Goal: Transaction & Acquisition: Purchase product/service

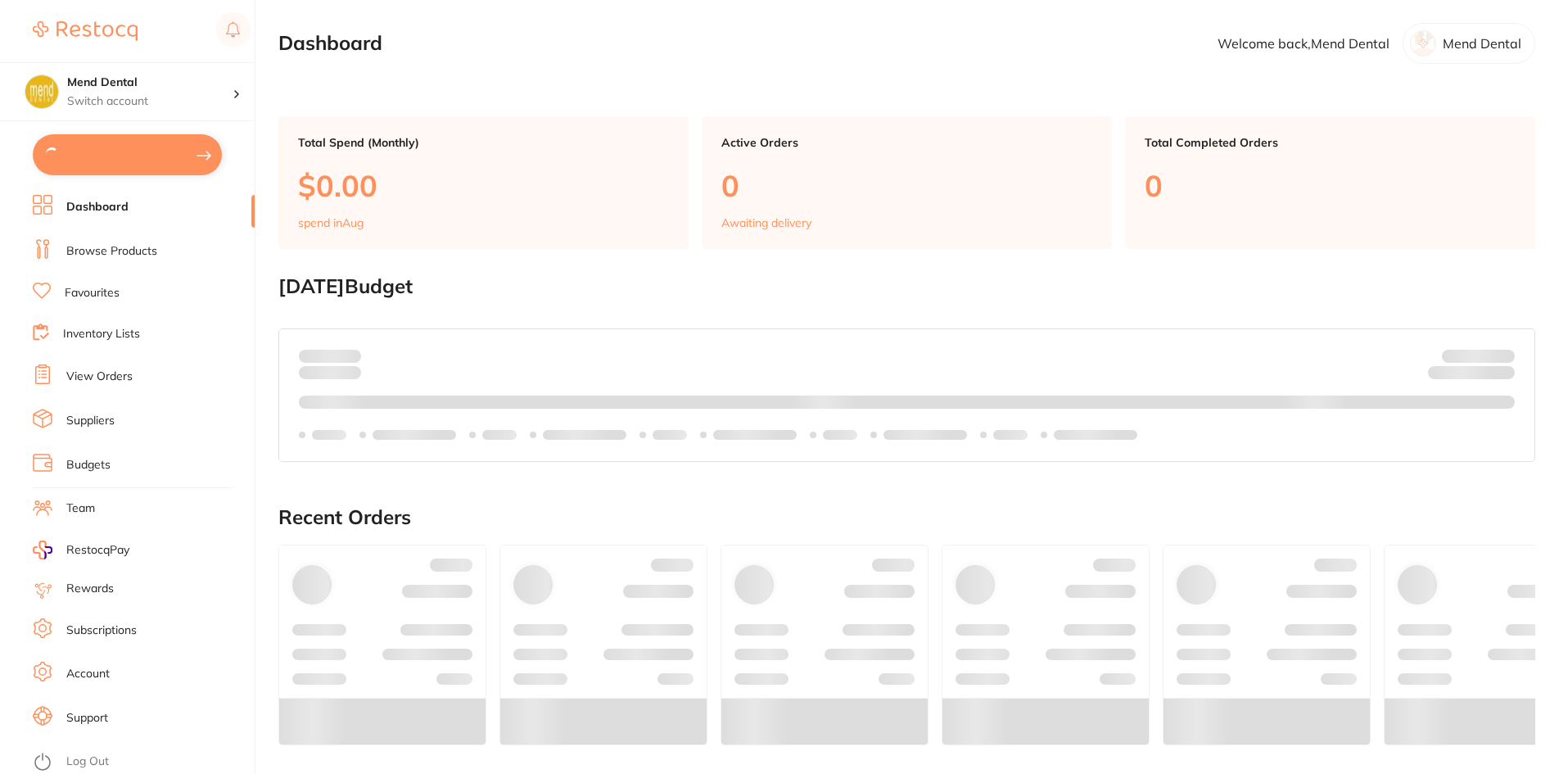
type input "3"
click at [155, 152] on button "$969.48 in your order" at bounding box center [127, 154] width 189 height 39
checkbox input "true"
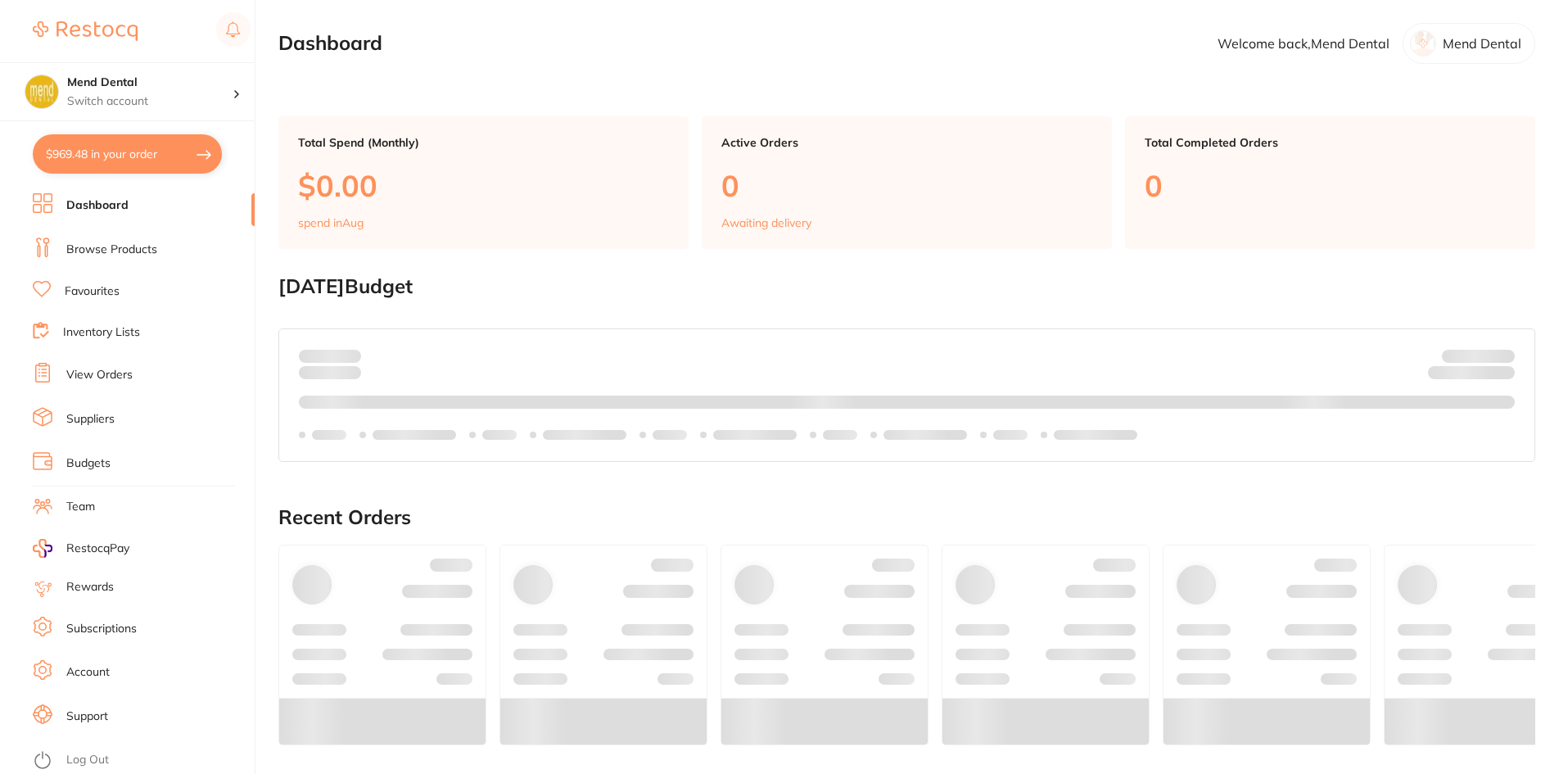
checkbox input "true"
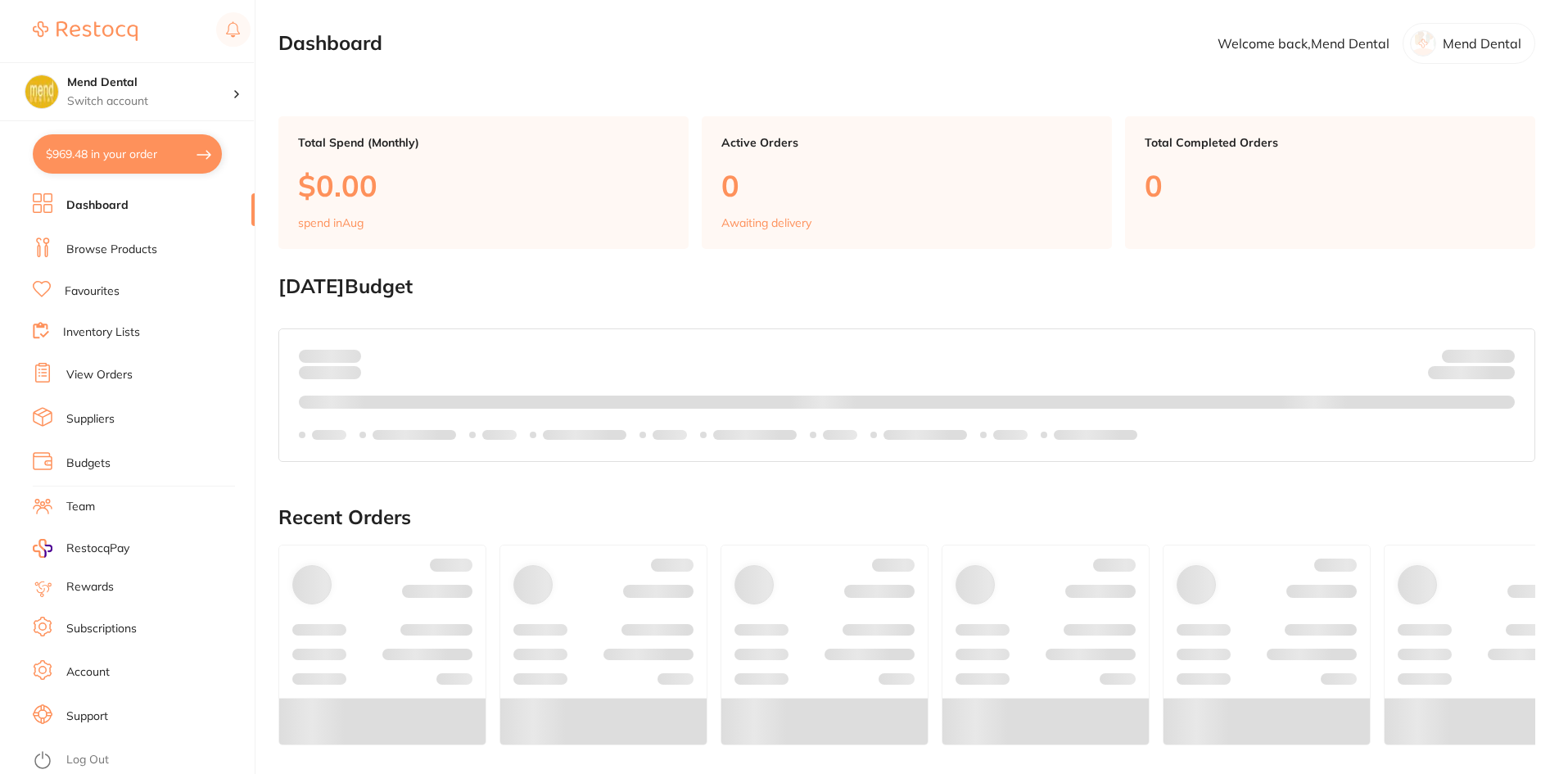
checkbox input "true"
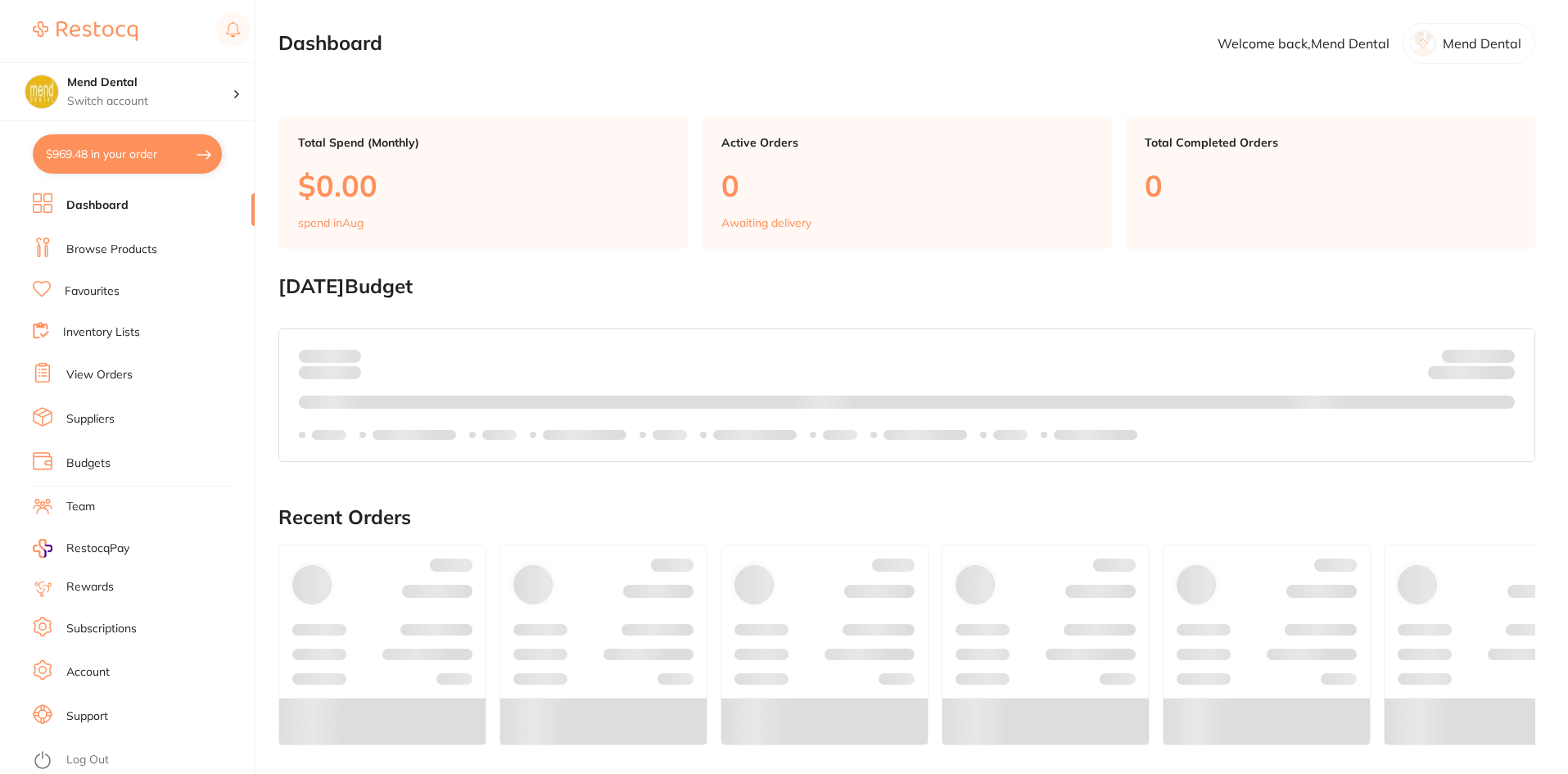
checkbox input "true"
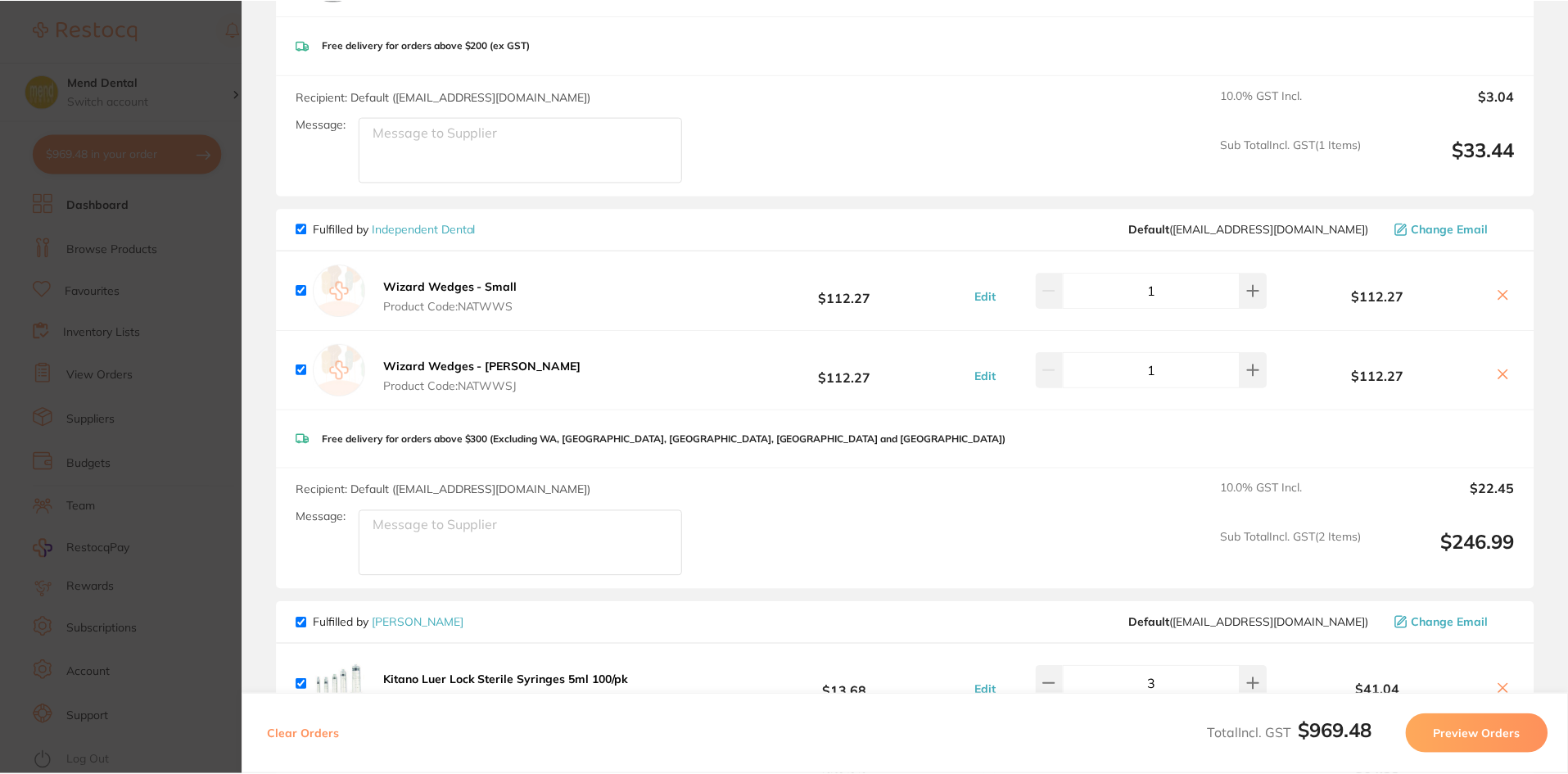
scroll to position [1146, 0]
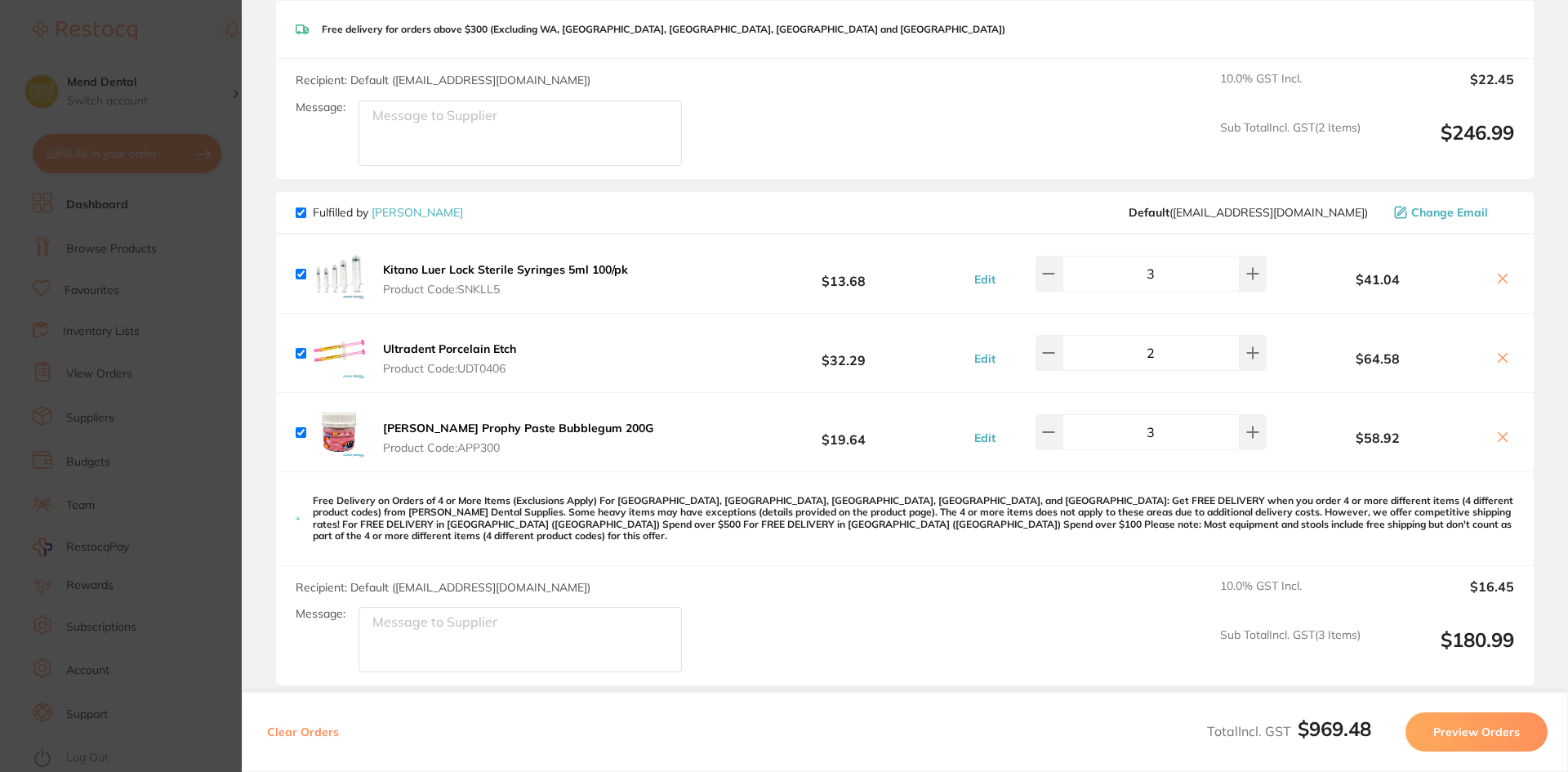
click at [127, 360] on section "Update RRP Set your pre negotiated price for this item. Item Agreed RRP (excl. …" at bounding box center [784, 386] width 1568 height 772
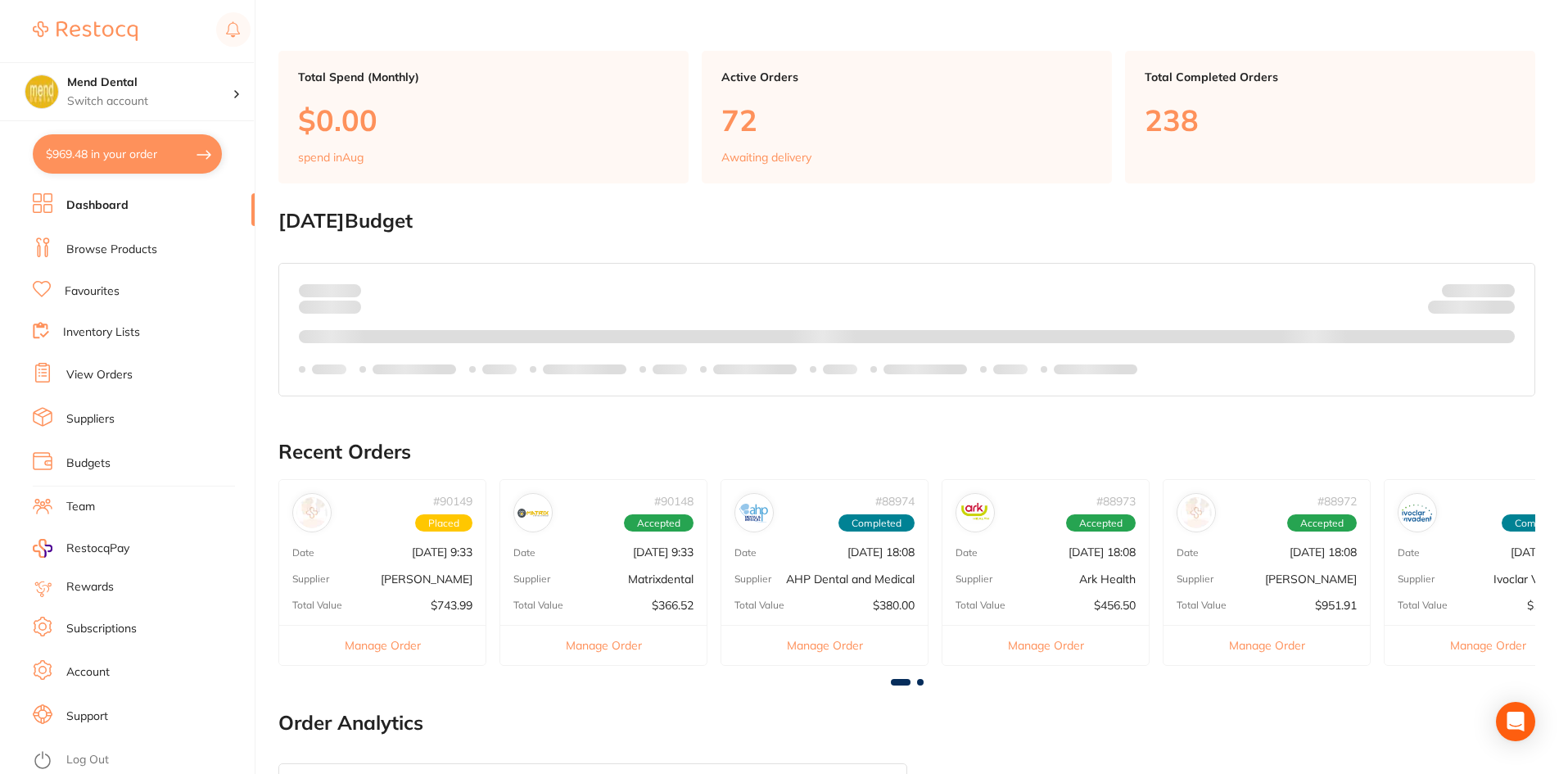
scroll to position [31, 0]
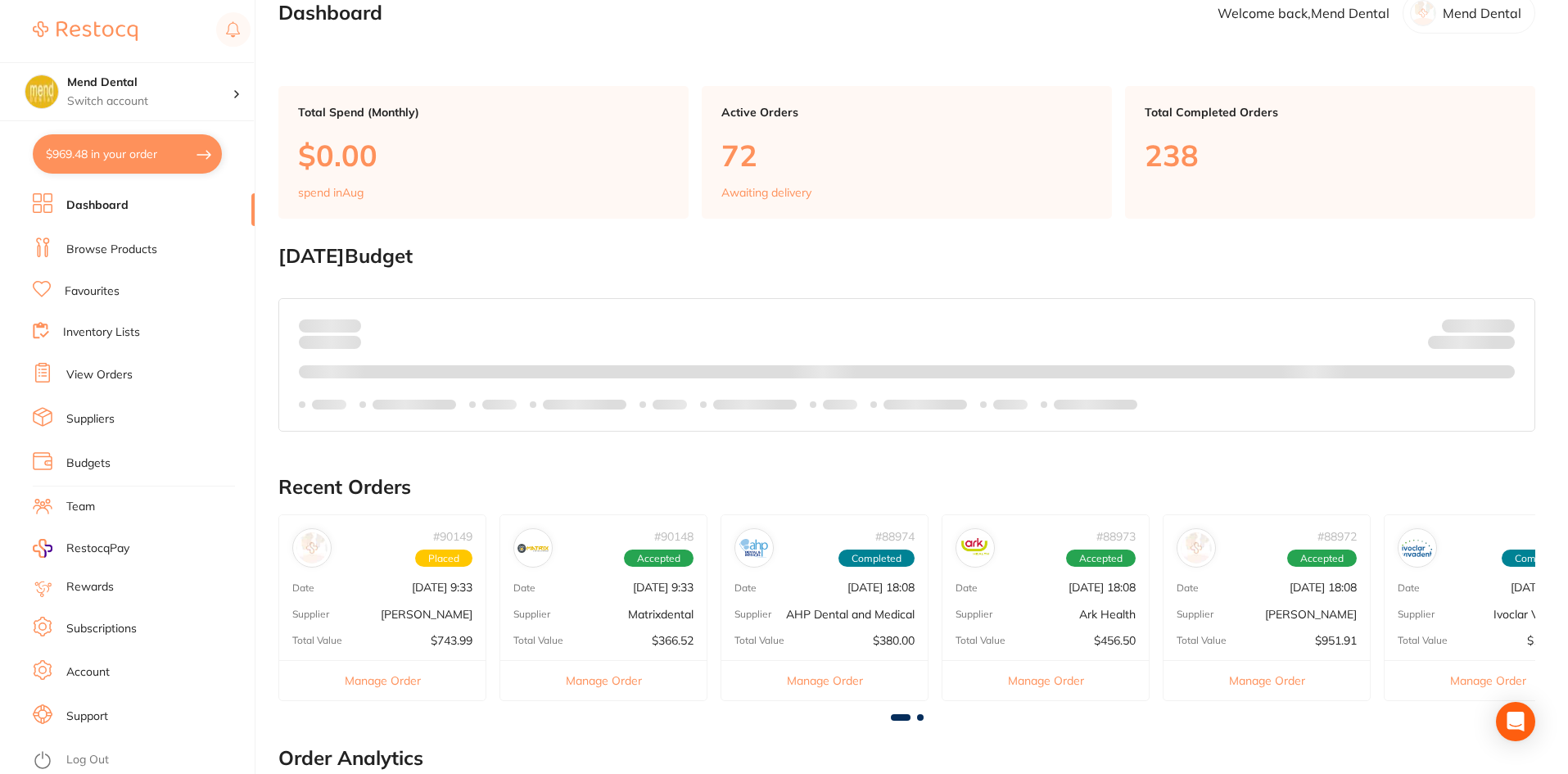
click at [115, 382] on link "View Orders" at bounding box center [100, 375] width 67 height 17
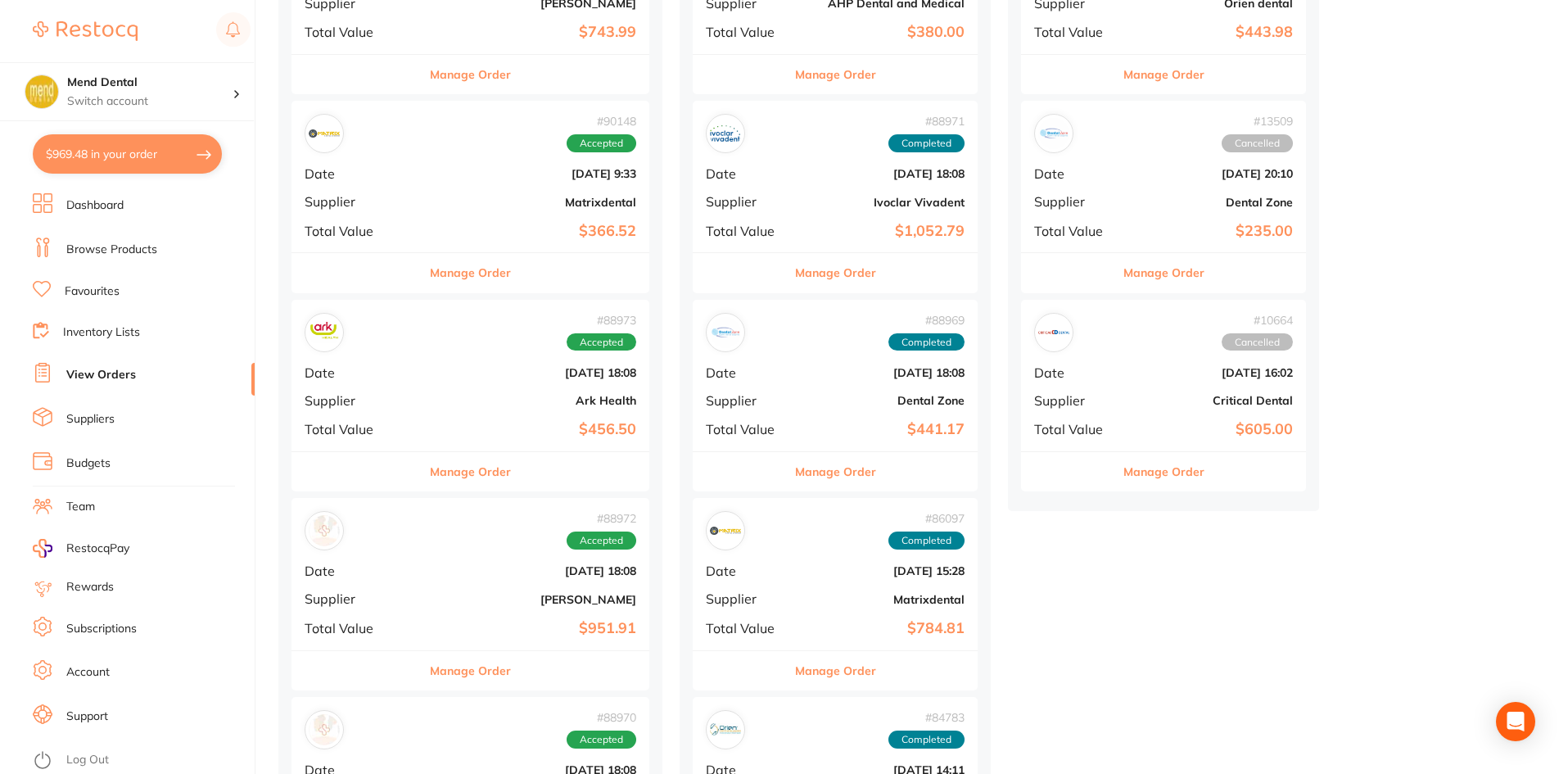
scroll to position [328, 0]
click at [493, 469] on button "Manage Order" at bounding box center [470, 470] width 81 height 39
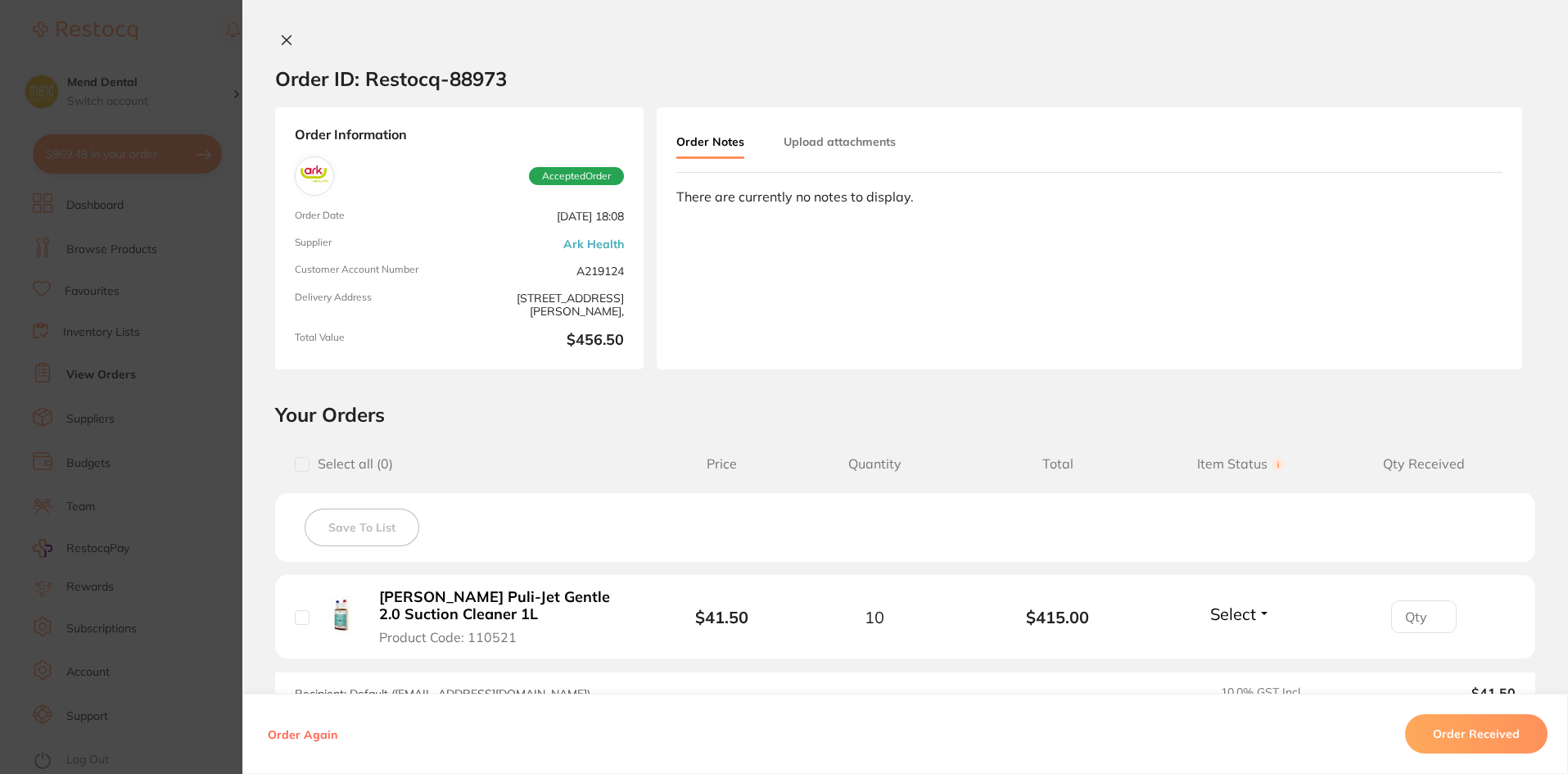
click at [280, 42] on icon at bounding box center [287, 40] width 13 height 13
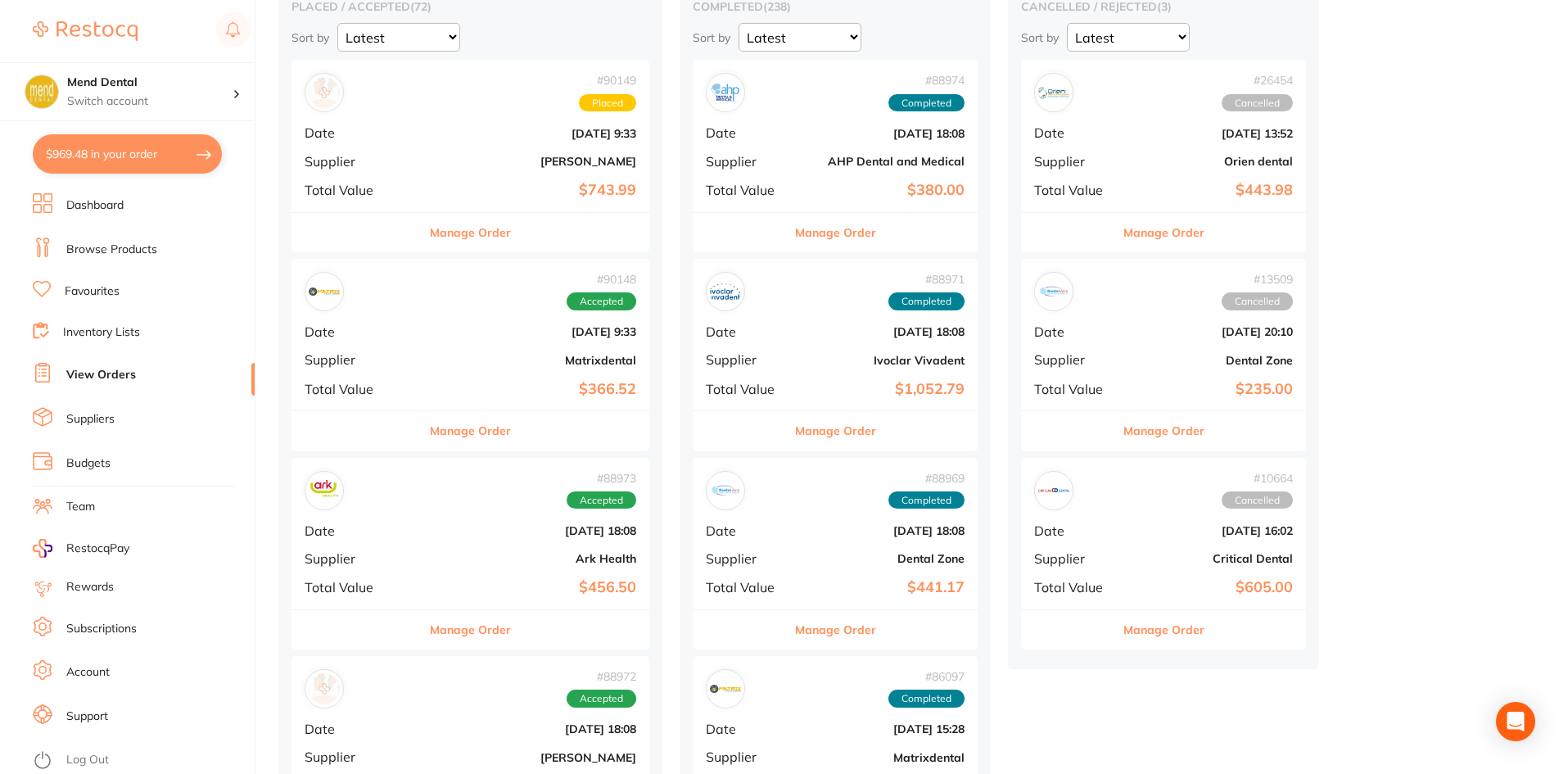
scroll to position [164, 0]
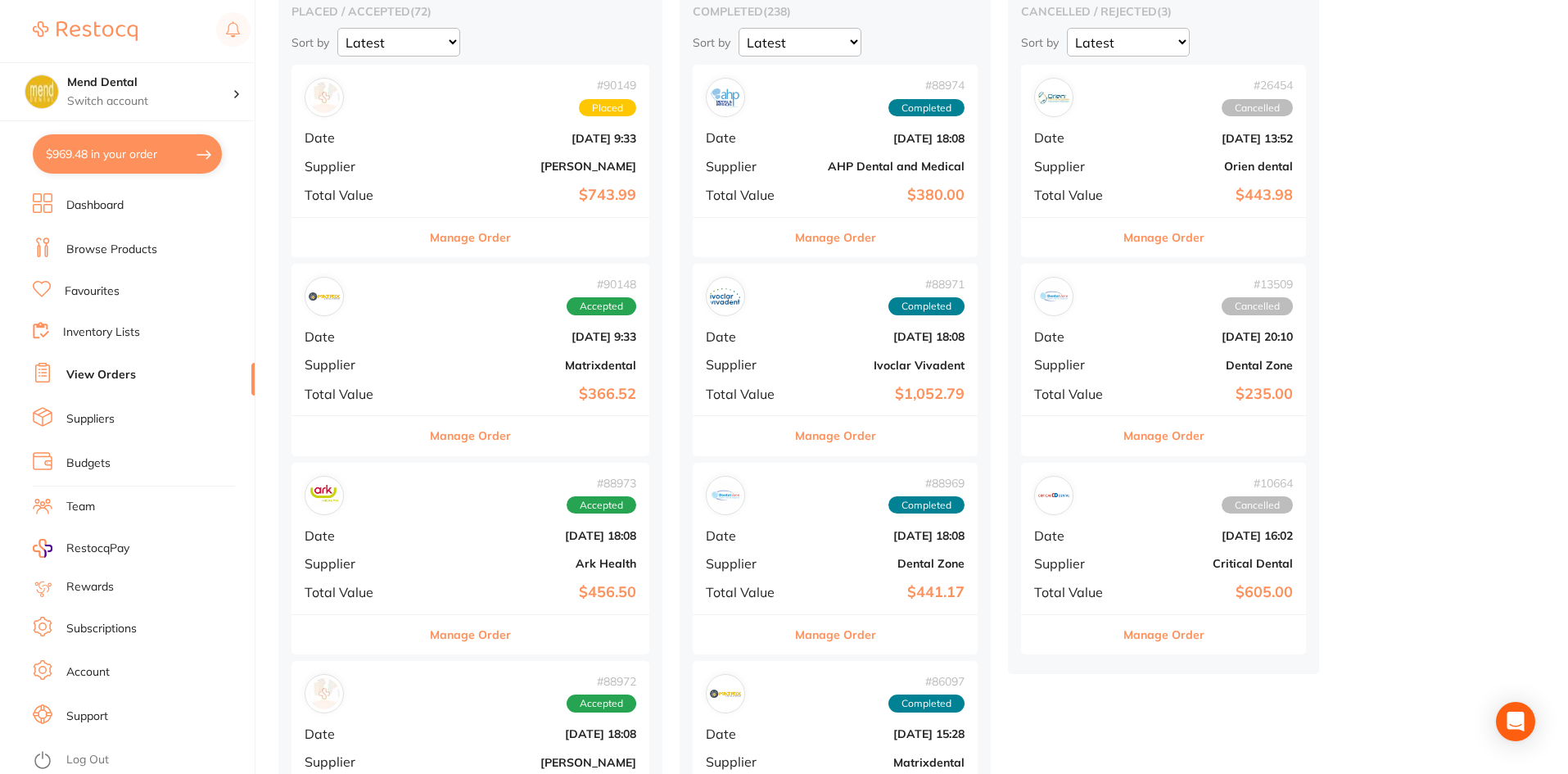
click at [476, 430] on button "Manage Order" at bounding box center [470, 435] width 81 height 39
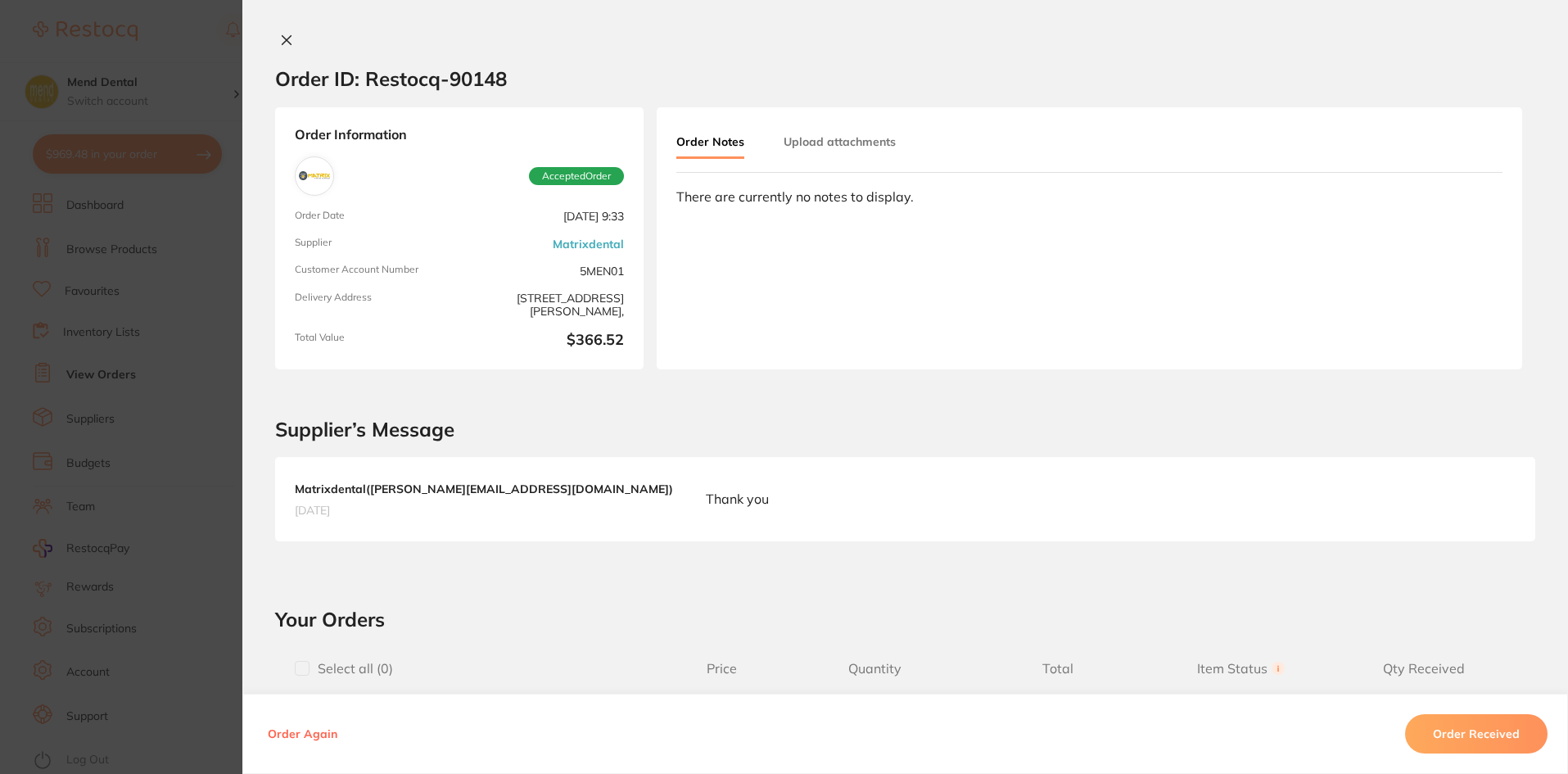
click at [284, 36] on icon at bounding box center [287, 40] width 13 height 13
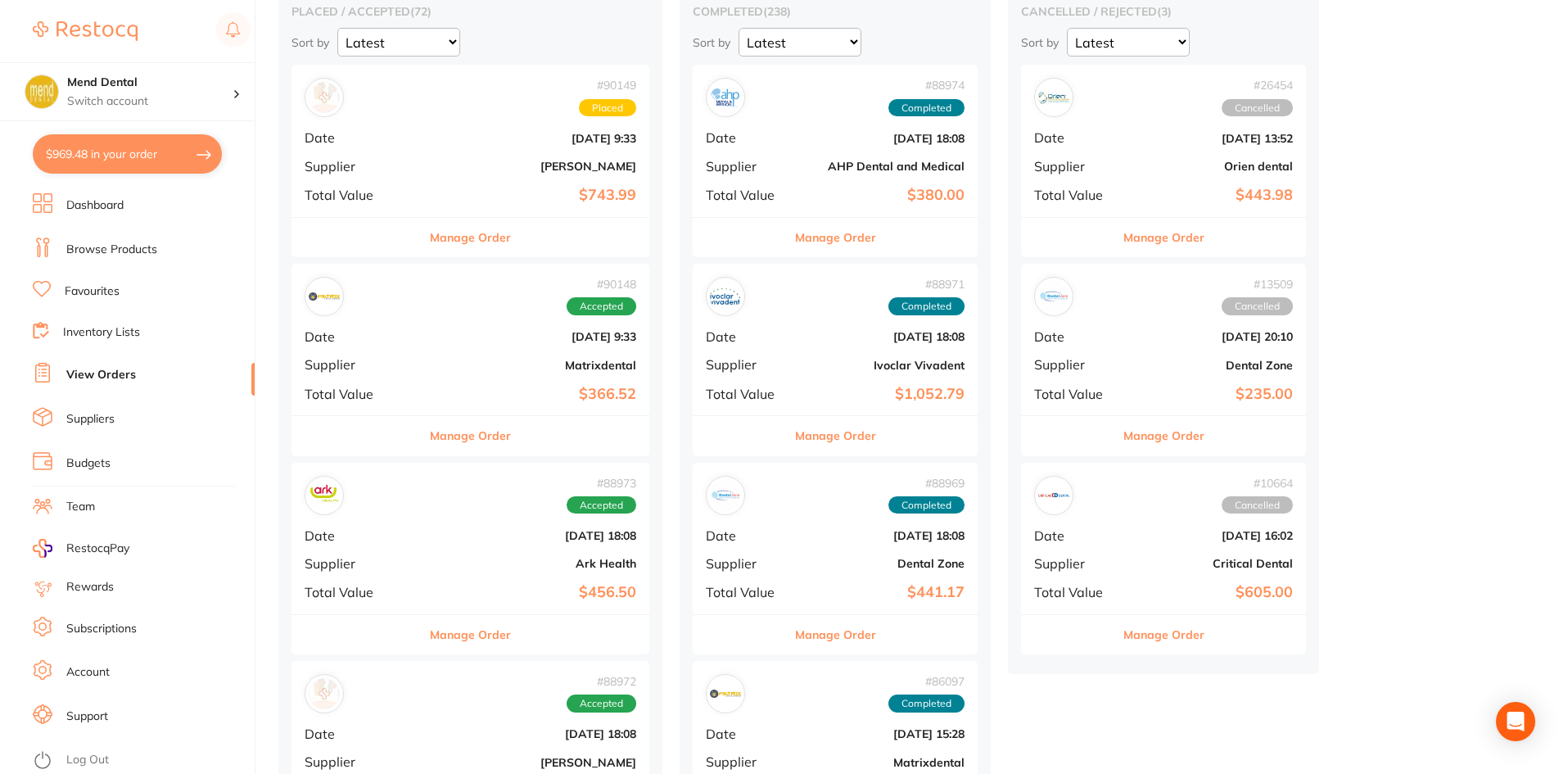
click at [444, 240] on button "Manage Order" at bounding box center [470, 237] width 81 height 39
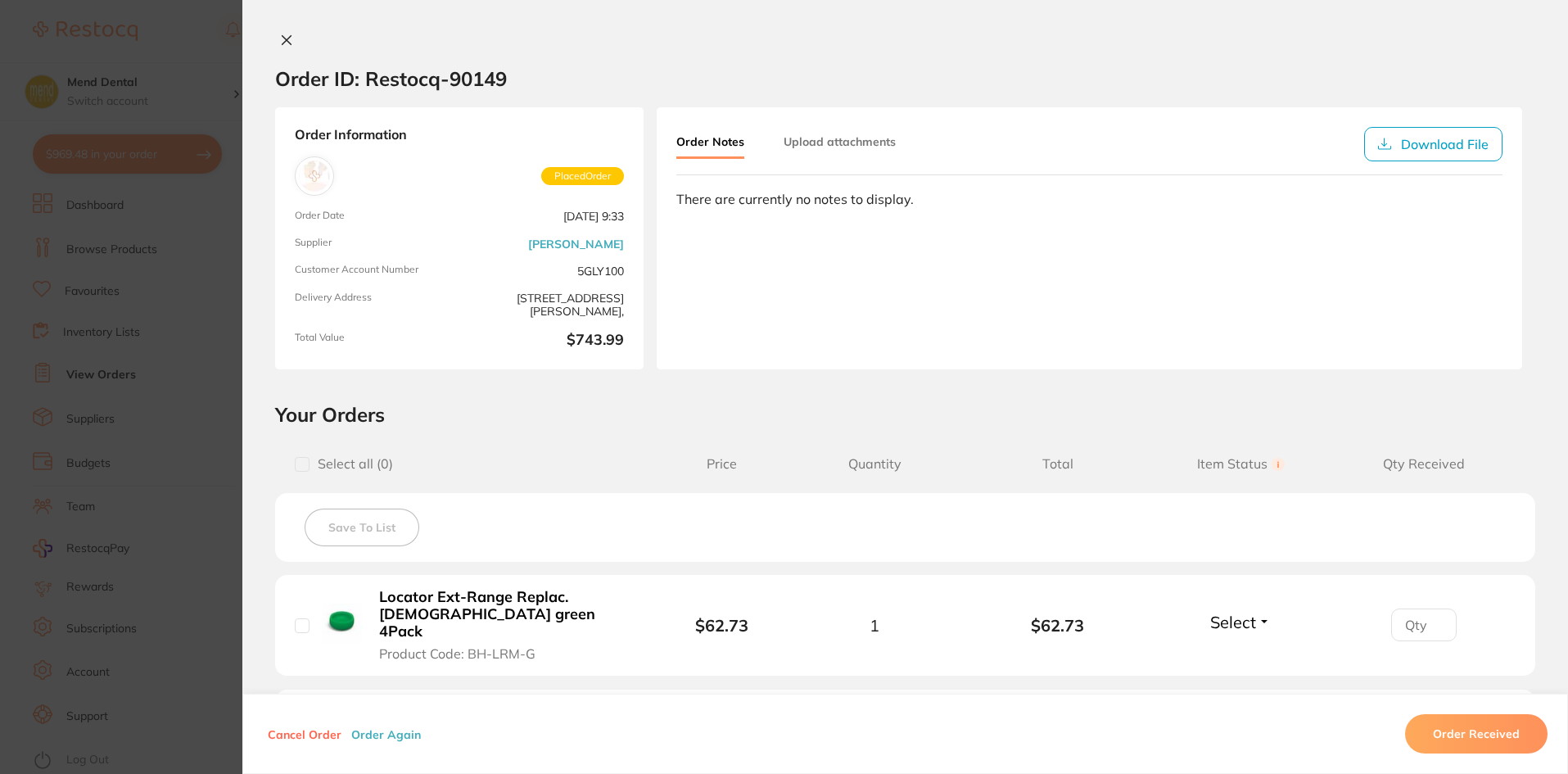
click at [289, 43] on button at bounding box center [286, 41] width 23 height 18
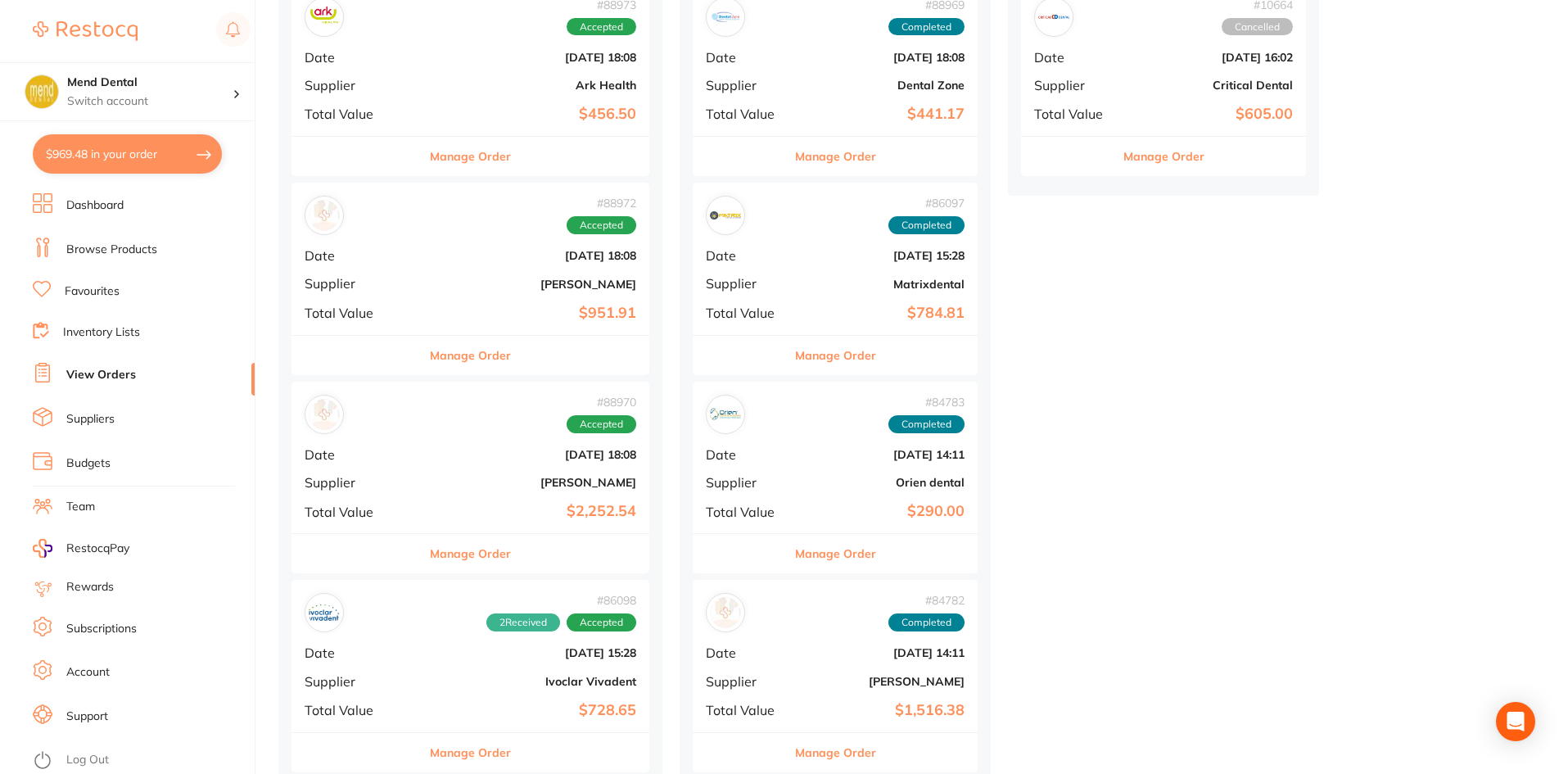
scroll to position [655, 0]
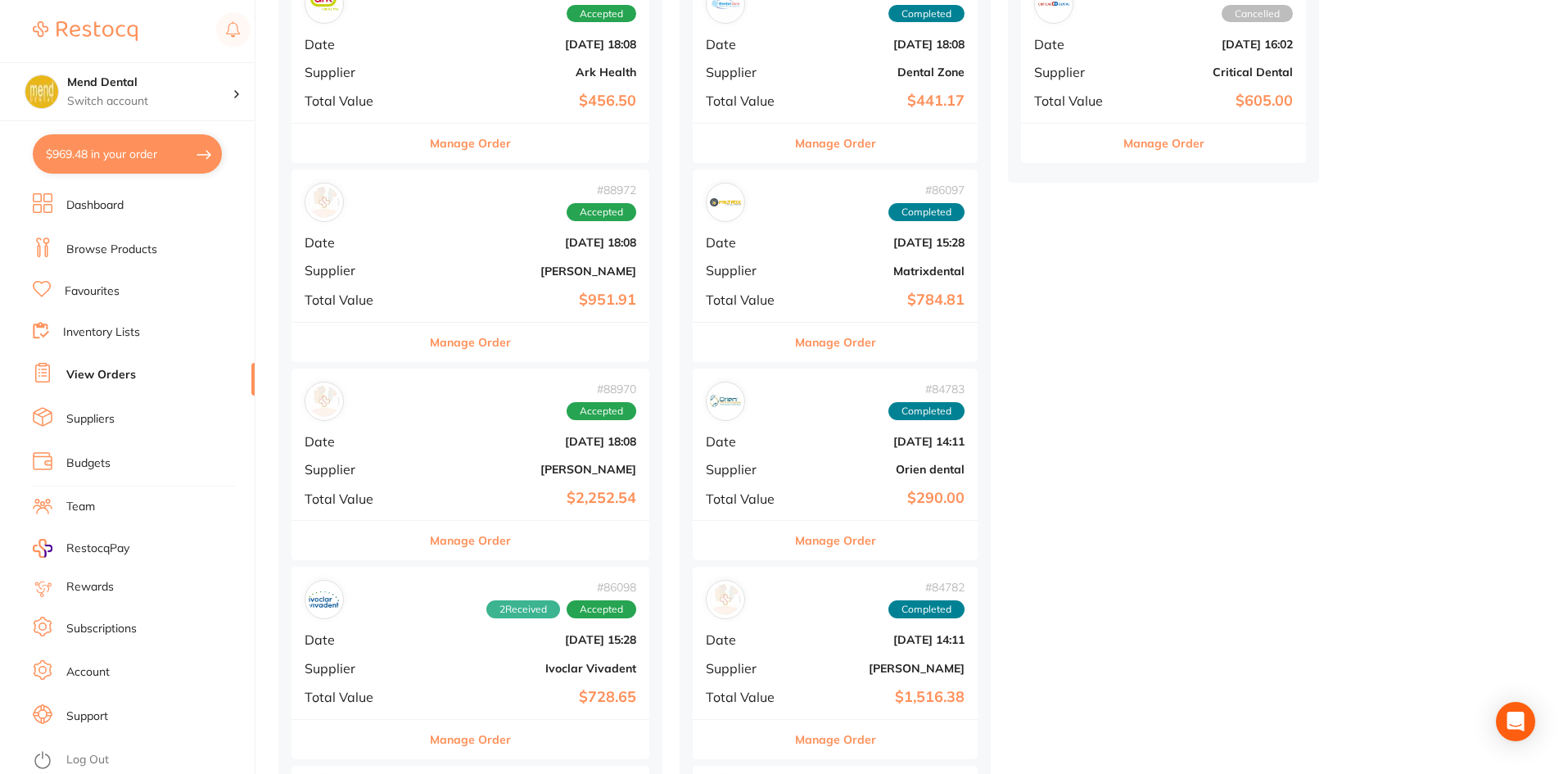
click at [475, 337] on button "Manage Order" at bounding box center [470, 343] width 81 height 39
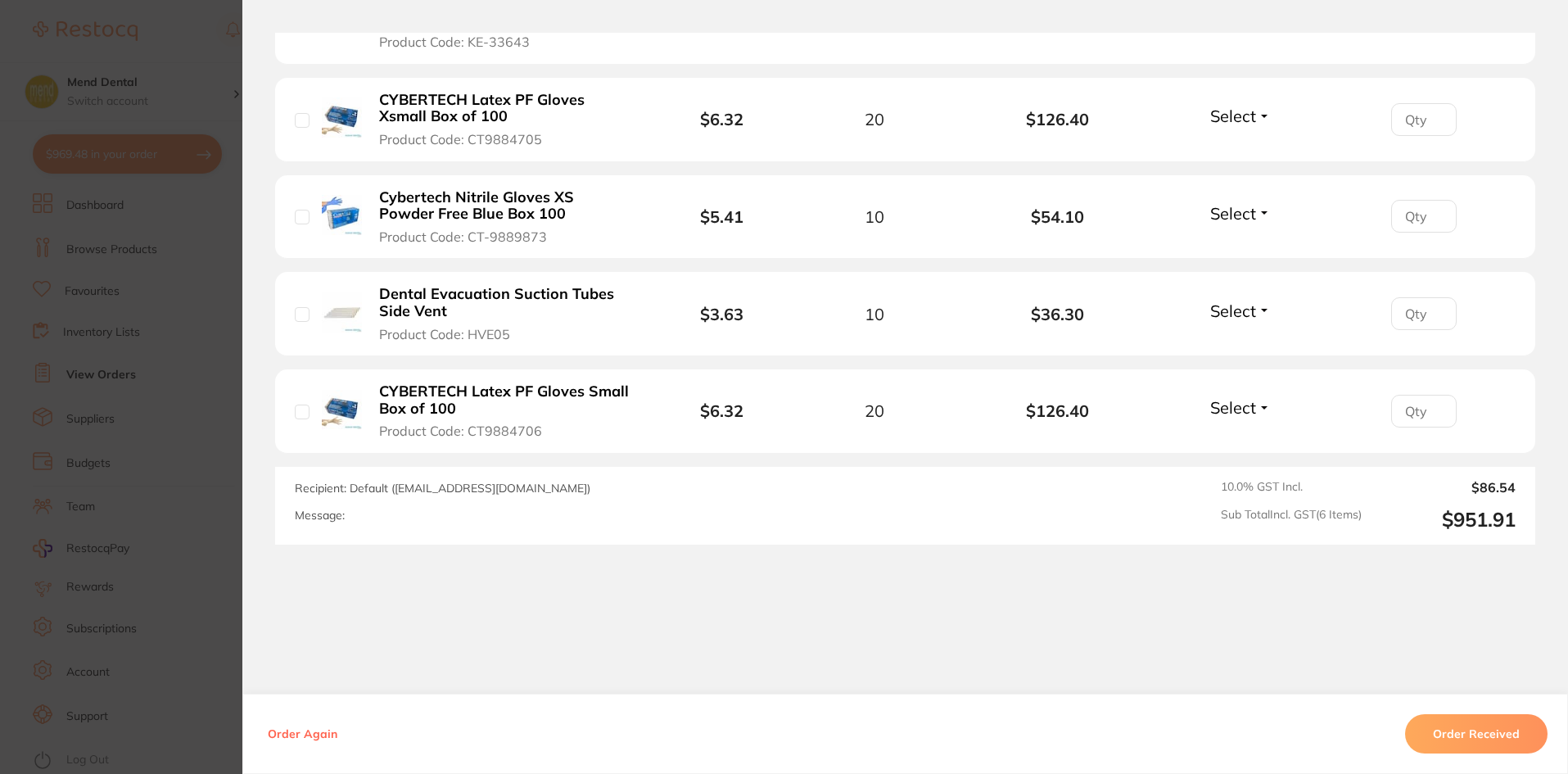
scroll to position [737, 0]
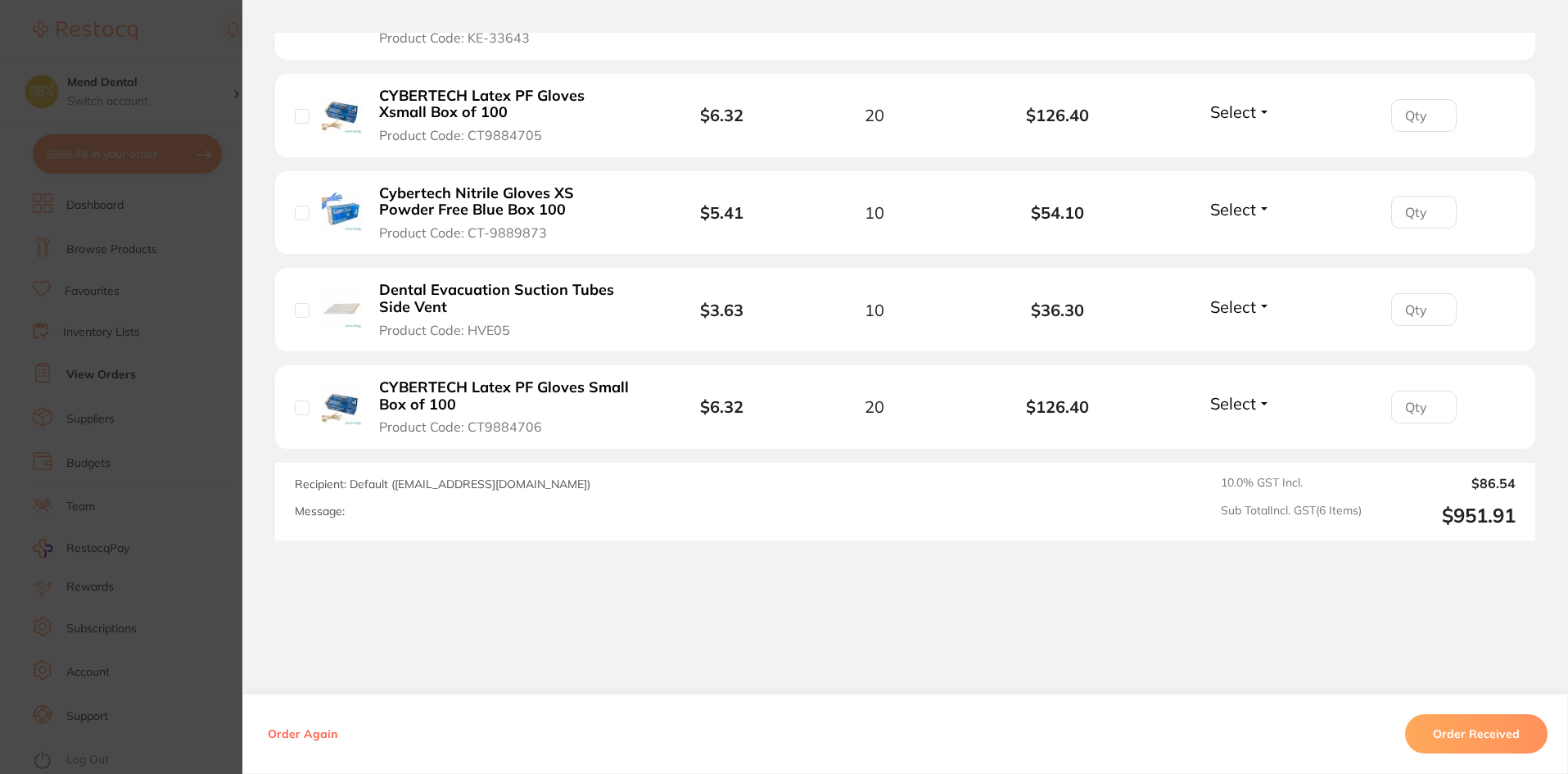
click at [182, 365] on section "Order ID: Restocq- 88972 Order Information Accepted Order Order Date [DATE] 18:…" at bounding box center [784, 387] width 1568 height 774
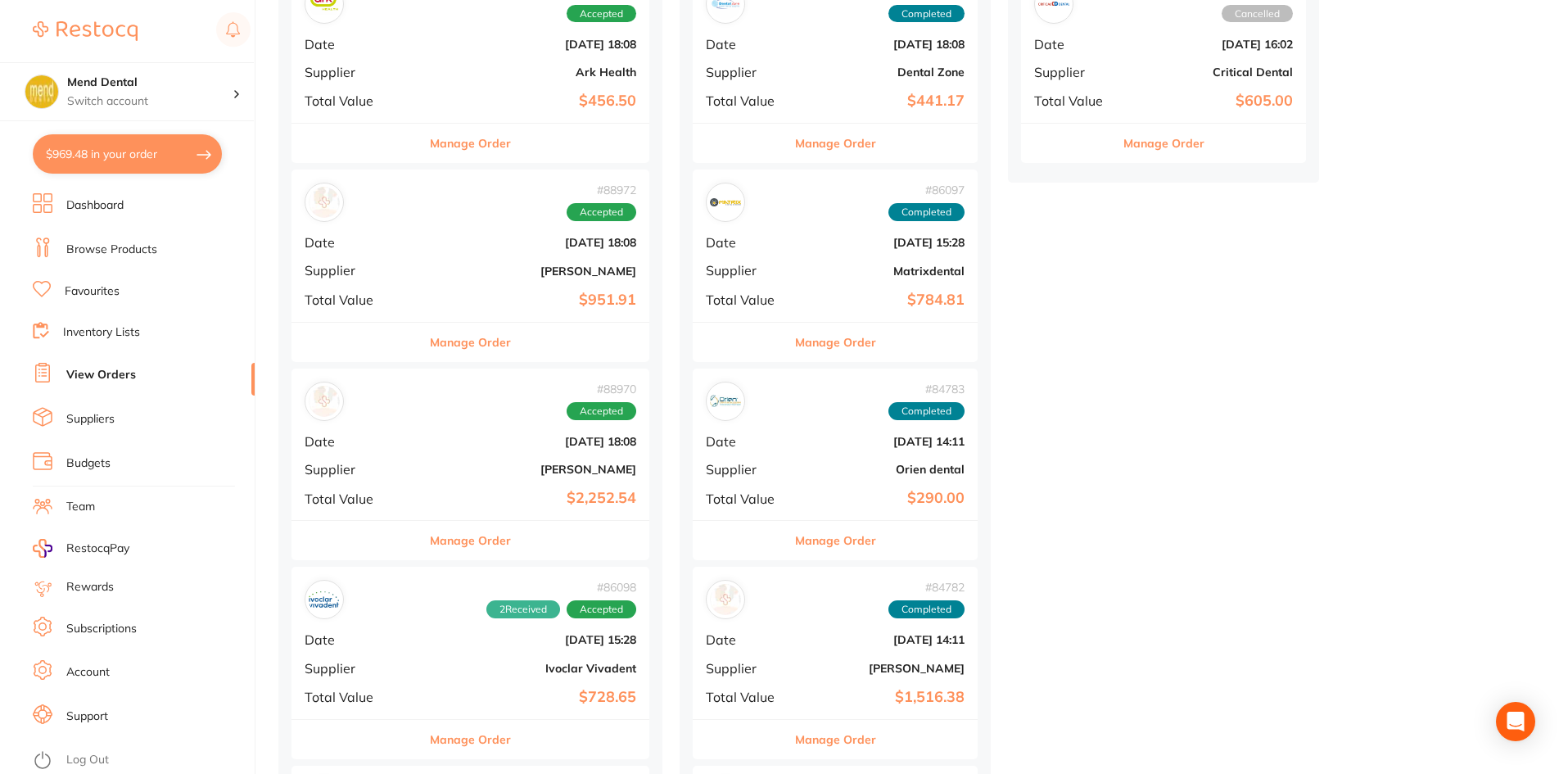
scroll to position [737, 0]
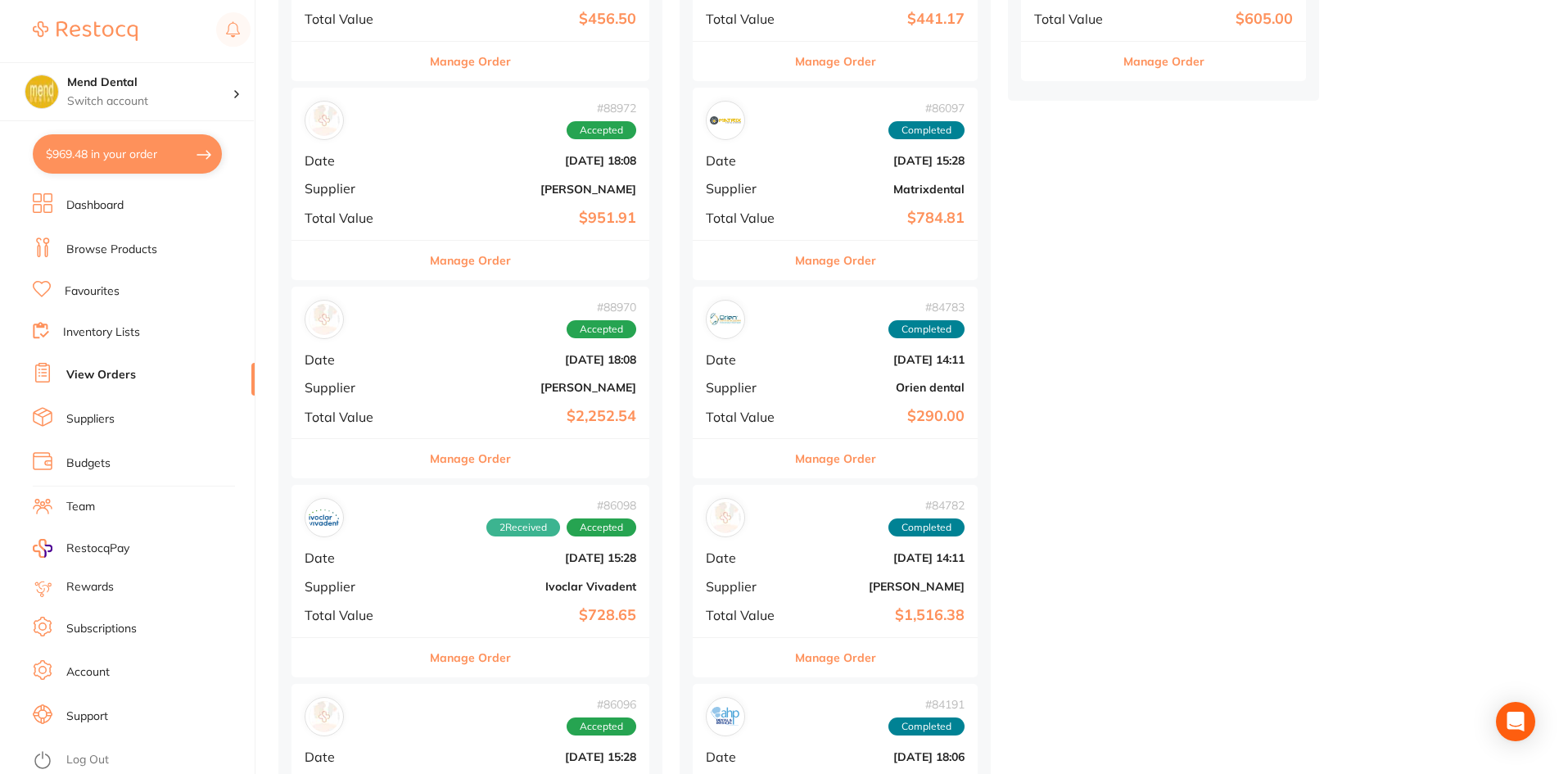
click at [501, 466] on button "Manage Order" at bounding box center [470, 458] width 81 height 39
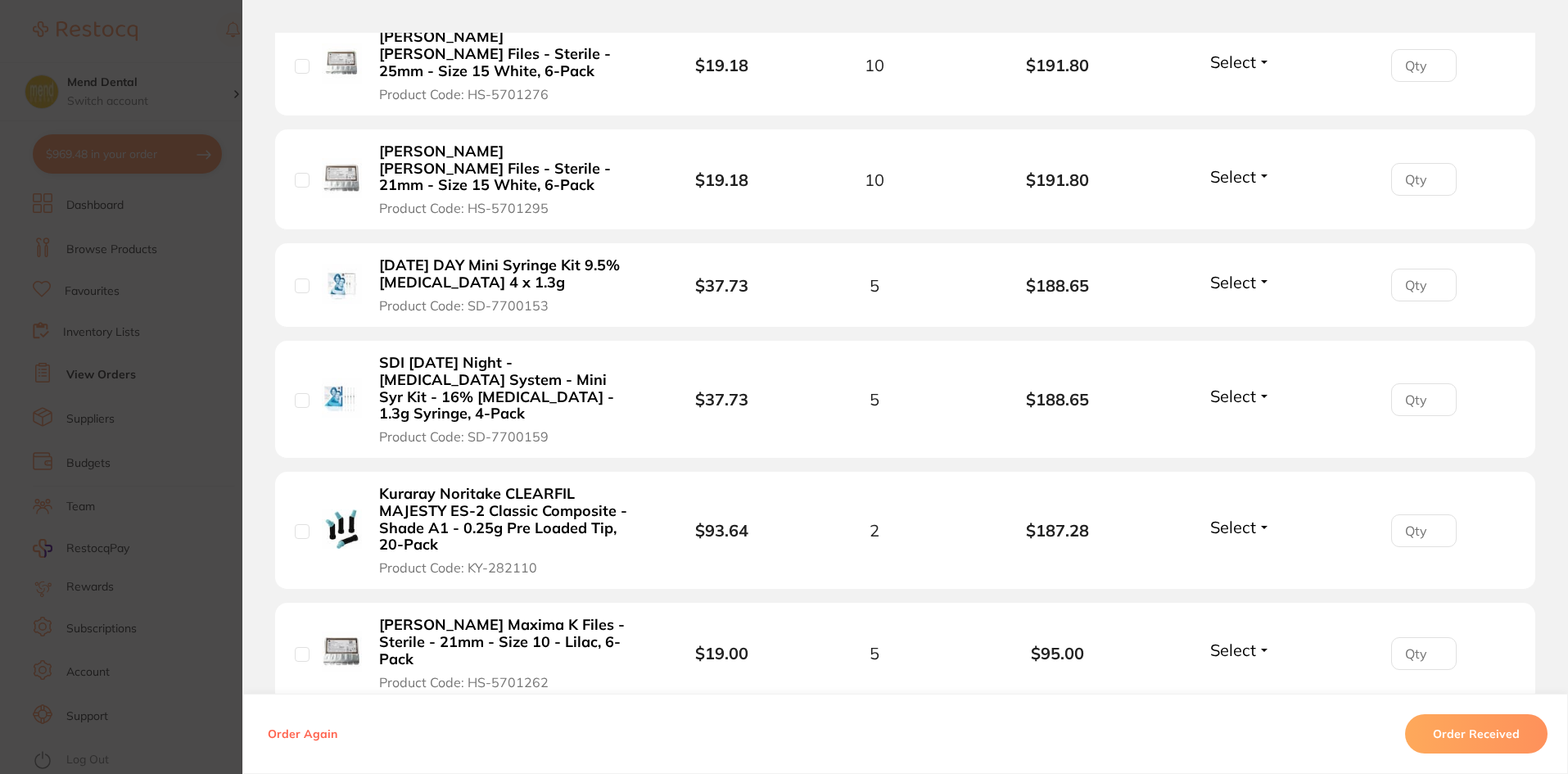
scroll to position [1146, 0]
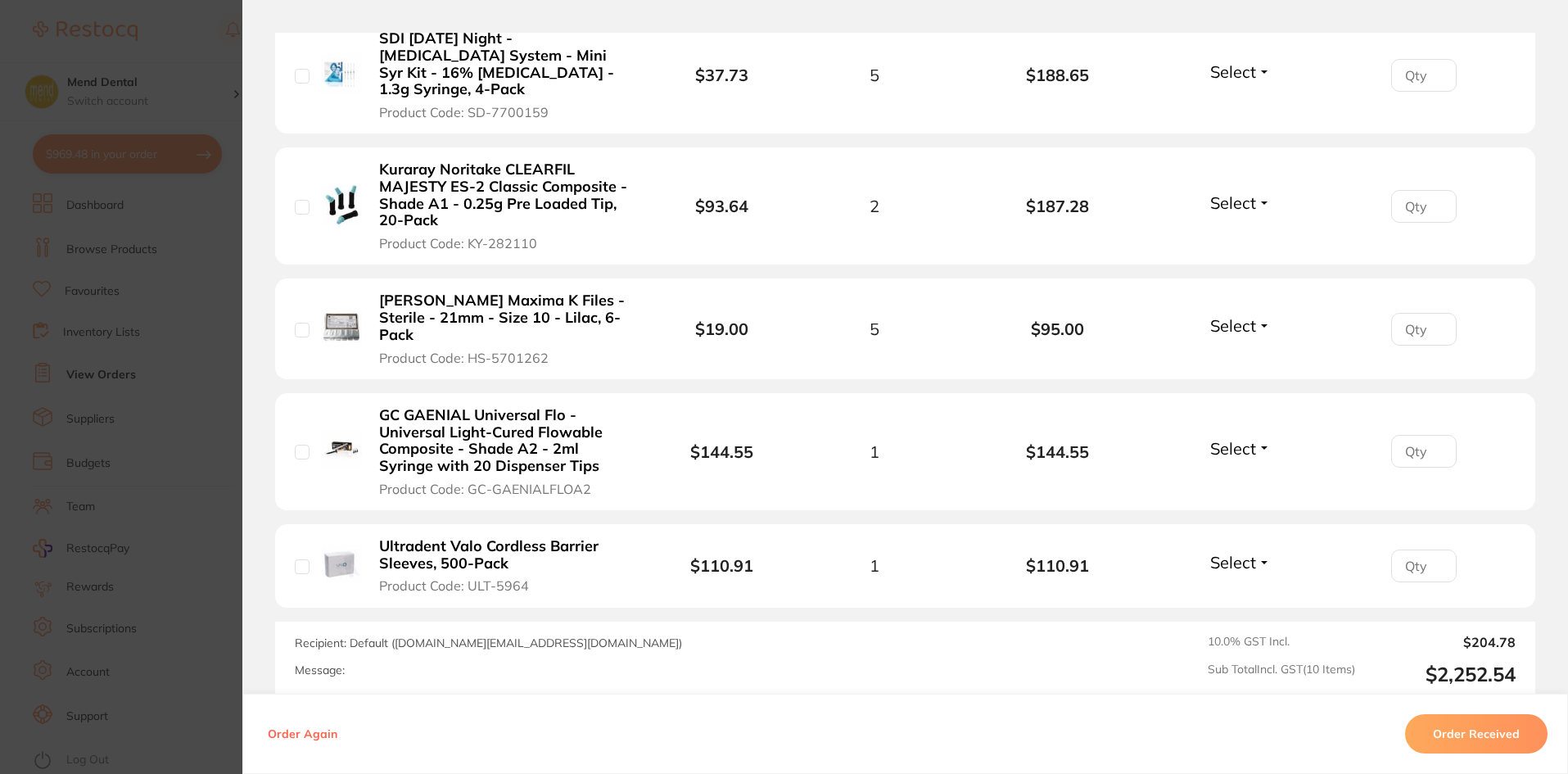
click at [161, 405] on section "Order ID: Restocq- 88970 Order Information Accepted Order Order Date [DATE] 18:…" at bounding box center [784, 387] width 1568 height 774
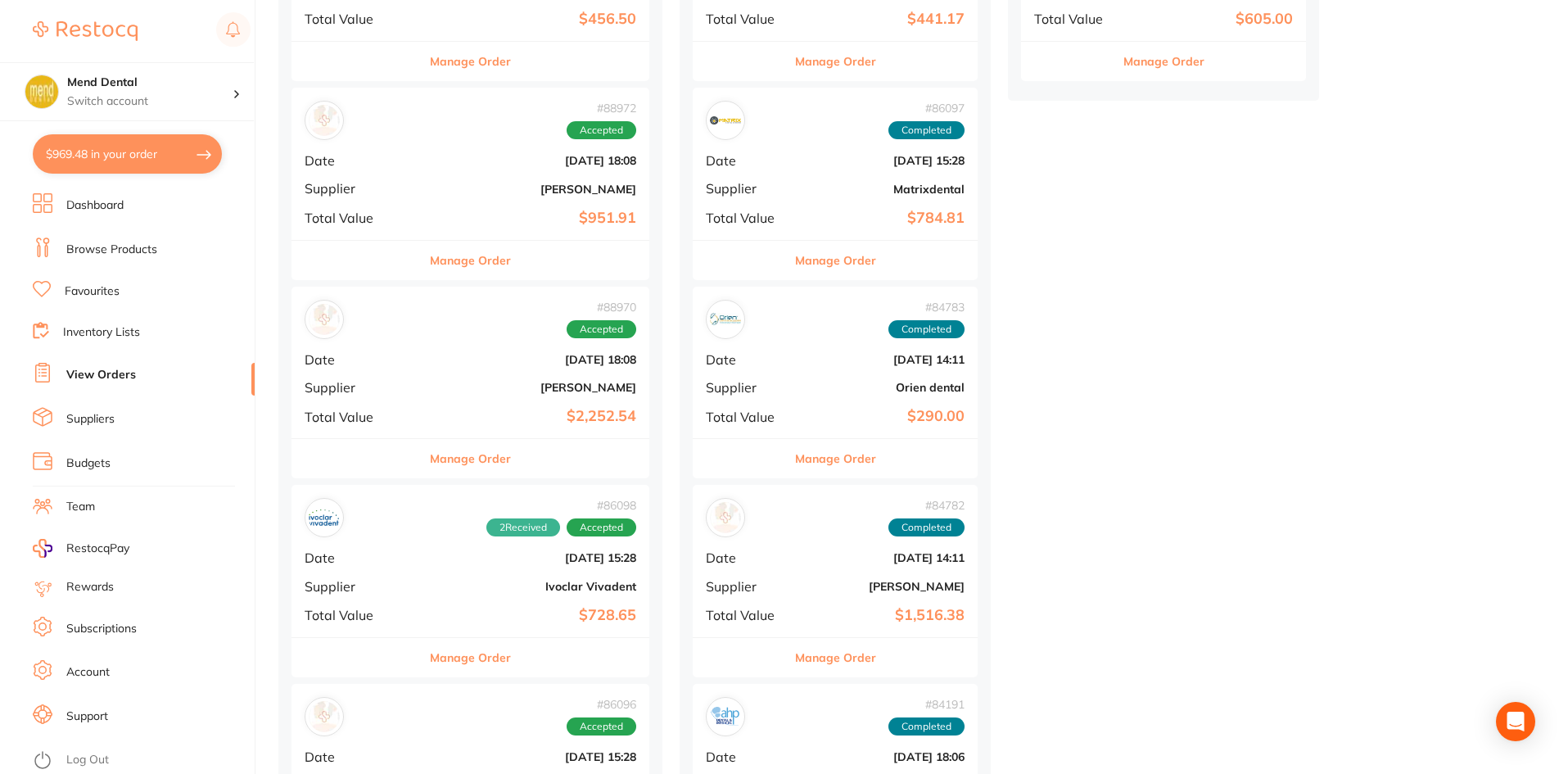
click at [494, 260] on button "Manage Order" at bounding box center [470, 260] width 81 height 39
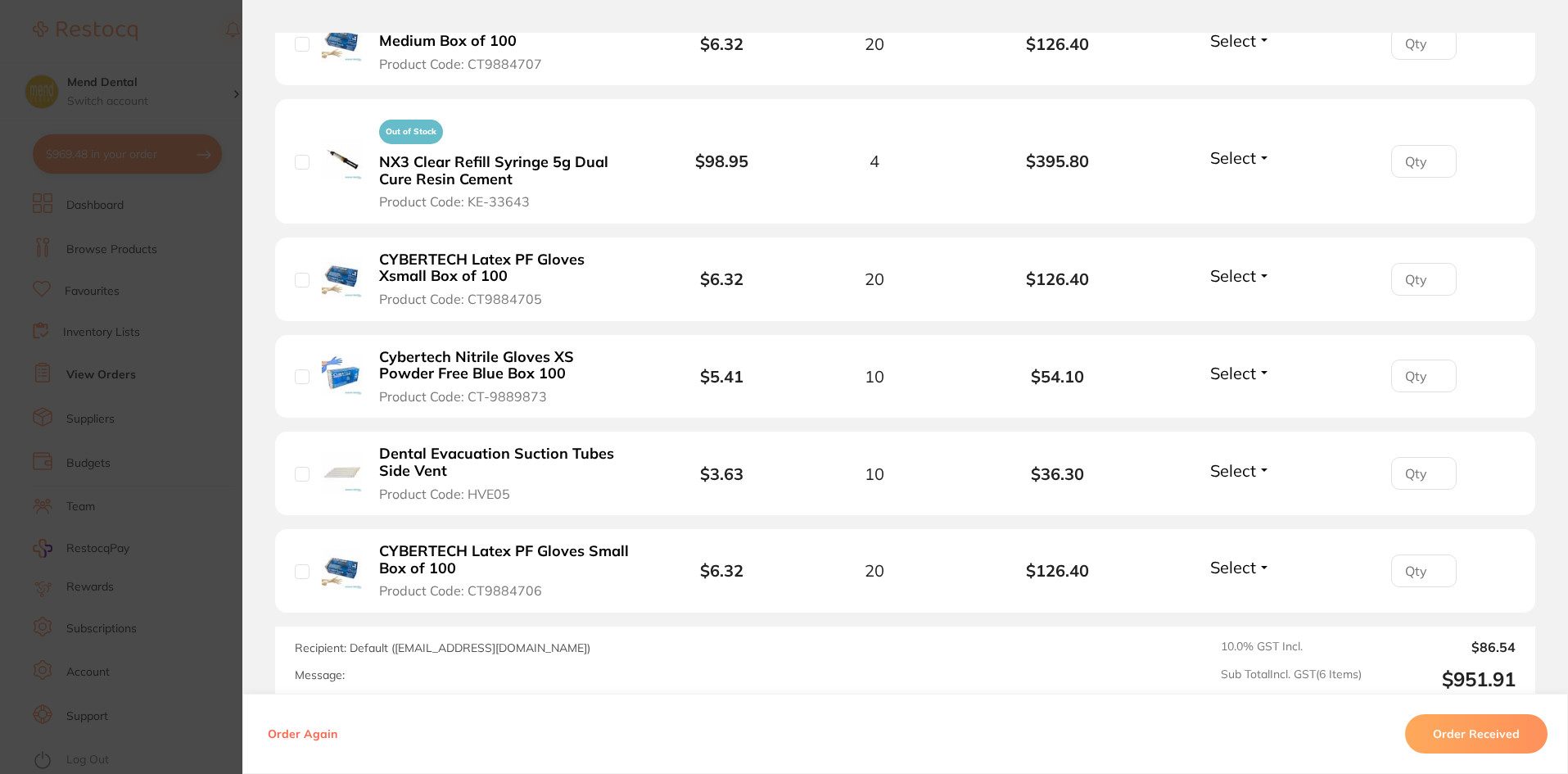
scroll to position [655, 0]
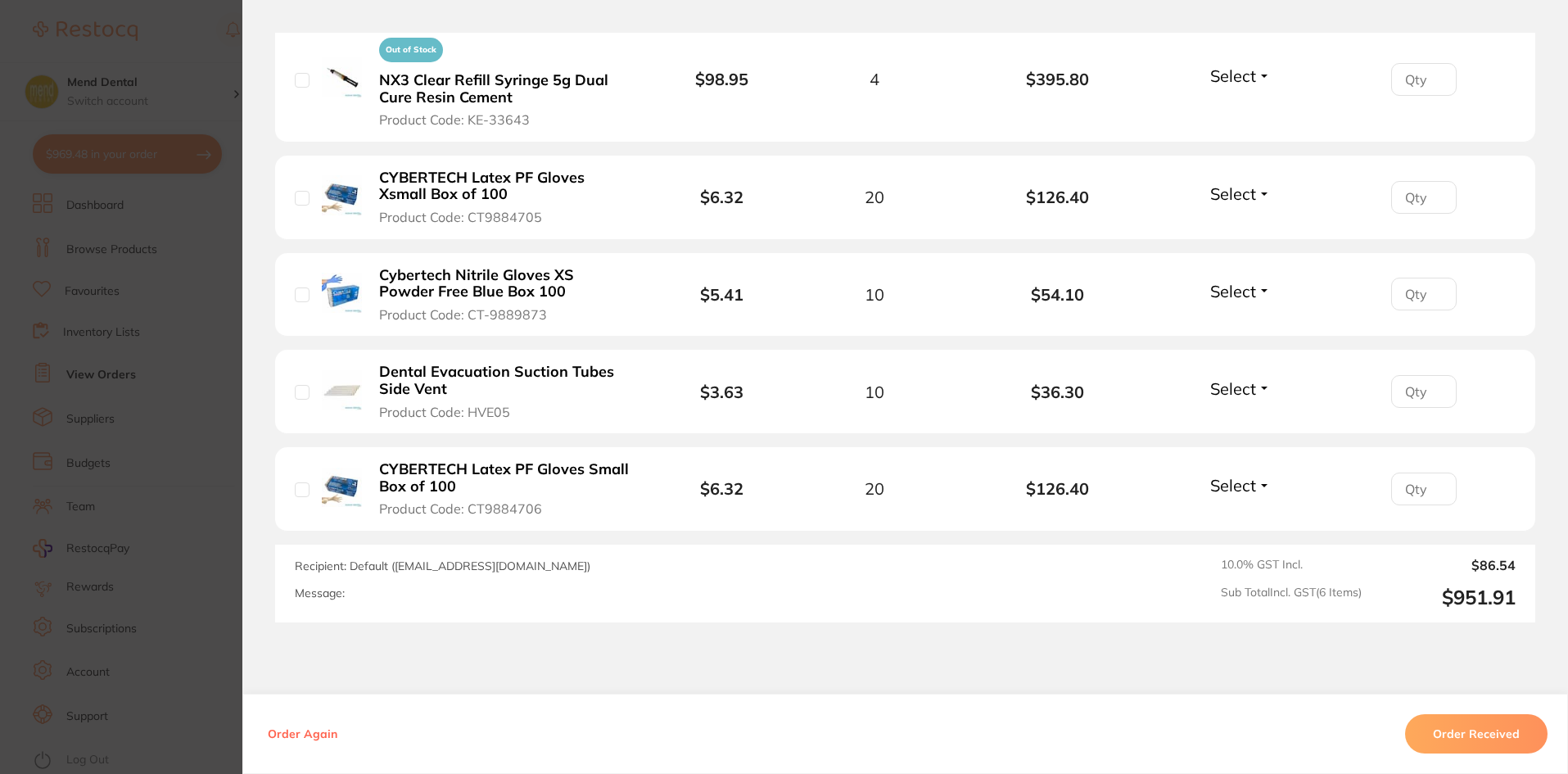
click at [139, 410] on section "Order ID: Restocq- 88972 Order Information Accepted Order Order Date [DATE] 18:…" at bounding box center [784, 387] width 1568 height 774
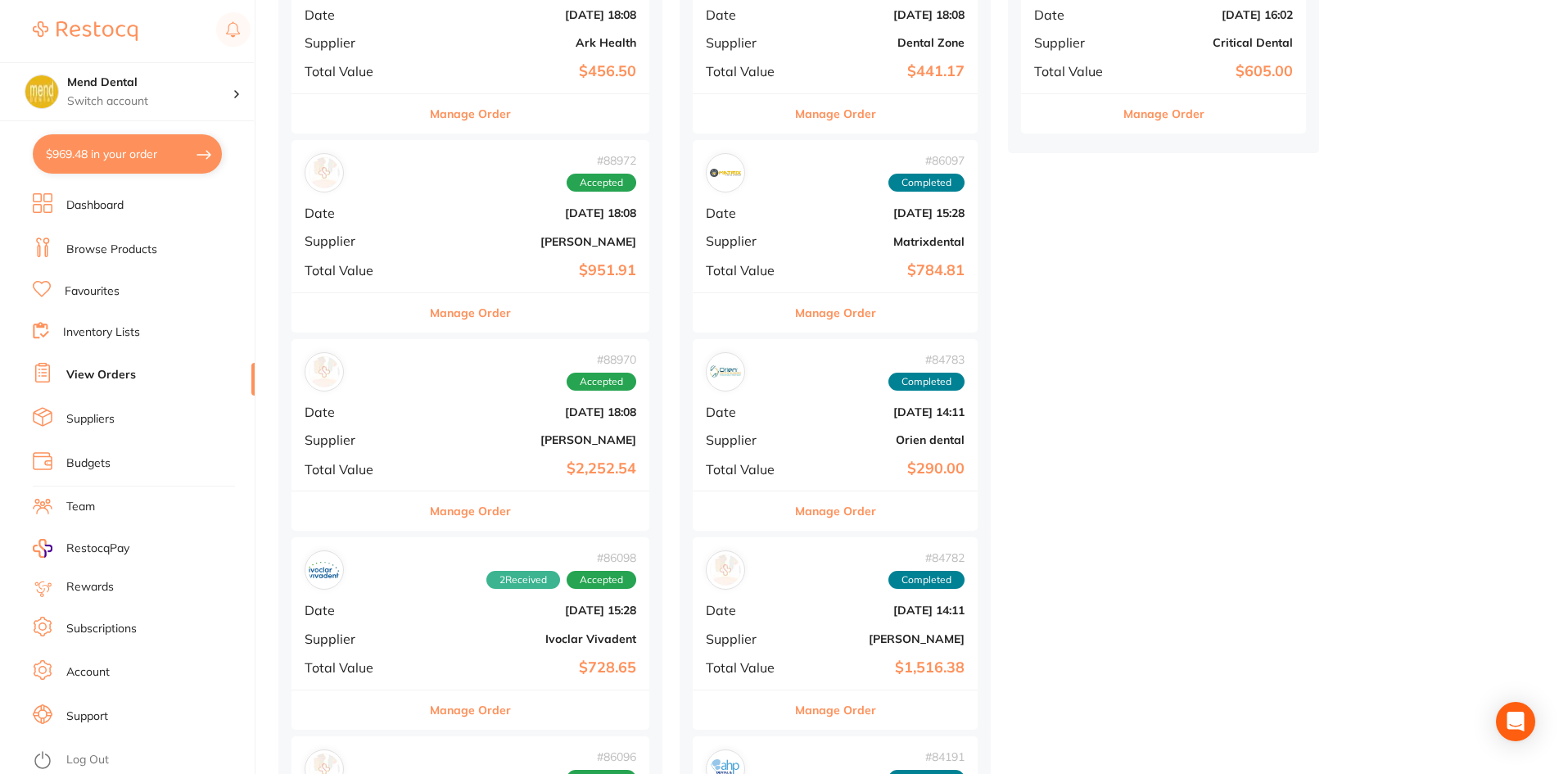
scroll to position [655, 0]
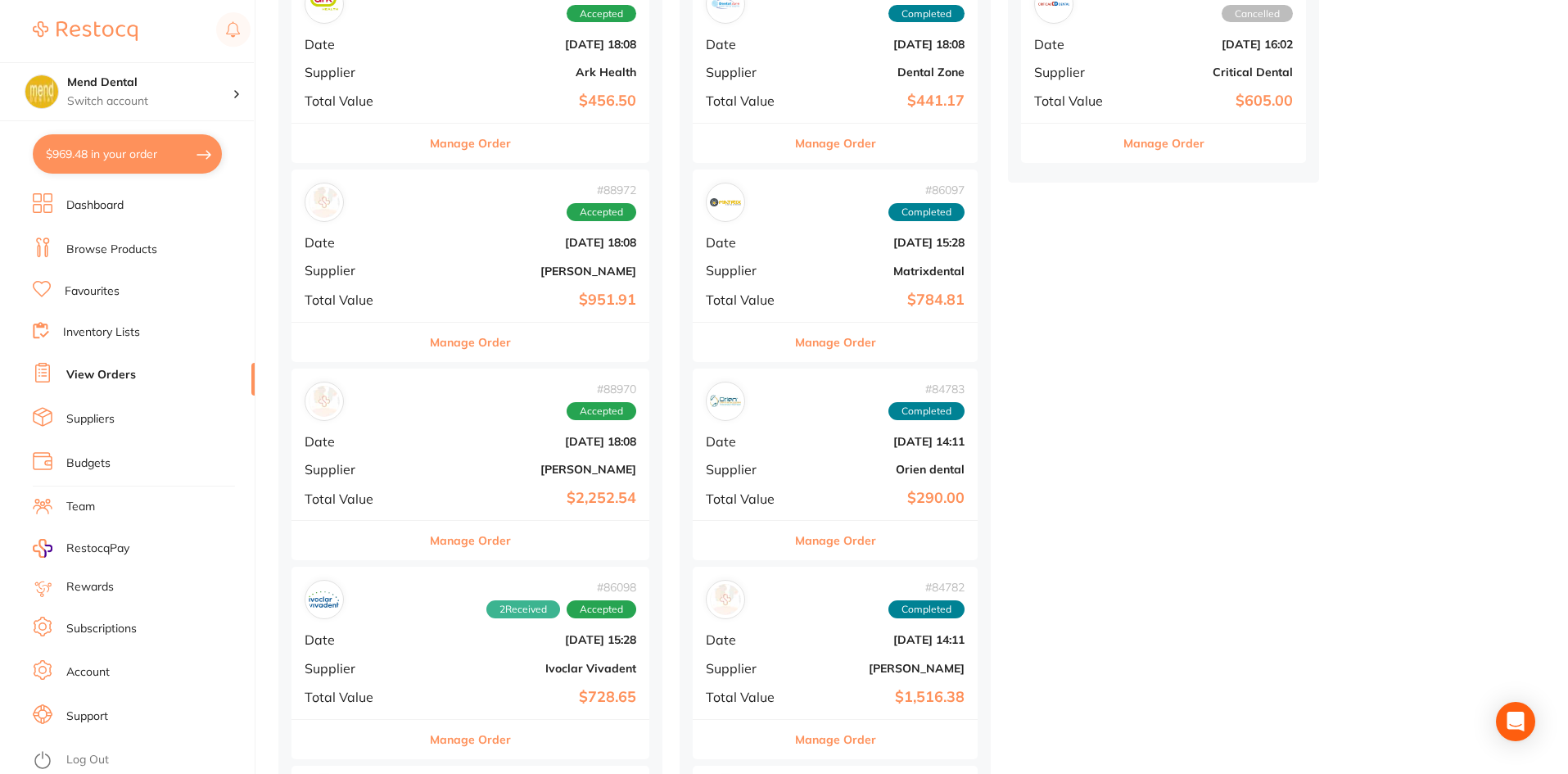
click at [471, 147] on button "Manage Order" at bounding box center [470, 144] width 81 height 39
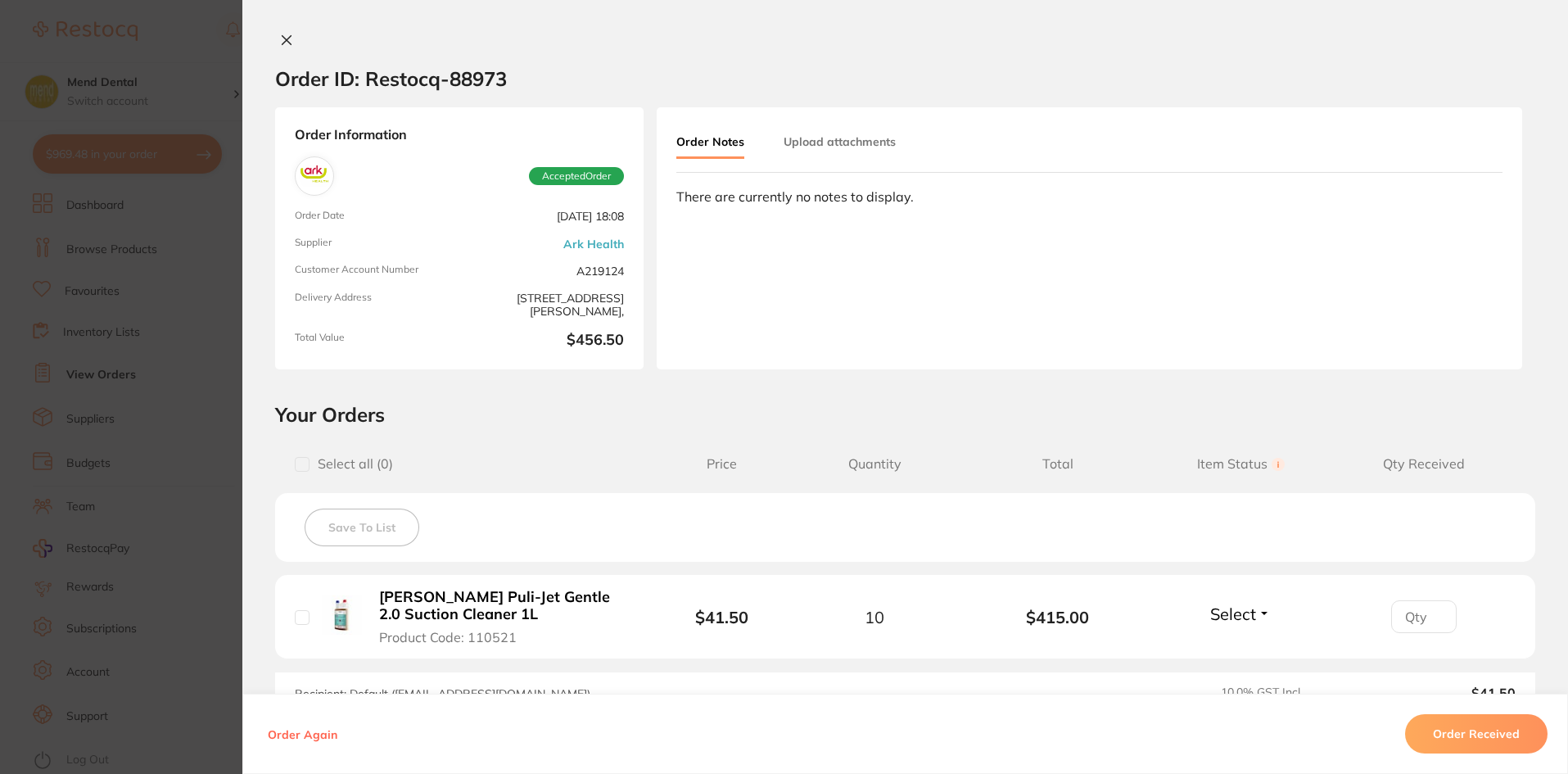
click at [217, 502] on section "Order ID: Restocq- 88973 Order Information Accepted Order Order Date [DATE] 18:…" at bounding box center [784, 387] width 1568 height 774
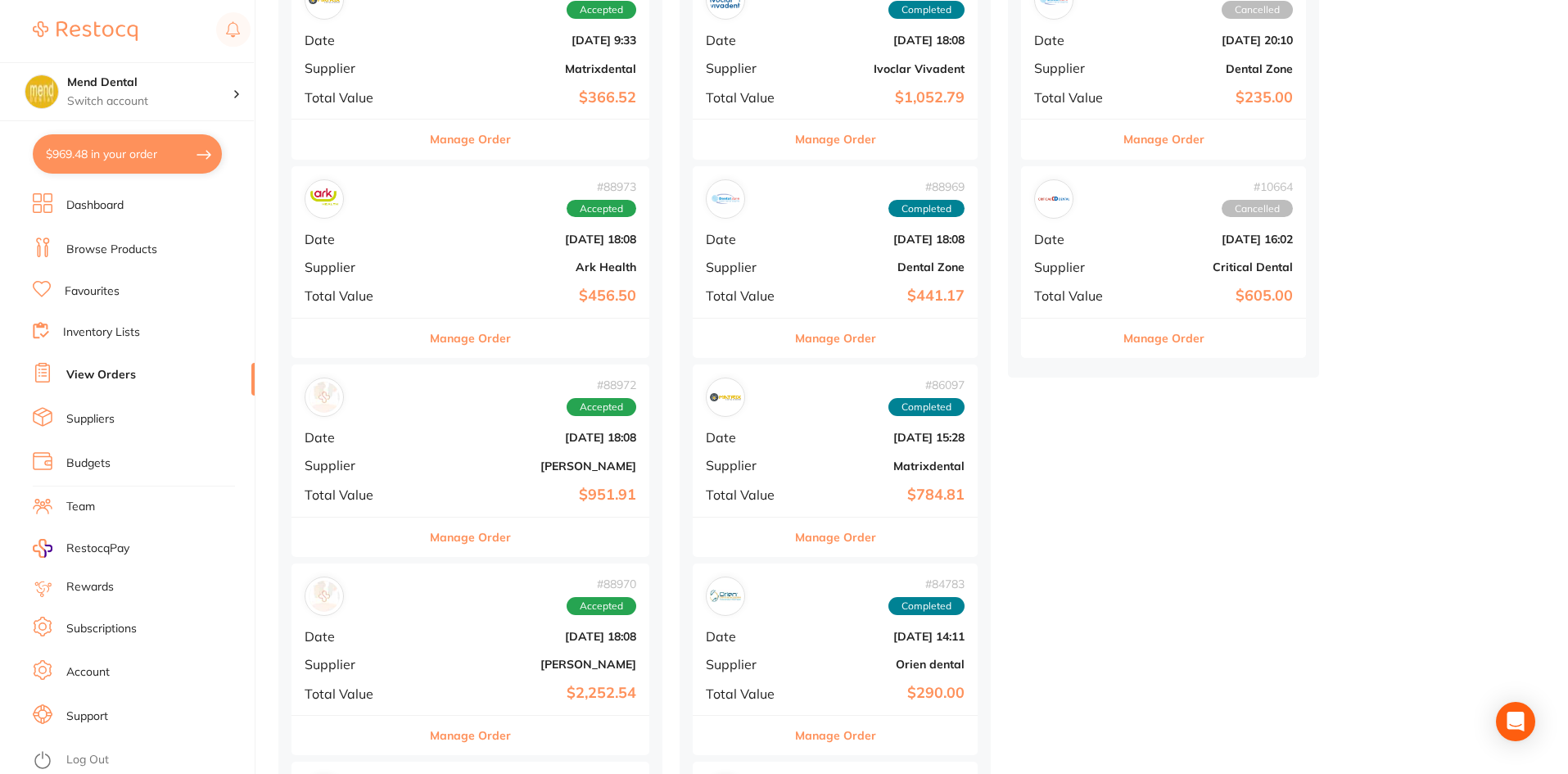
scroll to position [328, 0]
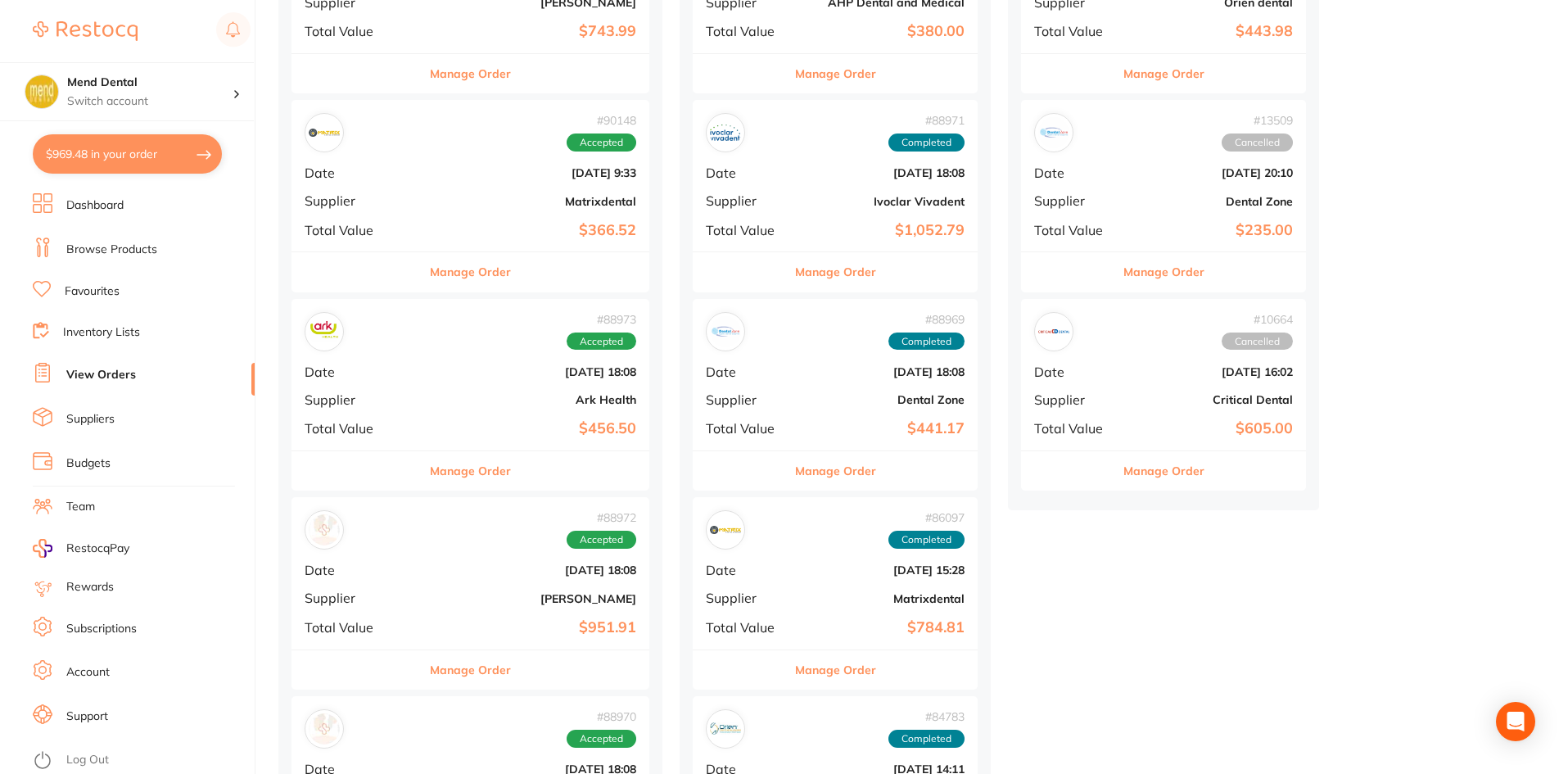
click at [498, 278] on button "Manage Order" at bounding box center [470, 271] width 81 height 39
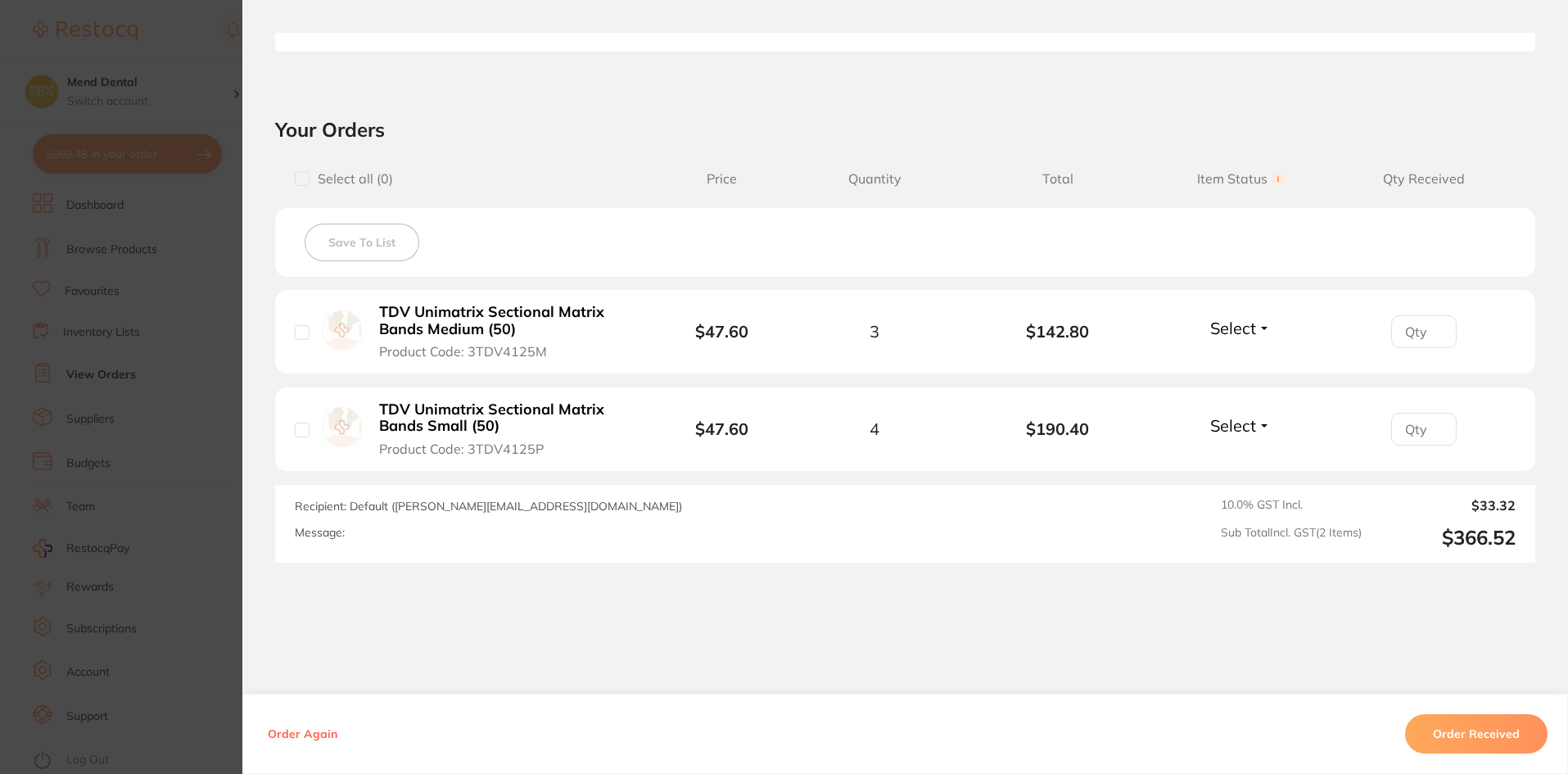
scroll to position [492, 0]
click at [174, 459] on section "Order ID: Restocq- 90148 Order Information Accepted Order Order Date [DATE] 9:3…" at bounding box center [784, 387] width 1568 height 774
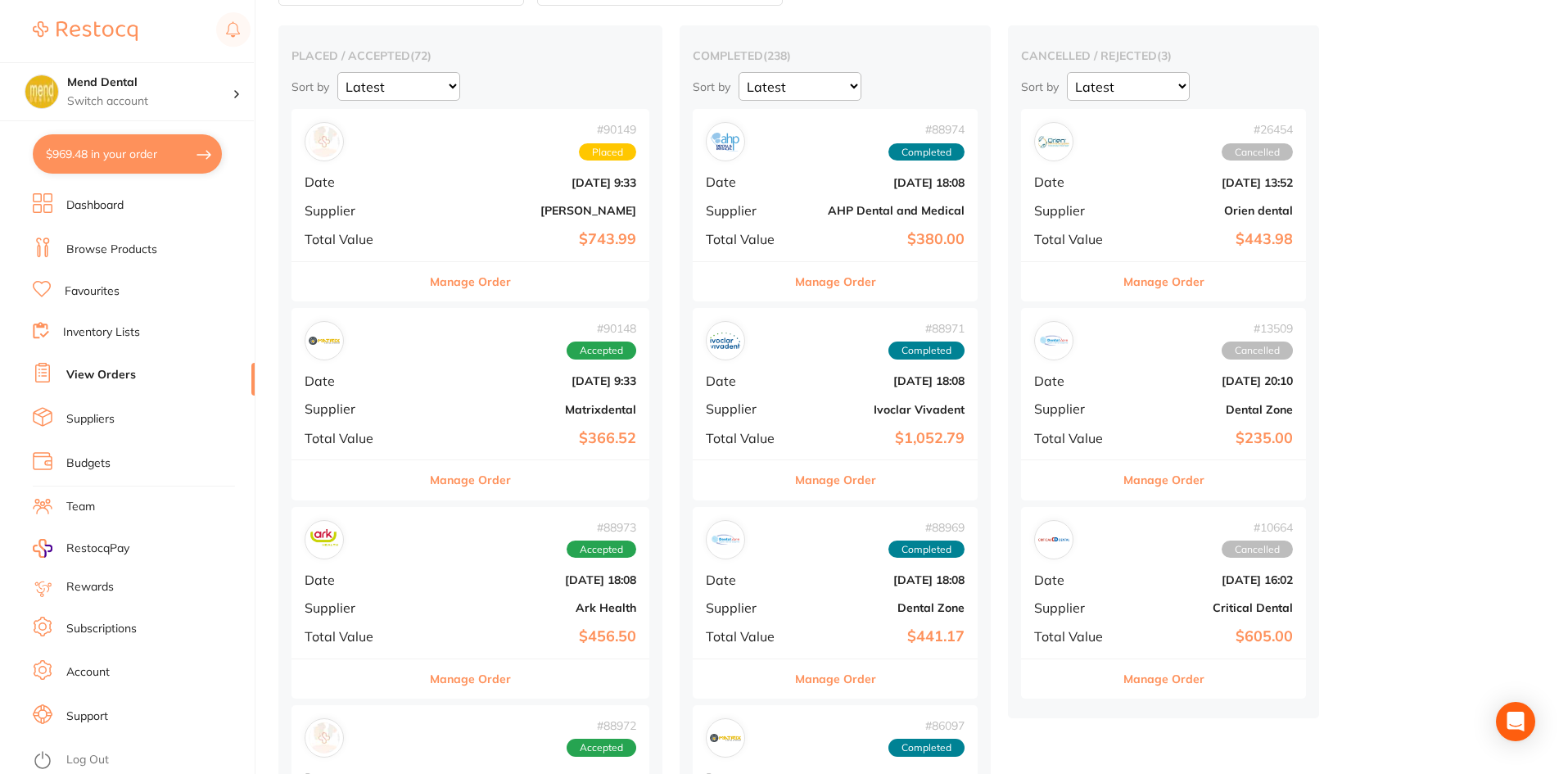
scroll to position [81, 0]
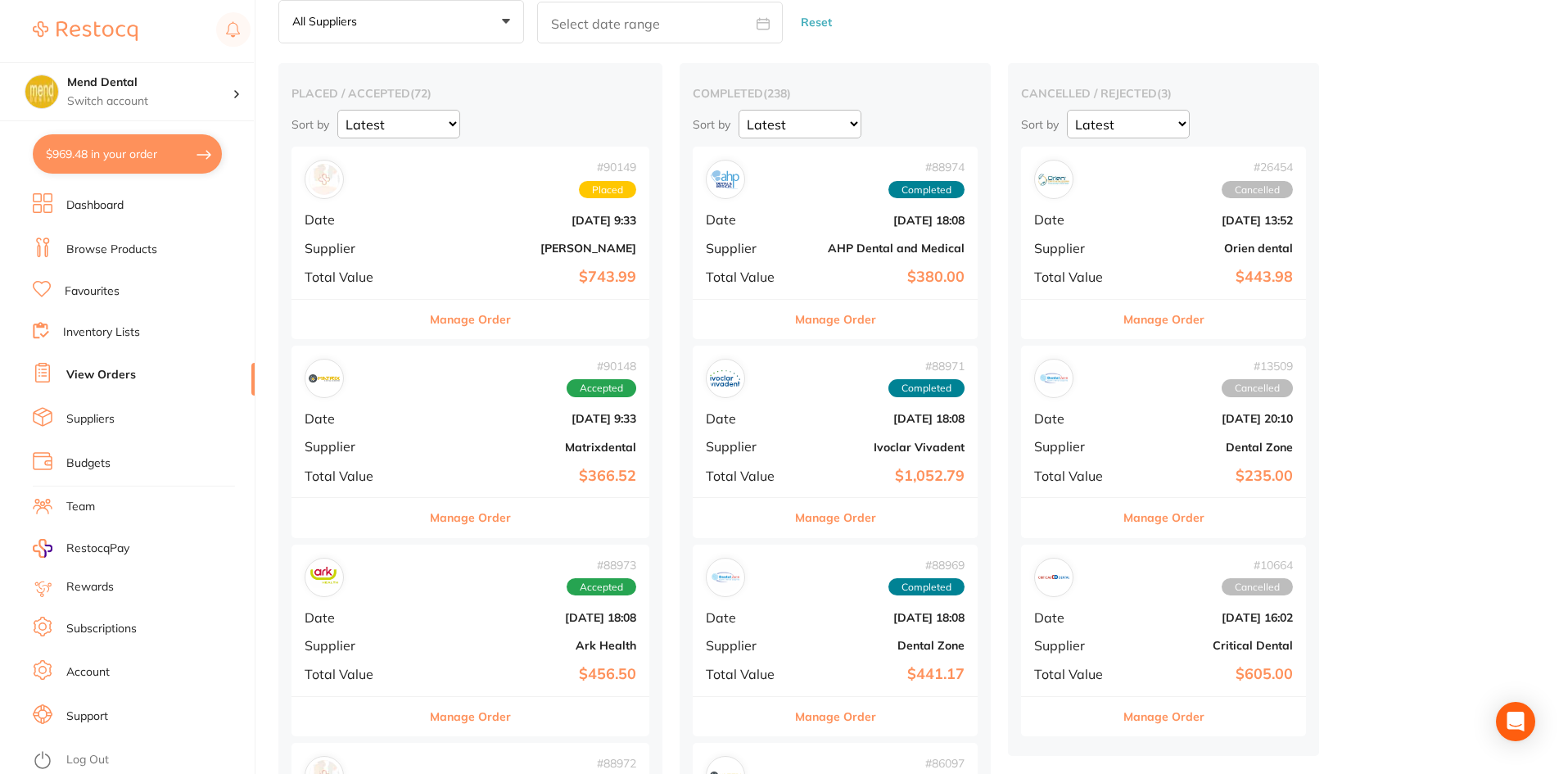
click at [465, 309] on button "Manage Order" at bounding box center [470, 319] width 81 height 39
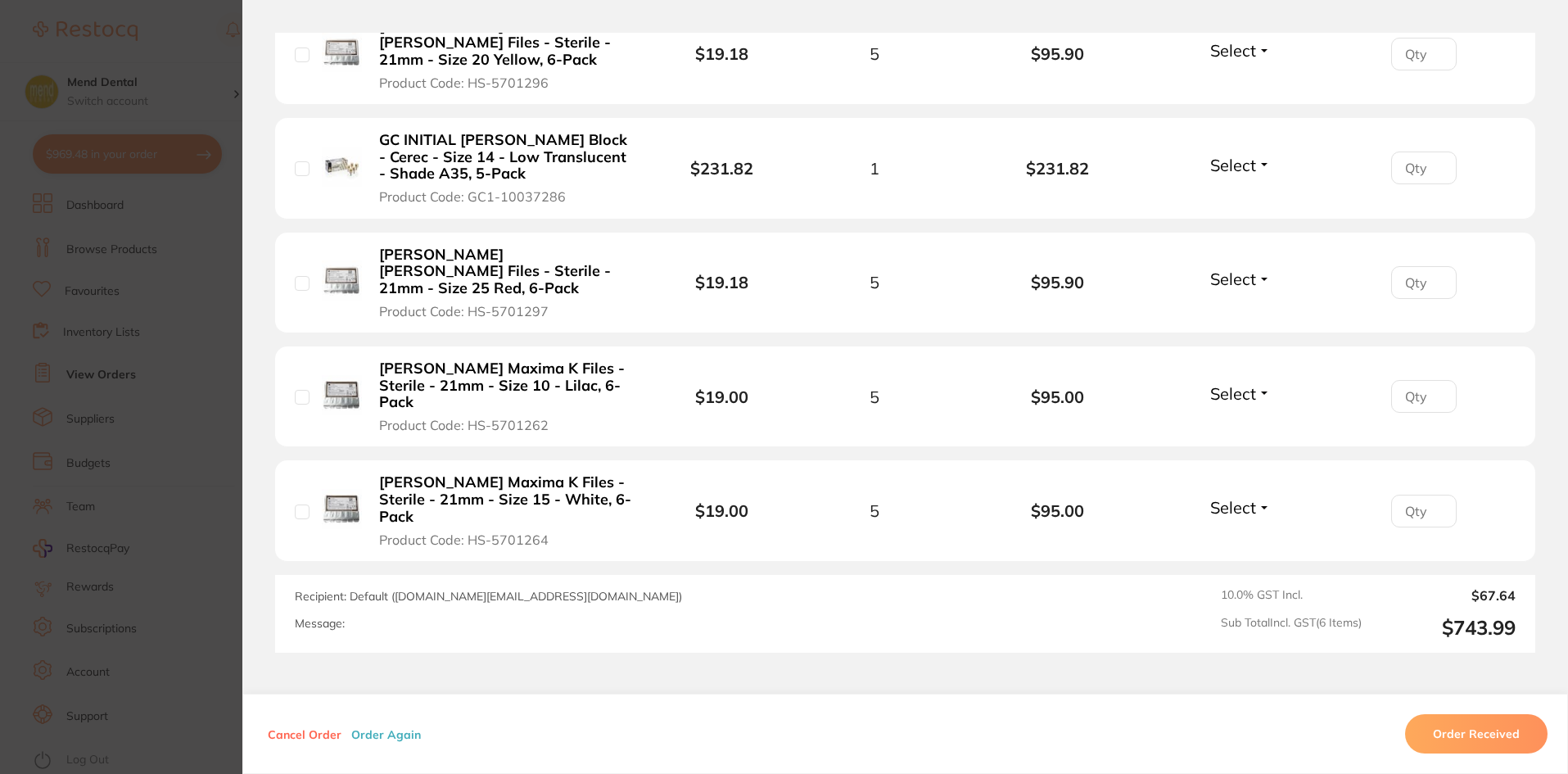
scroll to position [710, 0]
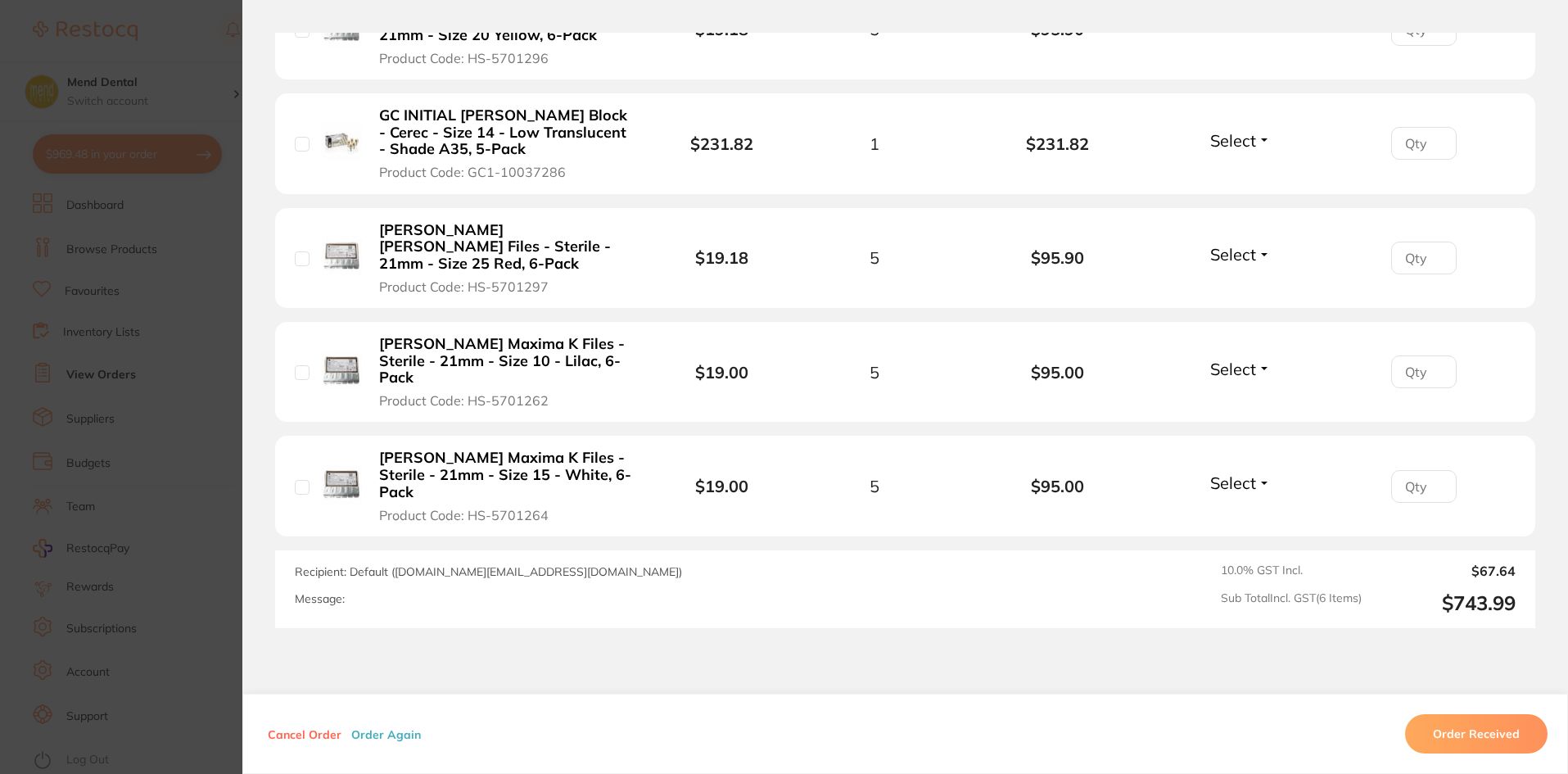
click at [181, 506] on section "Order ID: Restocq- 90149 Order Information Placed Order Order Date [DATE] 9:33 …" at bounding box center [784, 387] width 1568 height 774
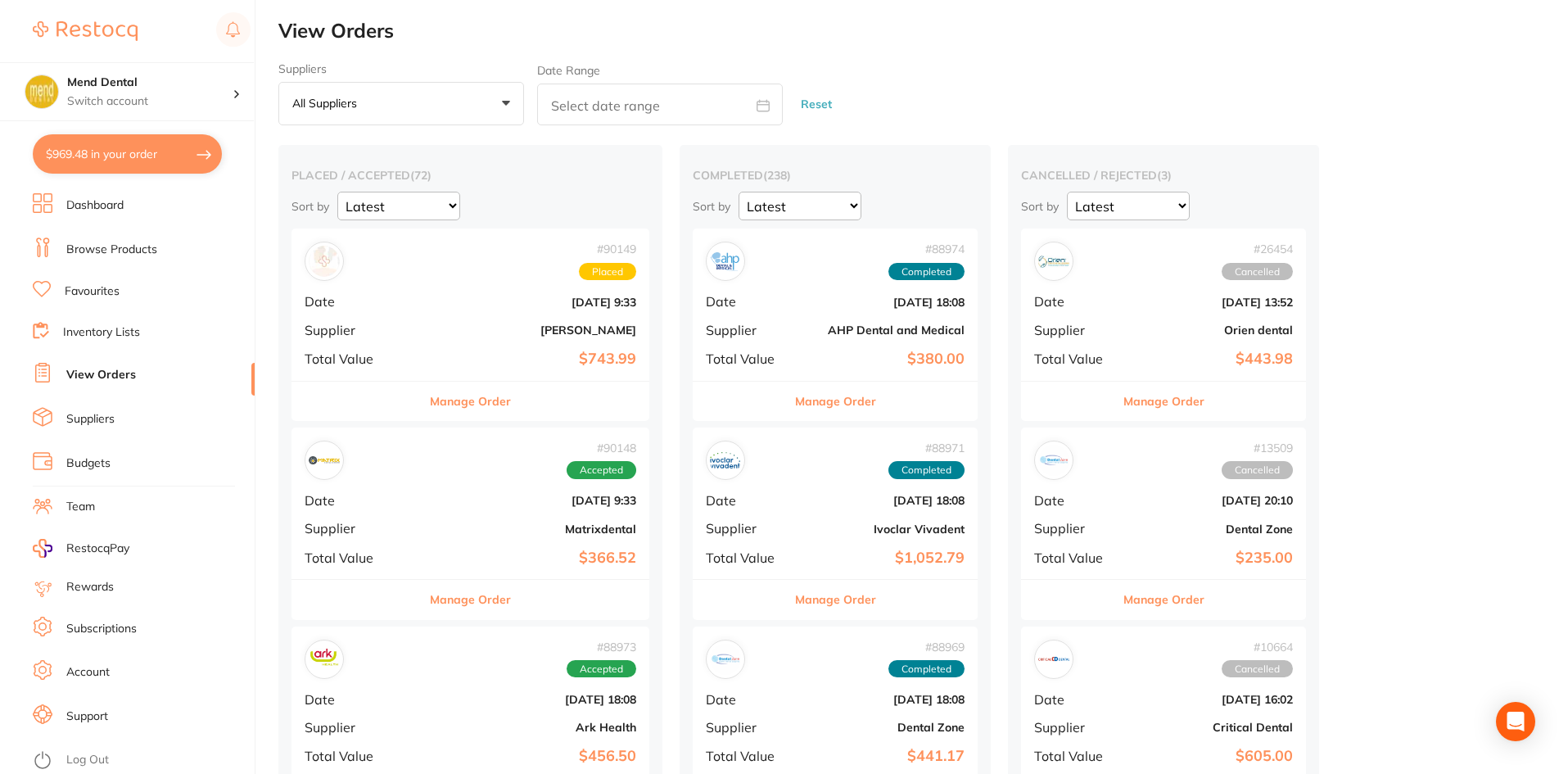
click at [142, 251] on link "Browse Products" at bounding box center [112, 250] width 91 height 17
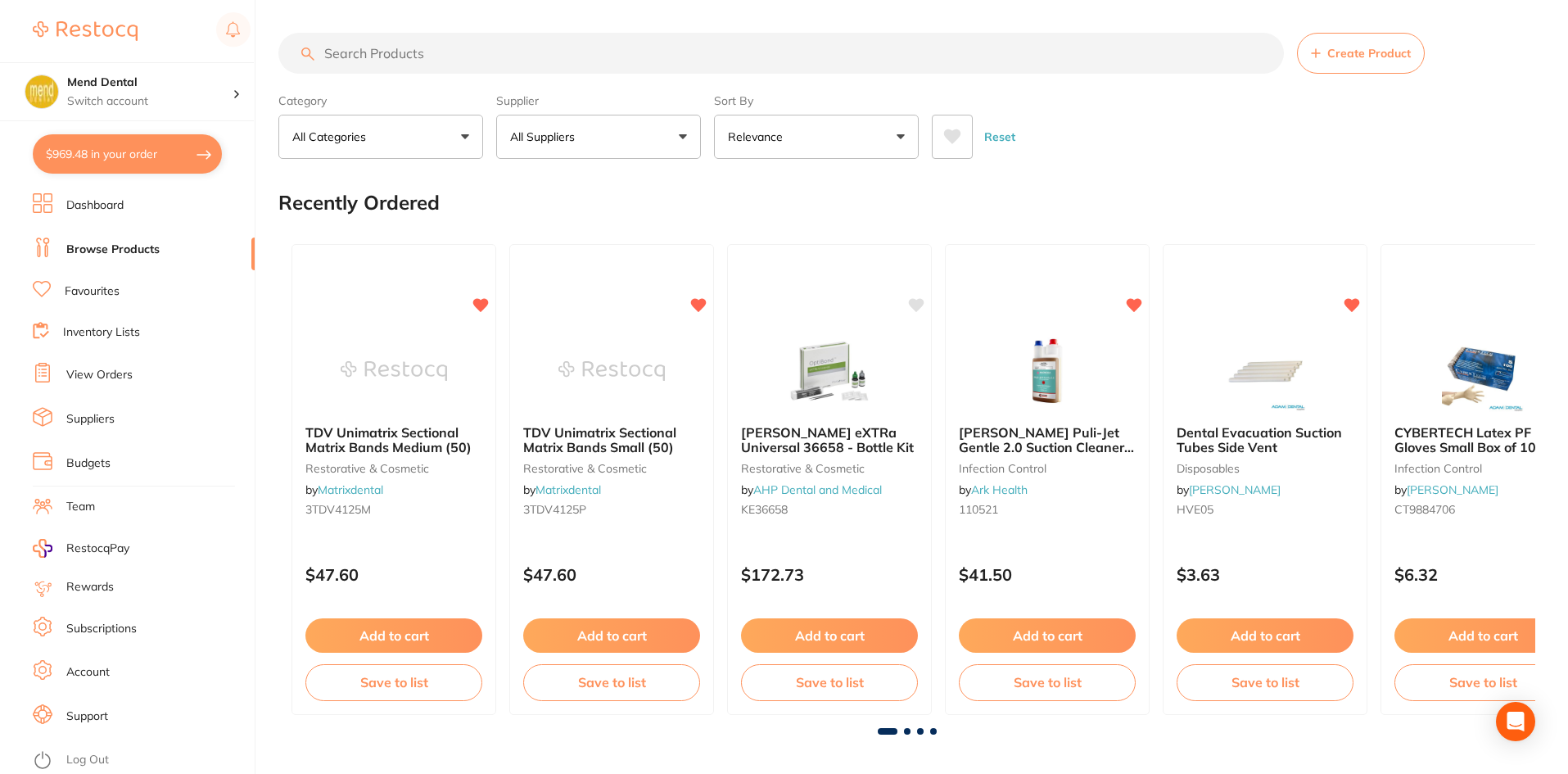
click at [583, 54] on input "search" at bounding box center [781, 53] width 1005 height 41
type input "wipes"
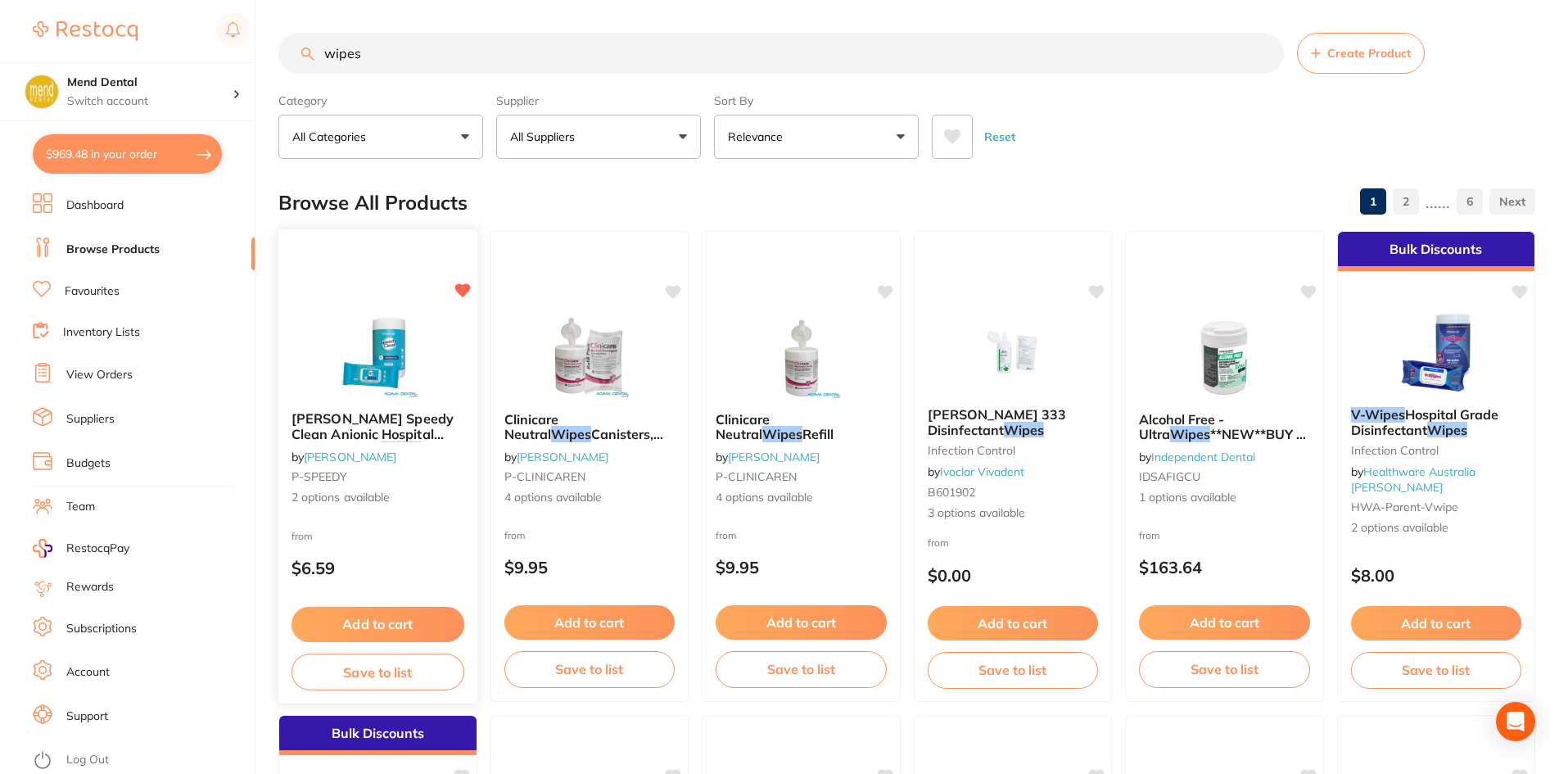
click at [375, 354] on img at bounding box center [378, 356] width 107 height 82
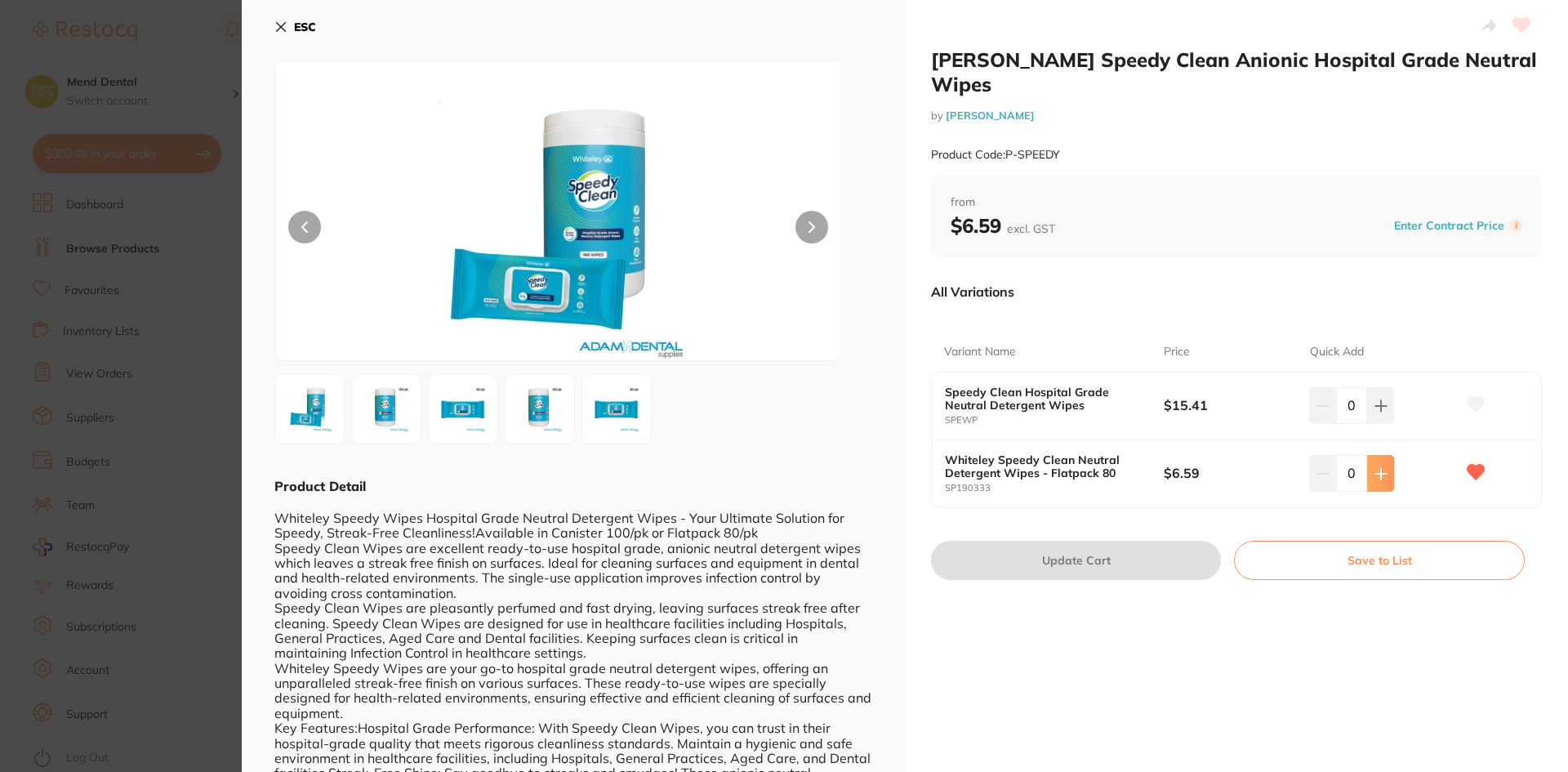
click at [1389, 423] on button at bounding box center [1381, 404] width 27 height 36
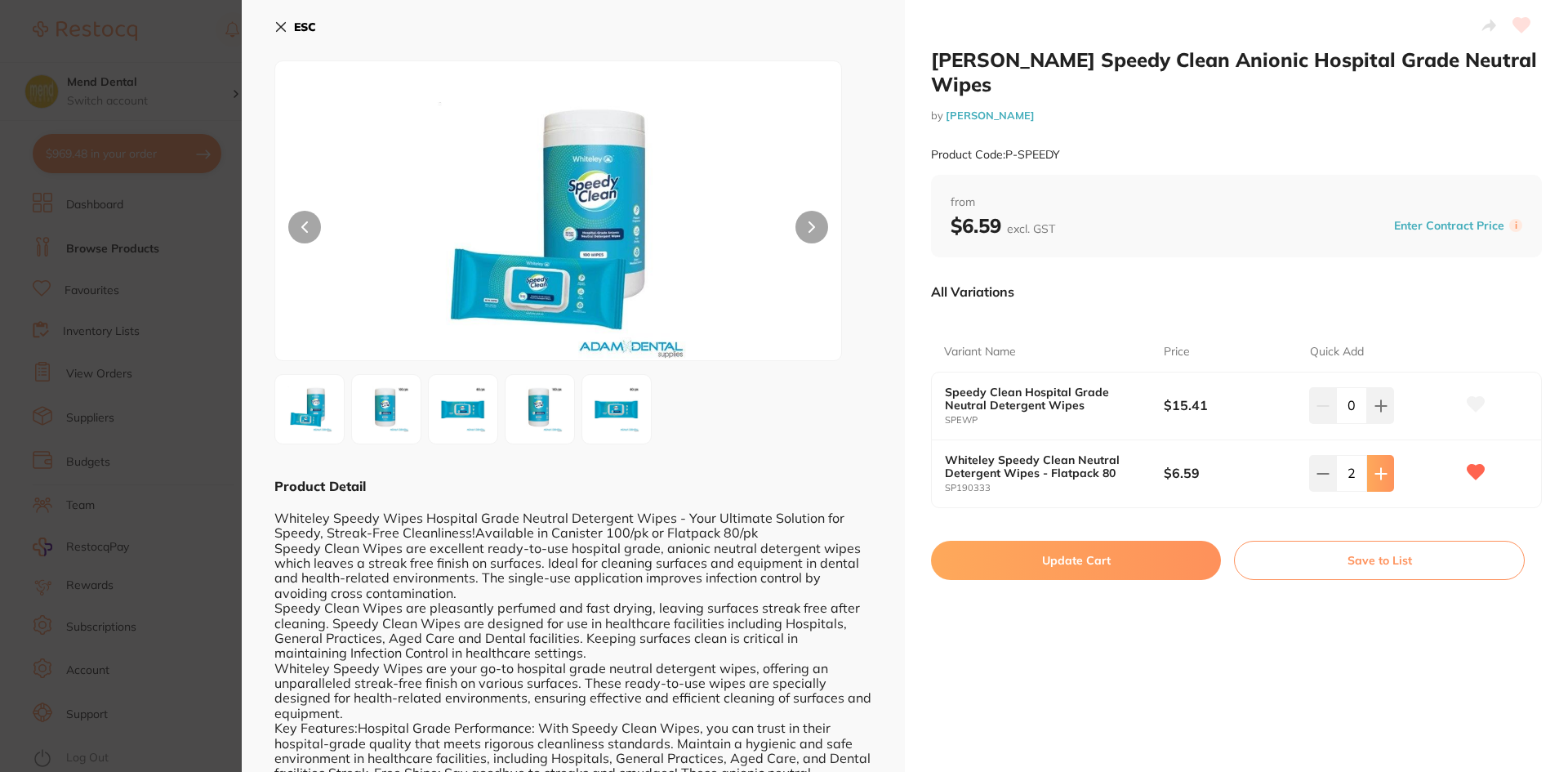
click at [1389, 423] on button at bounding box center [1381, 404] width 27 height 36
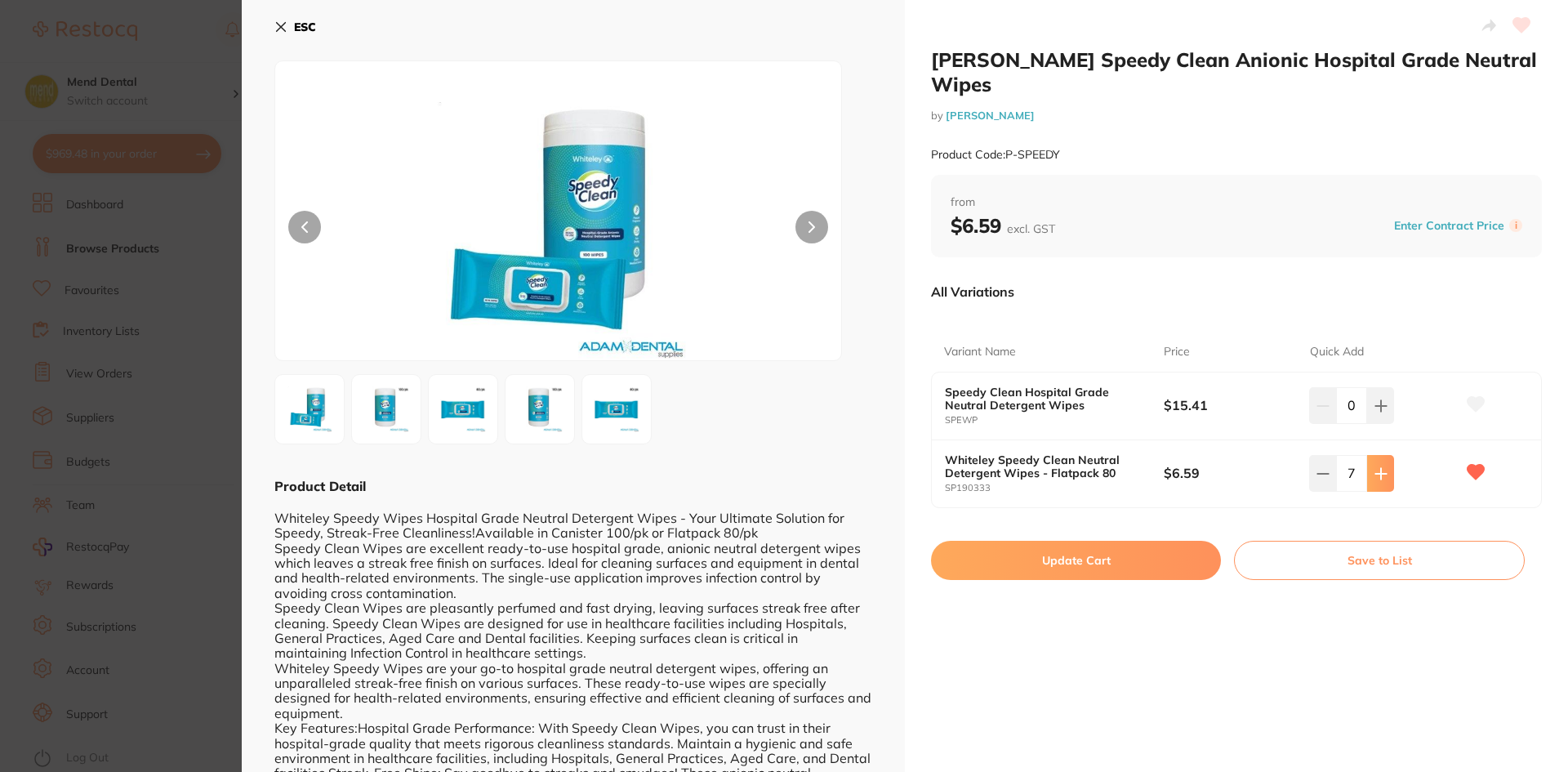
click at [1389, 423] on button at bounding box center [1381, 404] width 27 height 36
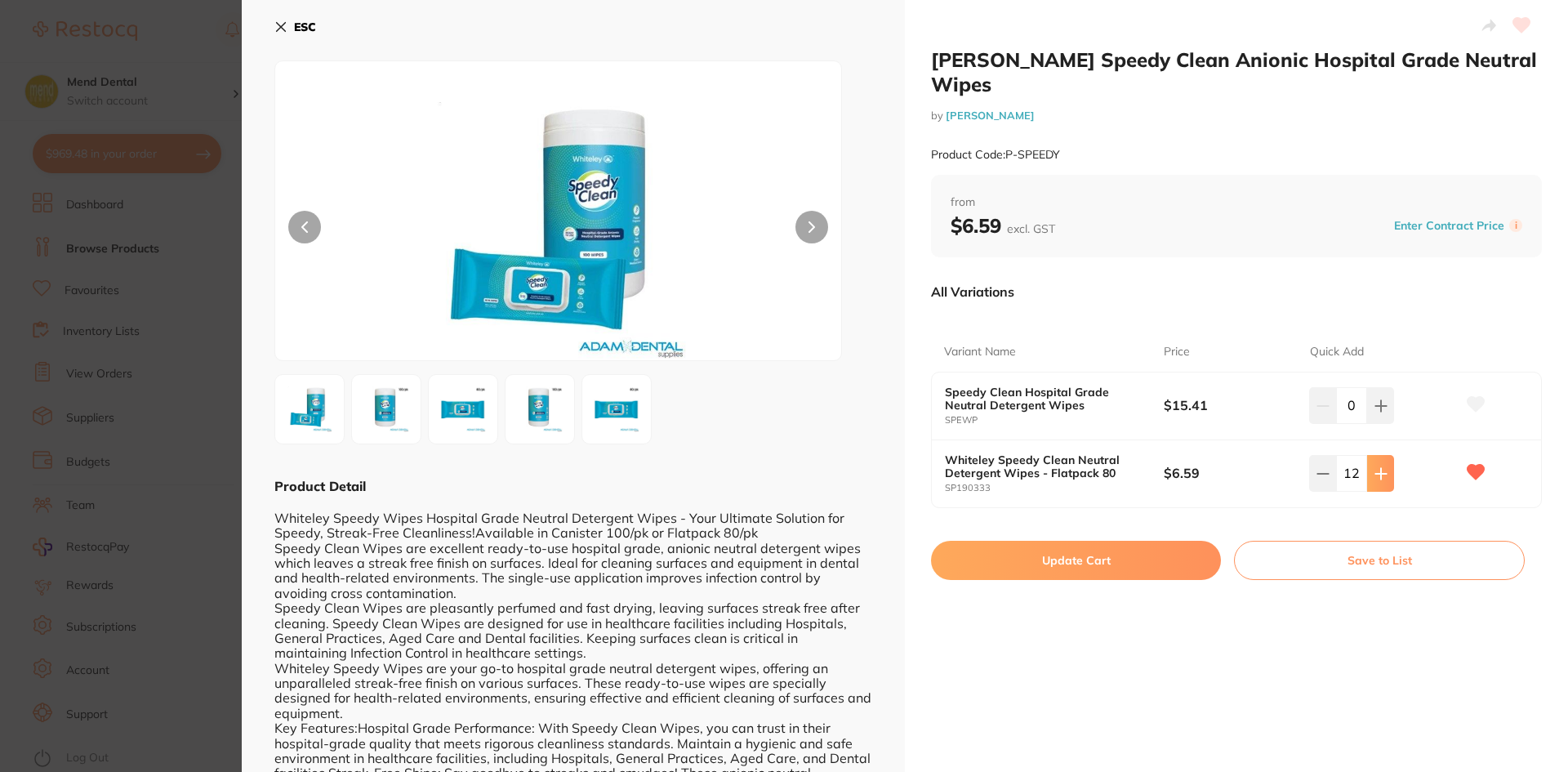
click at [1389, 423] on button at bounding box center [1381, 404] width 27 height 36
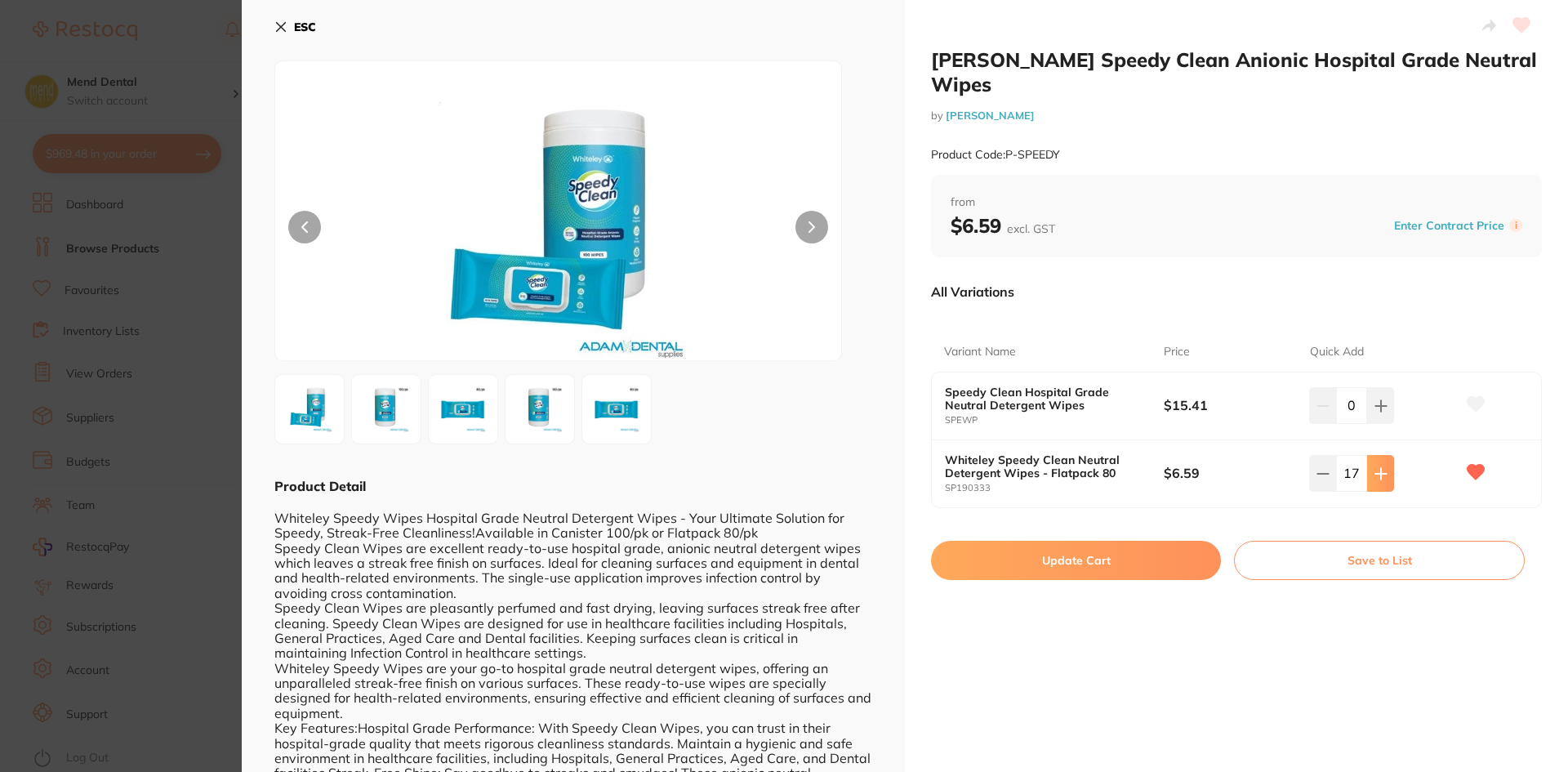
click at [1389, 423] on button at bounding box center [1381, 404] width 27 height 36
type input "20"
click at [1072, 541] on button "Update Cart" at bounding box center [1076, 561] width 290 height 39
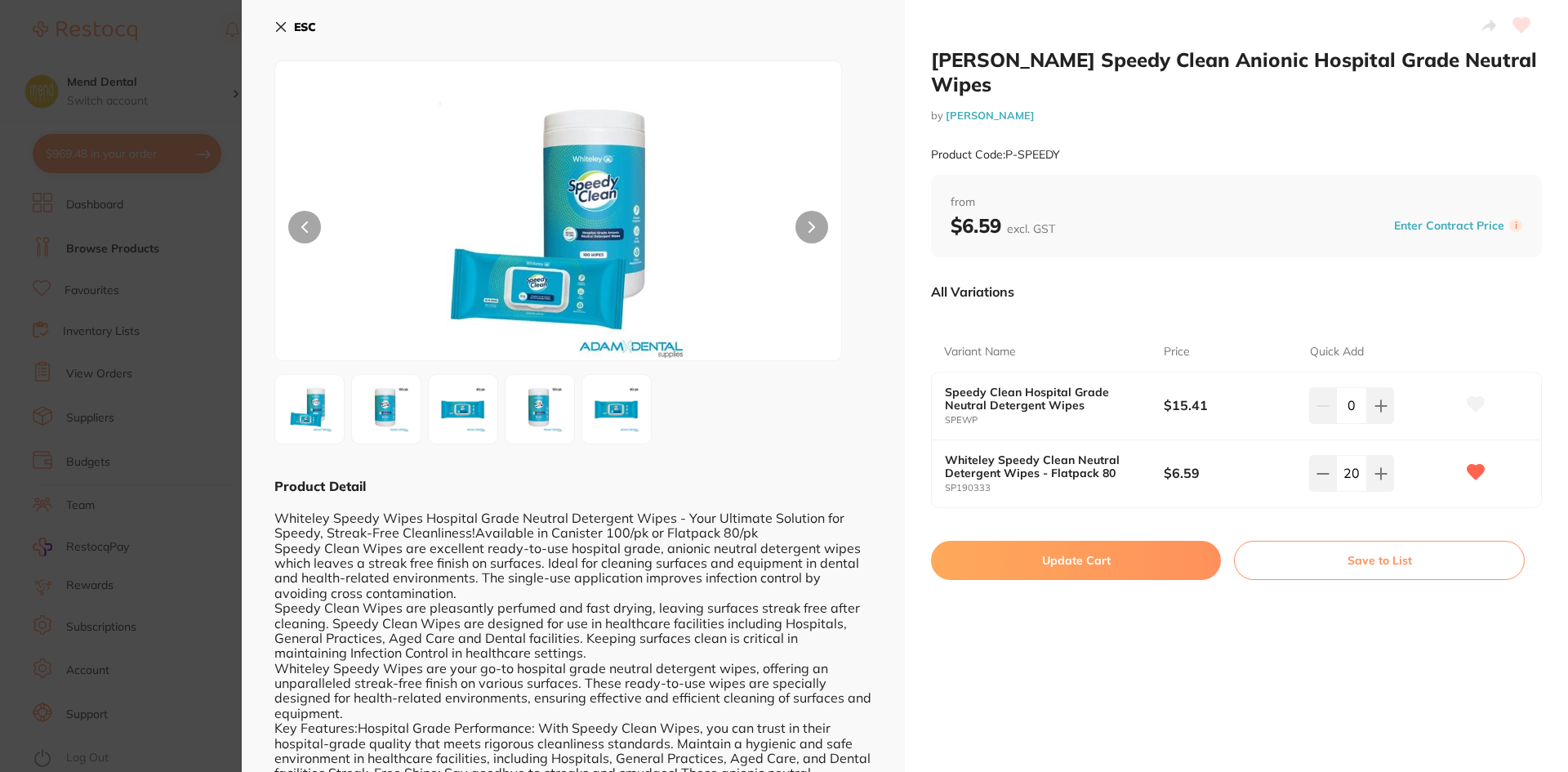
checkbox input "false"
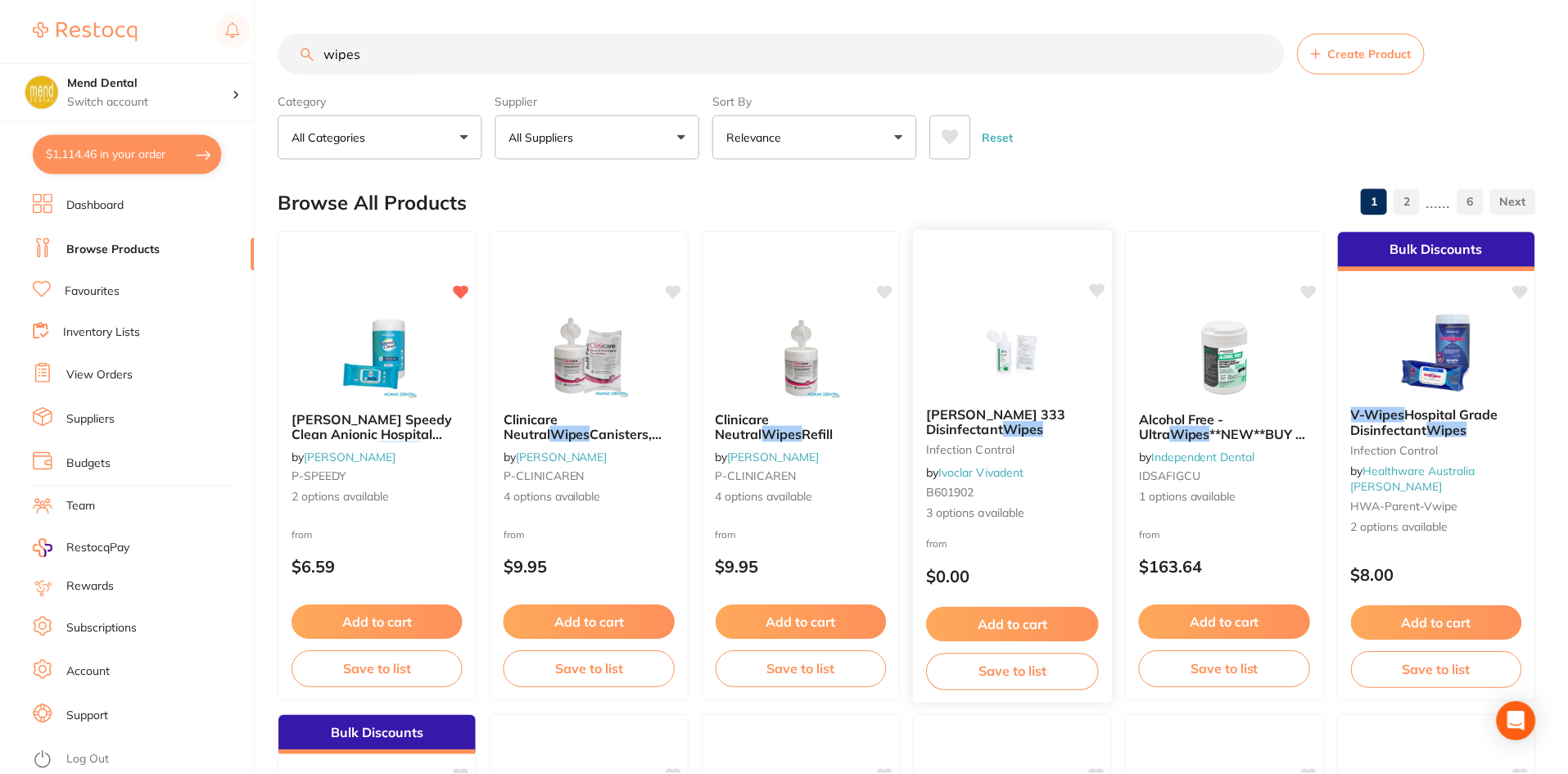
scroll to position [2, 0]
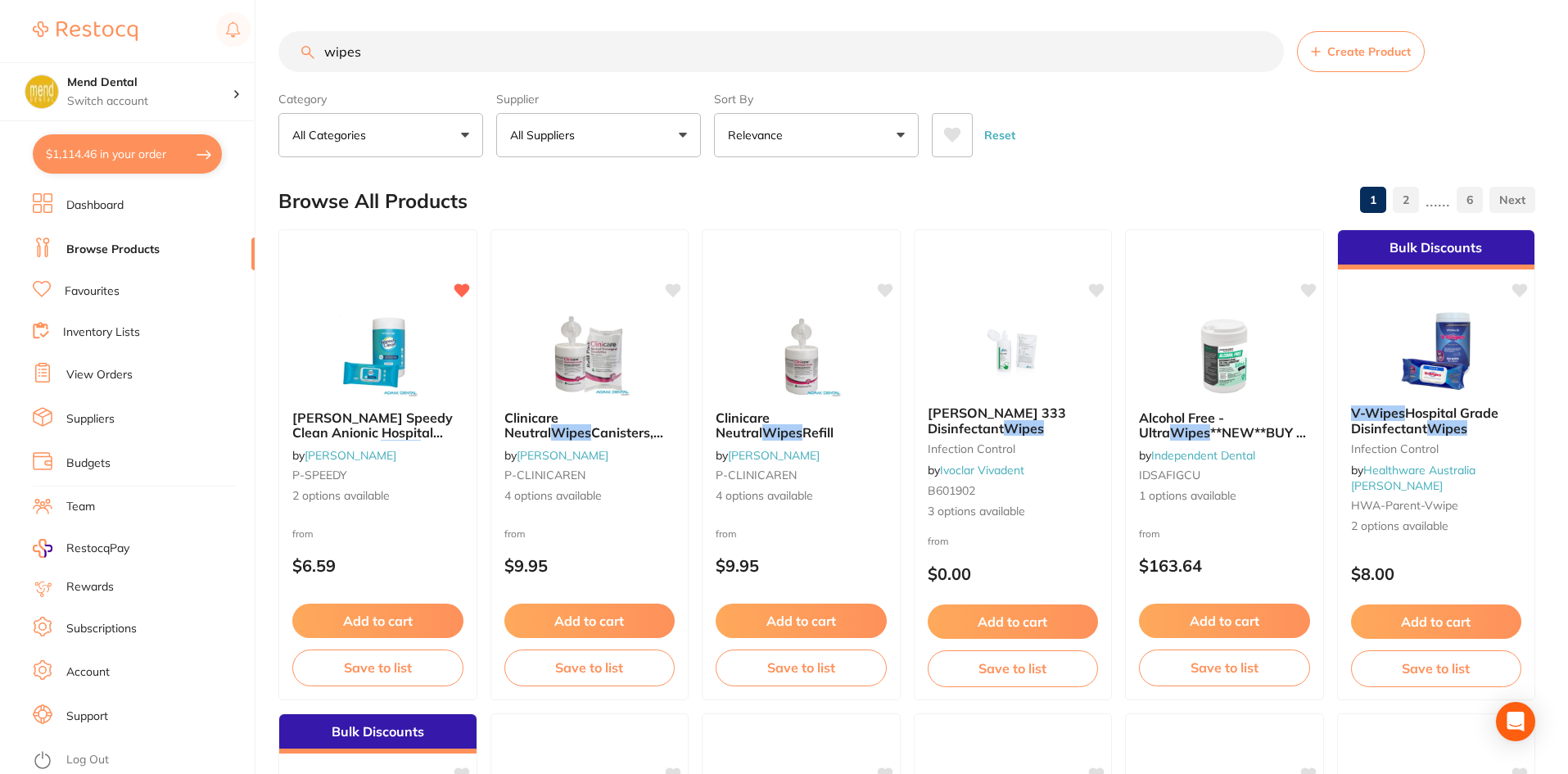
drag, startPoint x: 387, startPoint y: 55, endPoint x: 277, endPoint y: 56, distance: 110.0
click at [277, 56] on div "$1,114.46 Mend Dental Switch account Mend Dental $1,114.46 in your order Dashbo…" at bounding box center [784, 385] width 1568 height 774
type input "c"
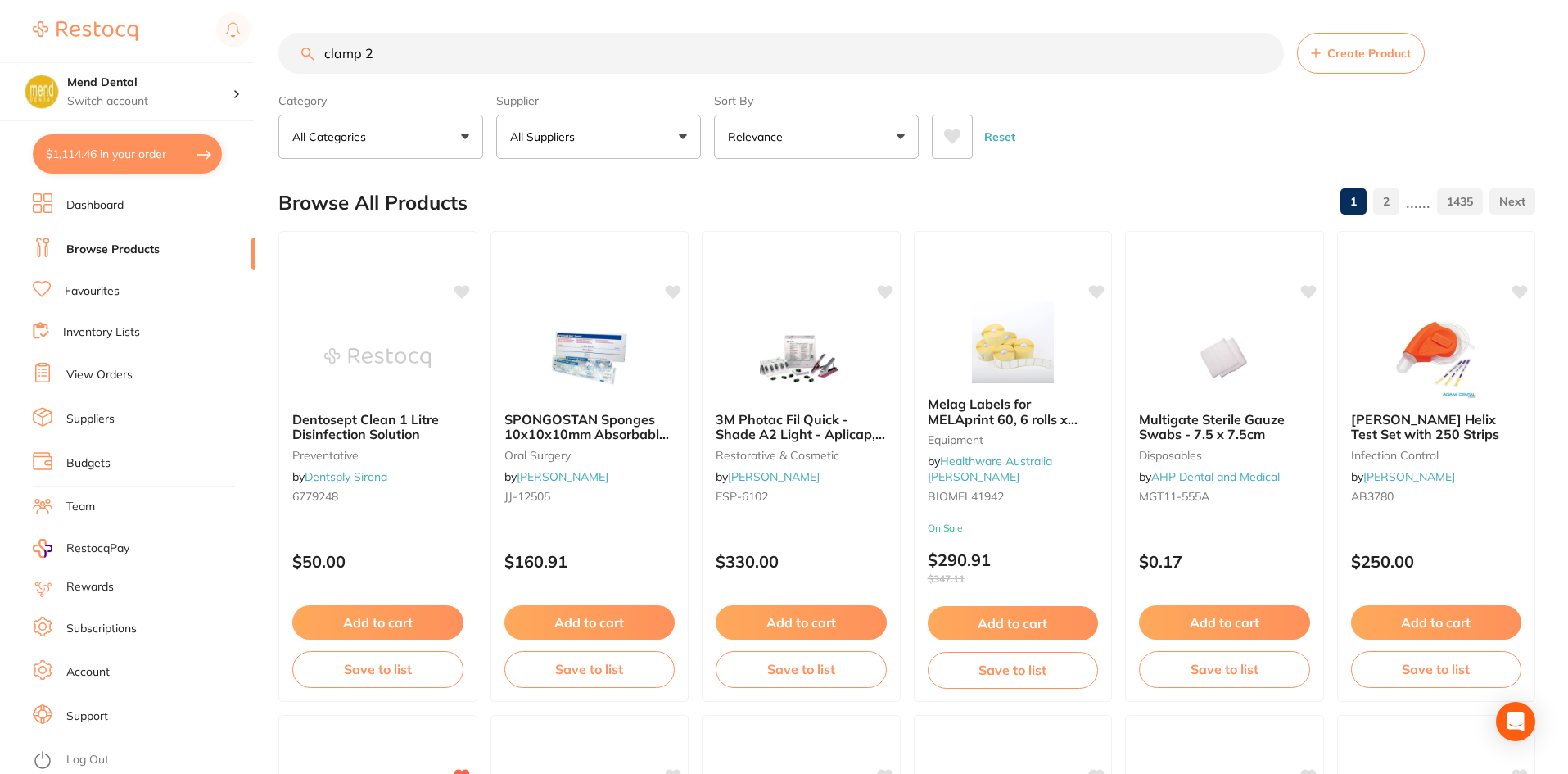
type input "clamp 2"
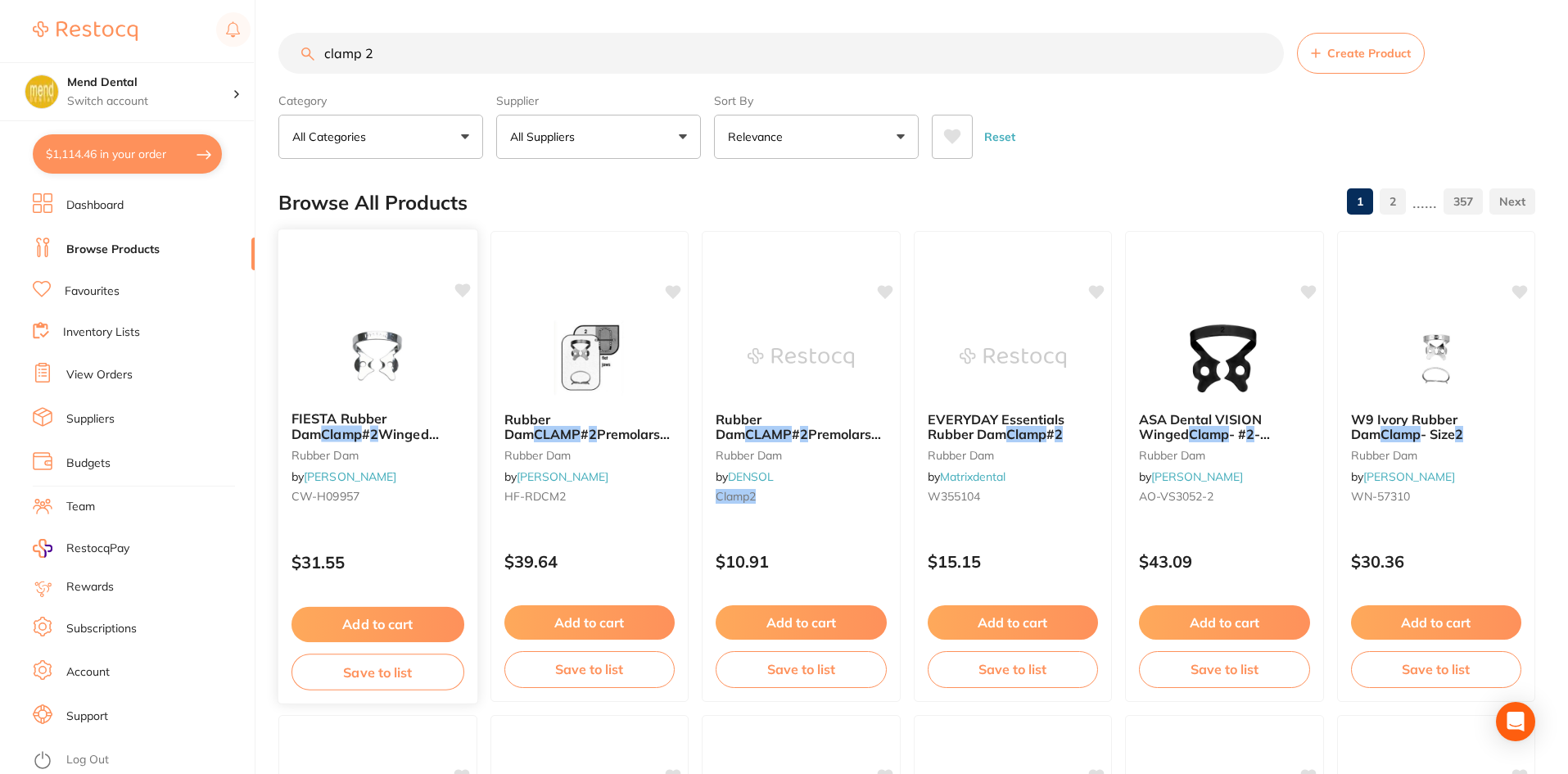
click at [366, 302] on div "FIESTA Rubber Dam Clamp # 2 Winged [MEDICAL_DATA] & Upp [MEDICAL_DATA] rubber d…" at bounding box center [378, 467] width 201 height 476
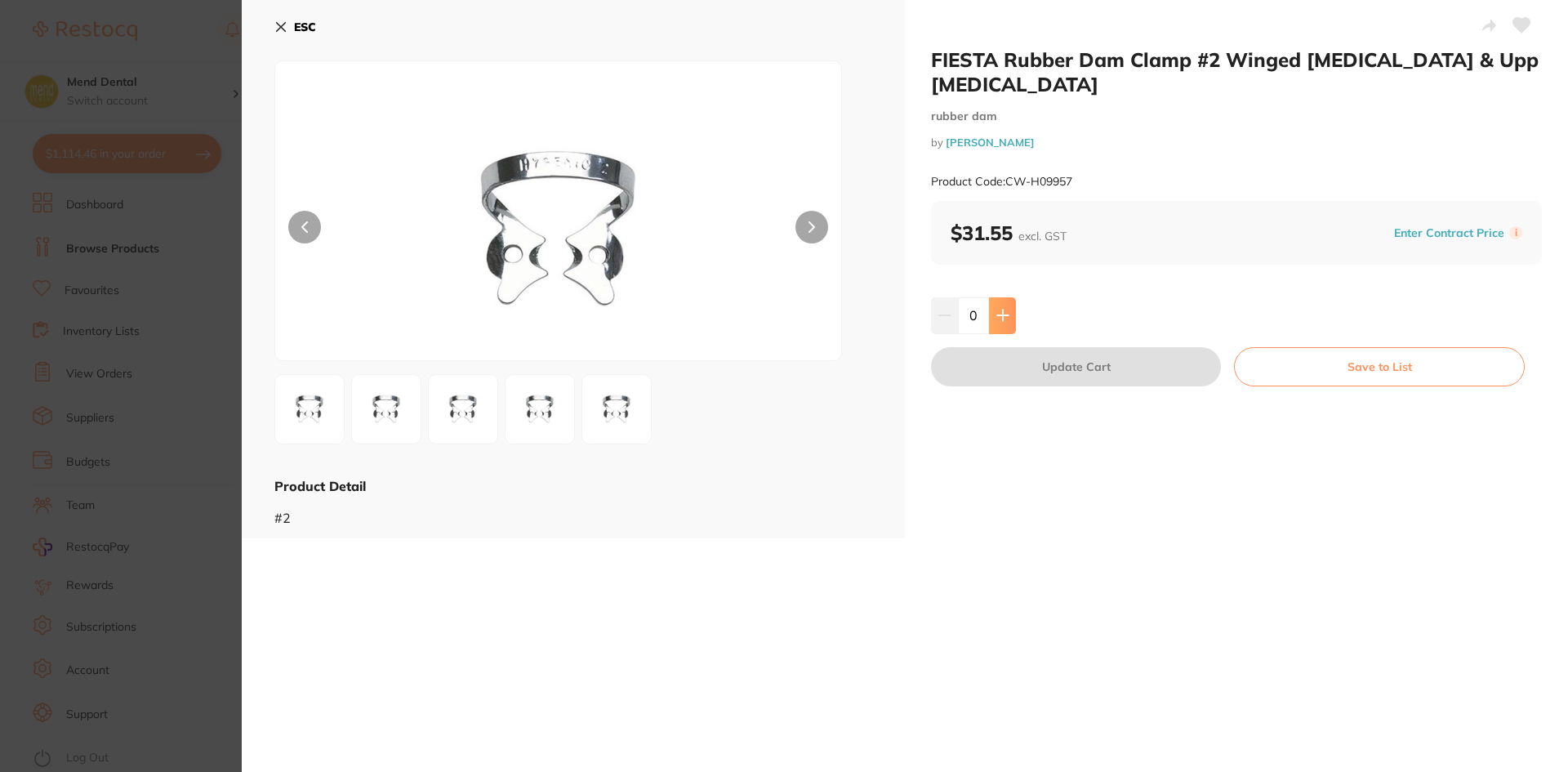
click at [993, 301] on button at bounding box center [1002, 315] width 27 height 36
type input "1"
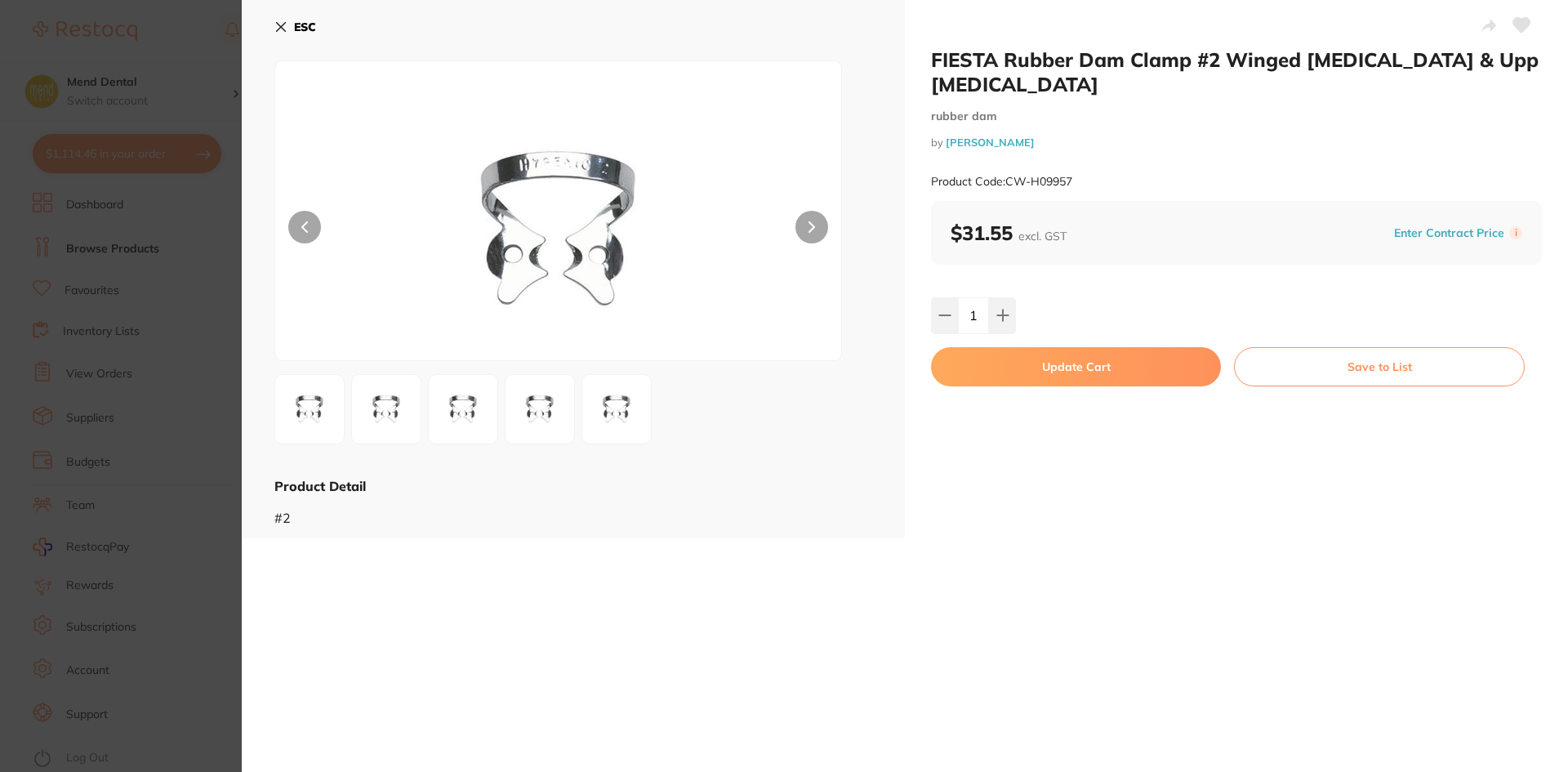
click at [1002, 347] on button "Update Cart" at bounding box center [1076, 367] width 290 height 39
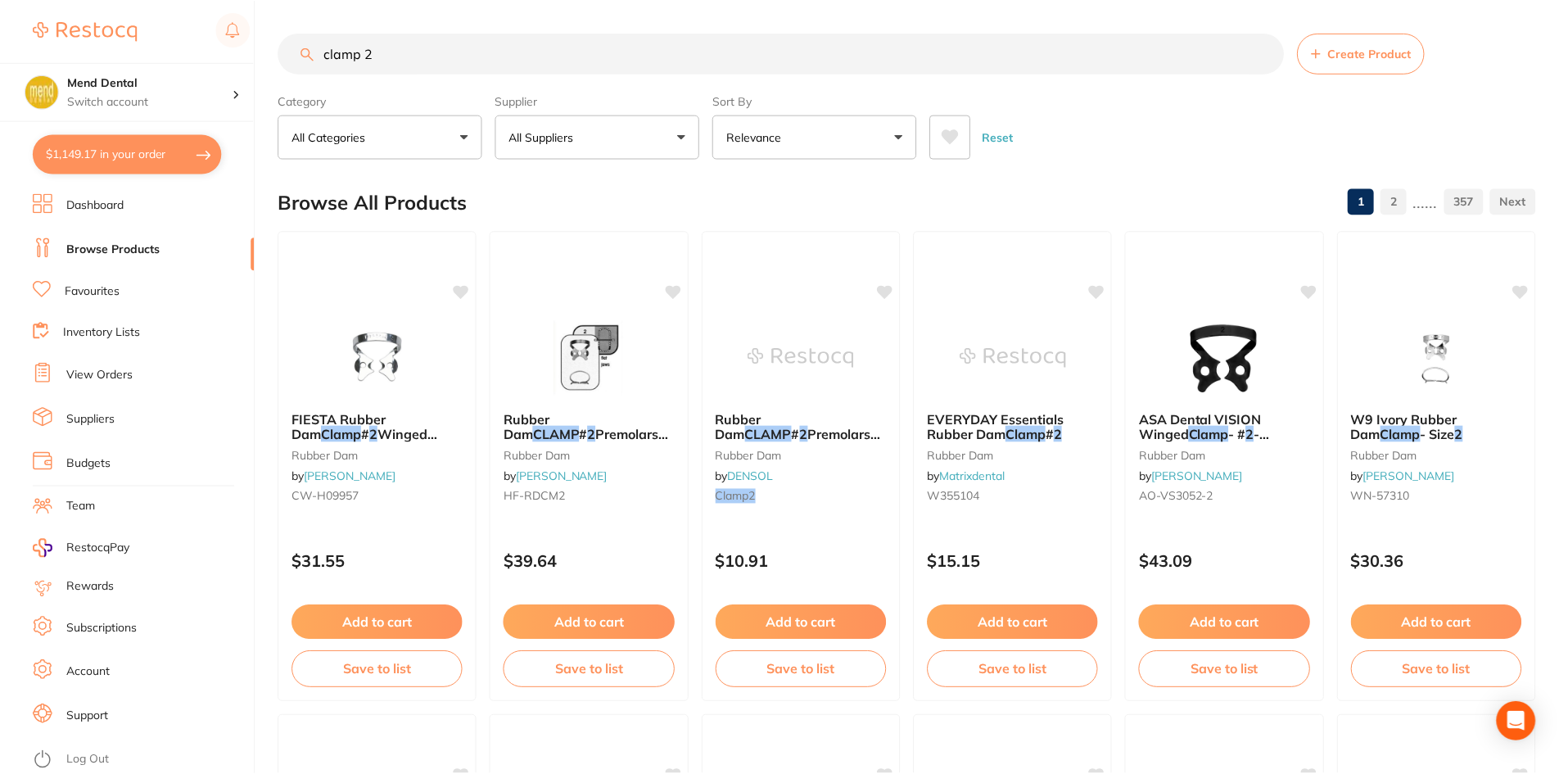
scroll to position [2, 0]
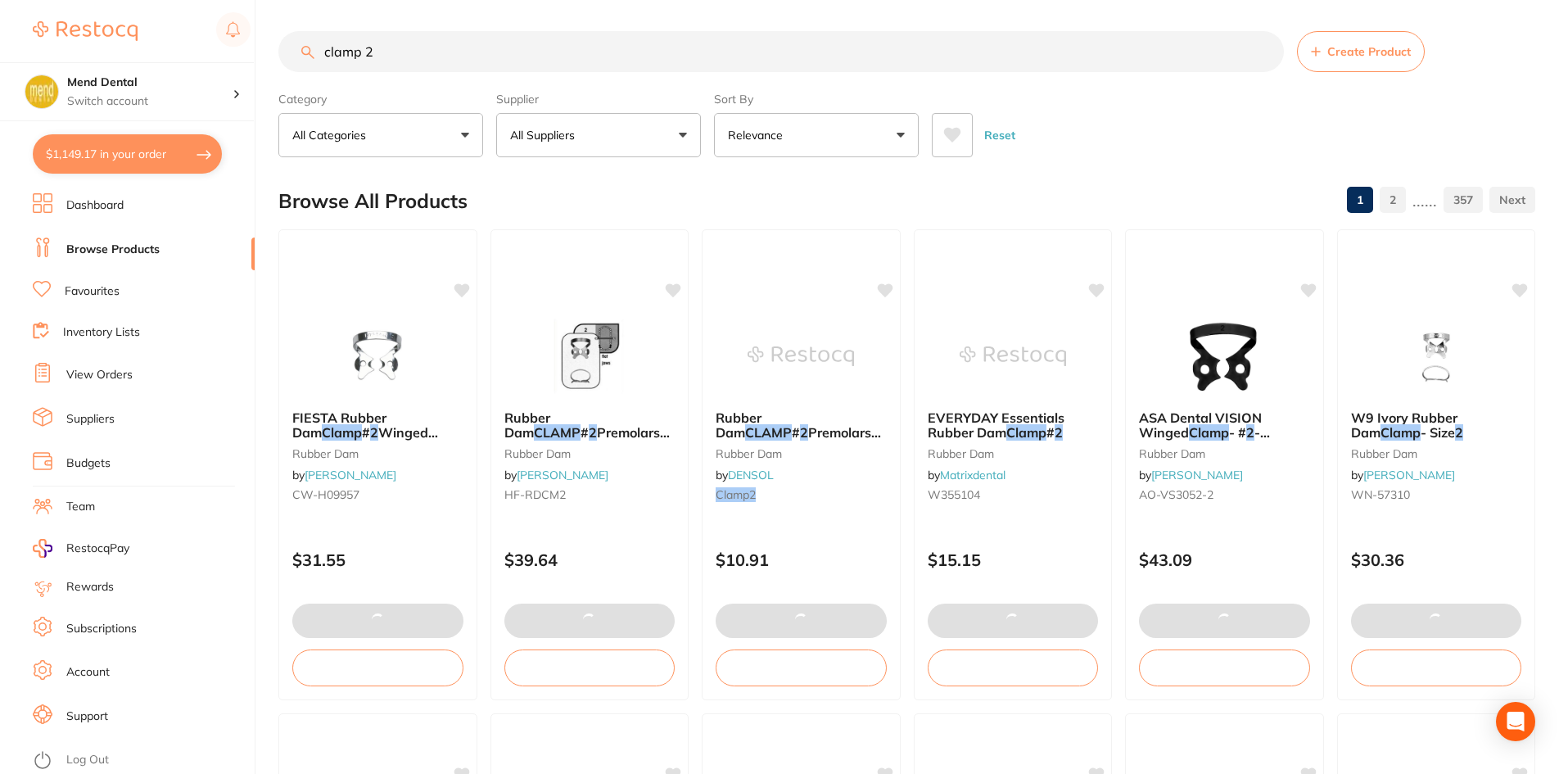
click at [382, 48] on input "clamp 2" at bounding box center [781, 52] width 1005 height 41
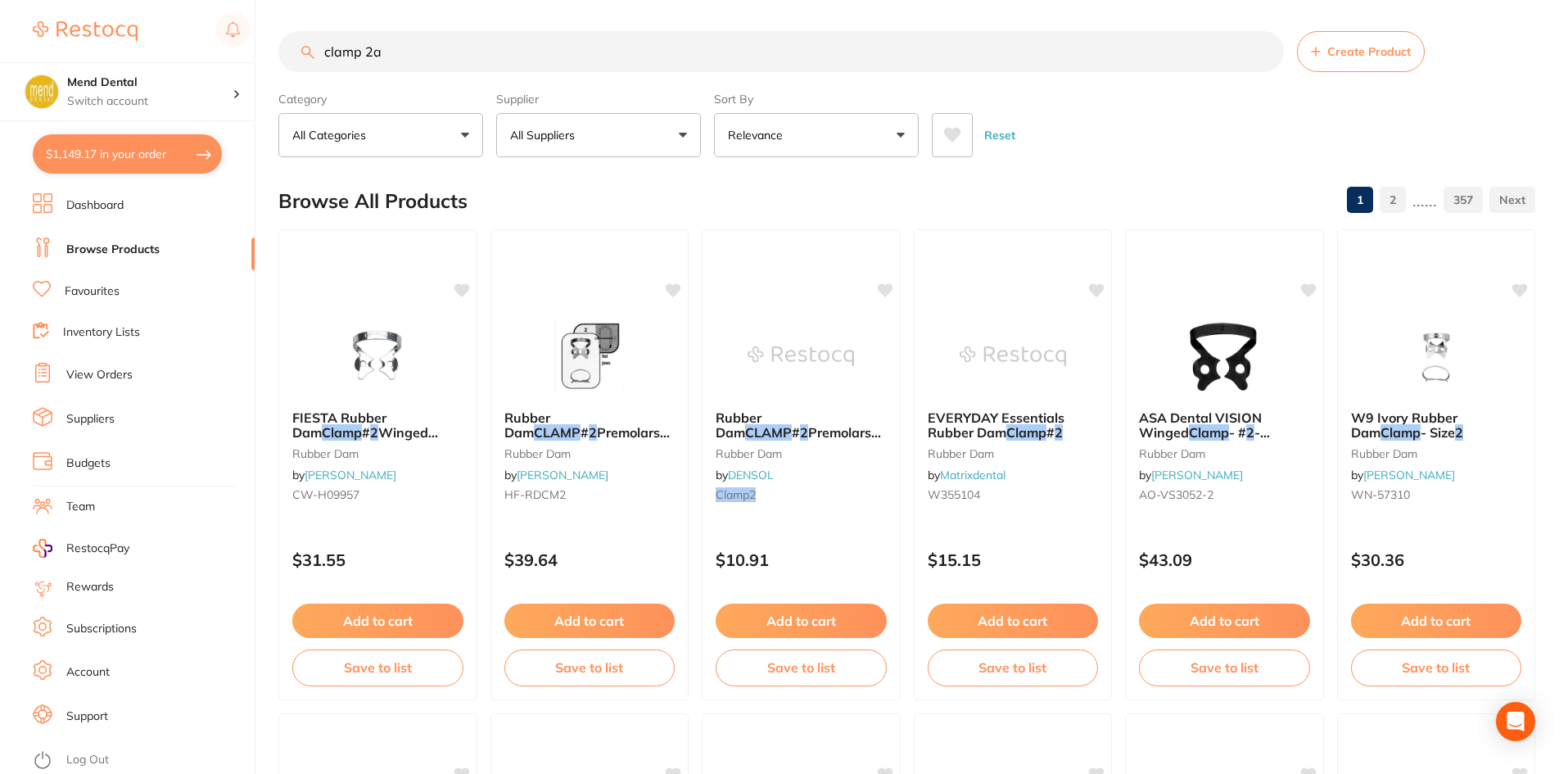
type input "clamp 2a"
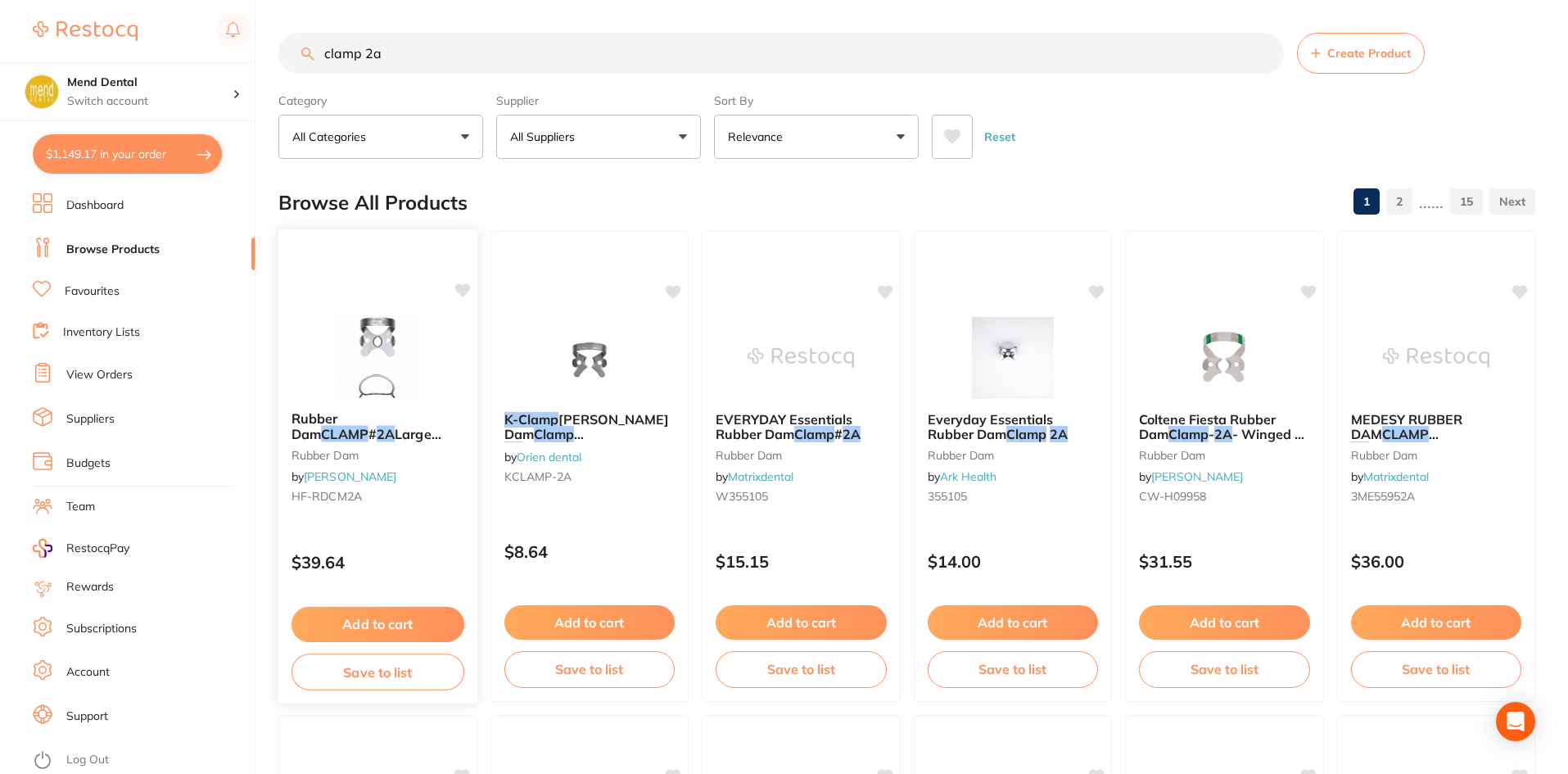
click at [416, 369] on img at bounding box center [378, 356] width 107 height 82
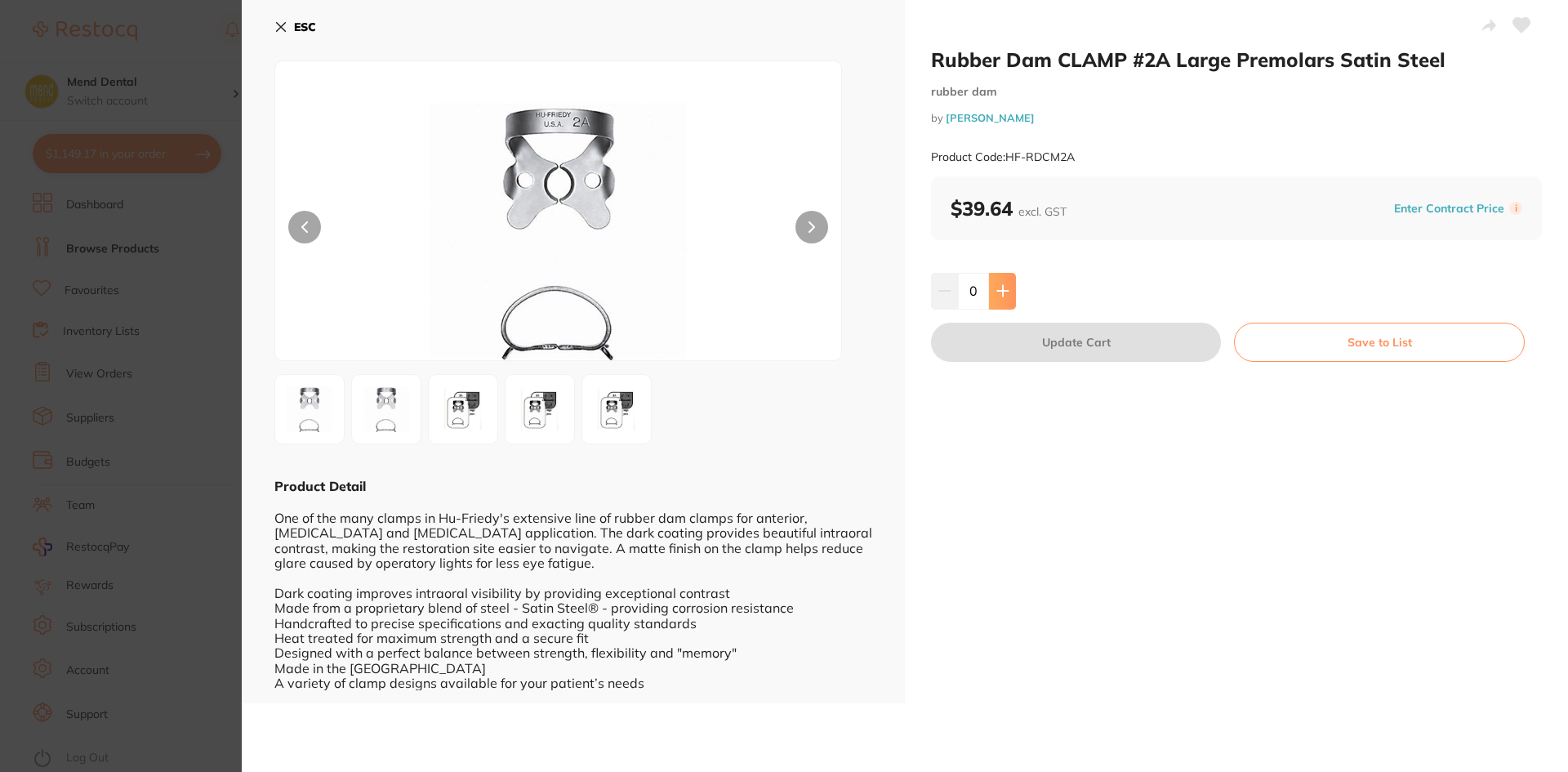
click at [1003, 293] on icon at bounding box center [1003, 291] width 13 height 13
type input "1"
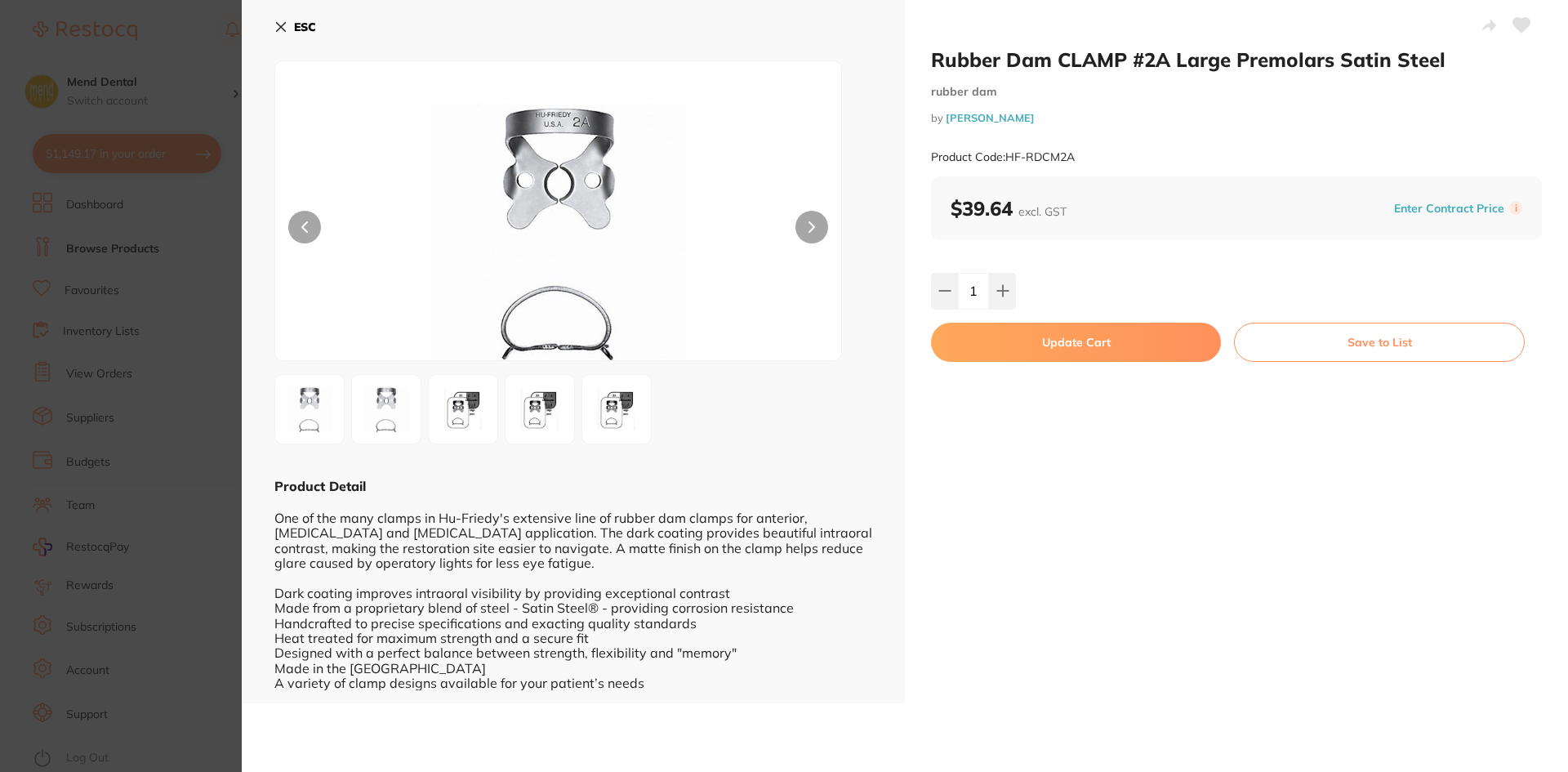
click at [1002, 341] on button "Update Cart" at bounding box center [1076, 342] width 290 height 39
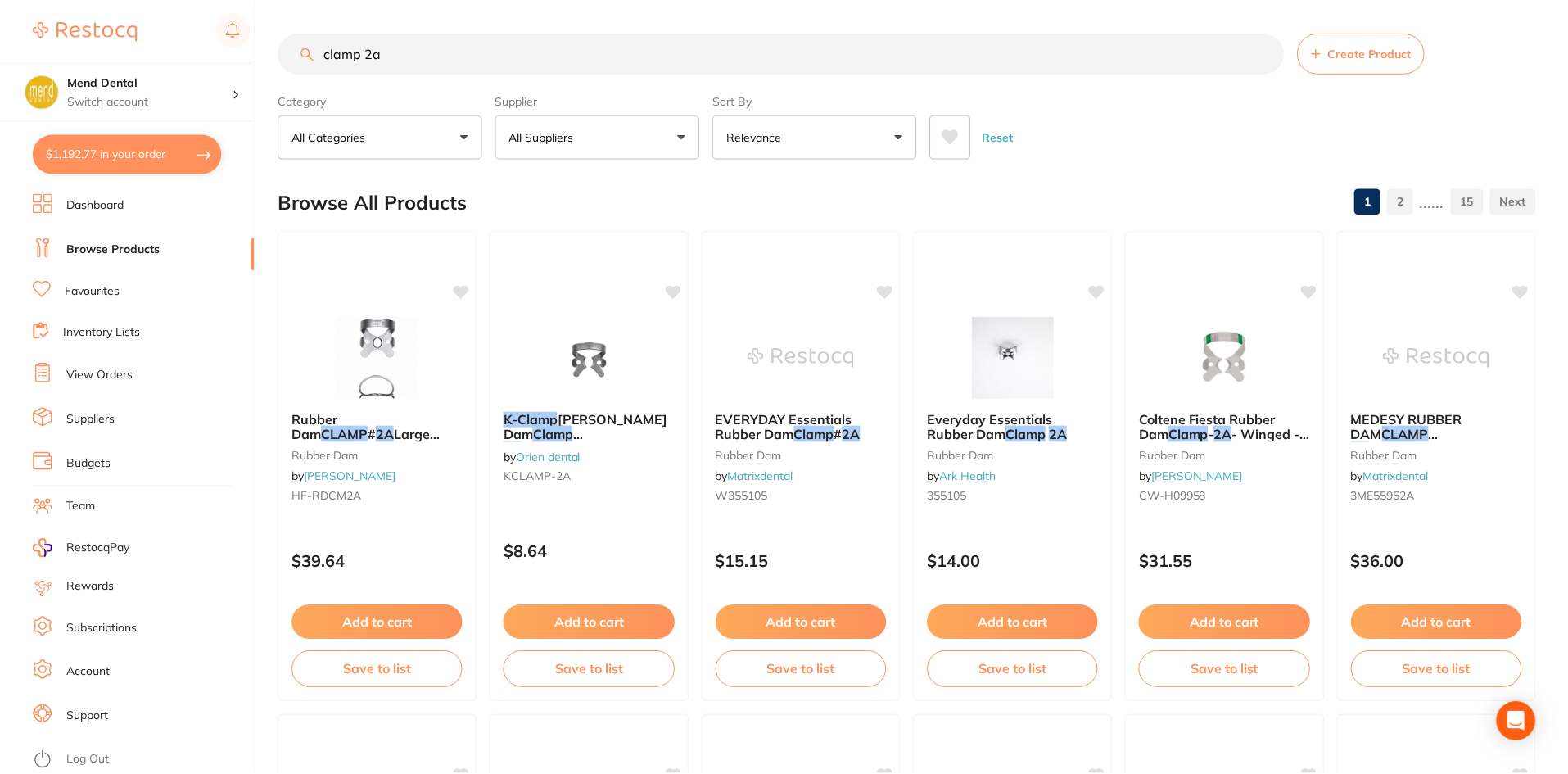
scroll to position [2, 0]
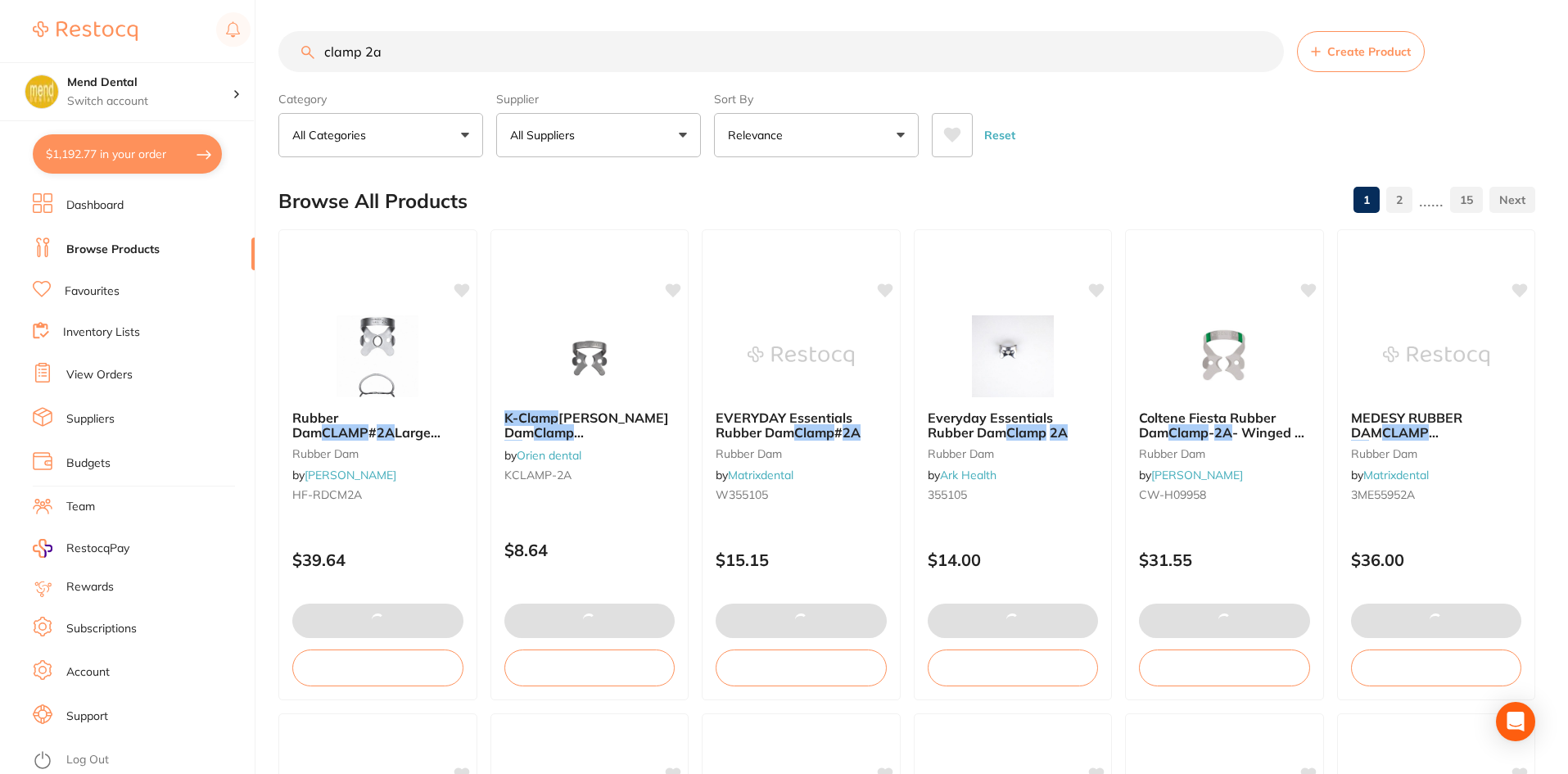
click at [108, 127] on section "Mend Dental Switch account Mend Dental $1,192.77 in your order Dashboard Browse…" at bounding box center [128, 387] width 255 height 774
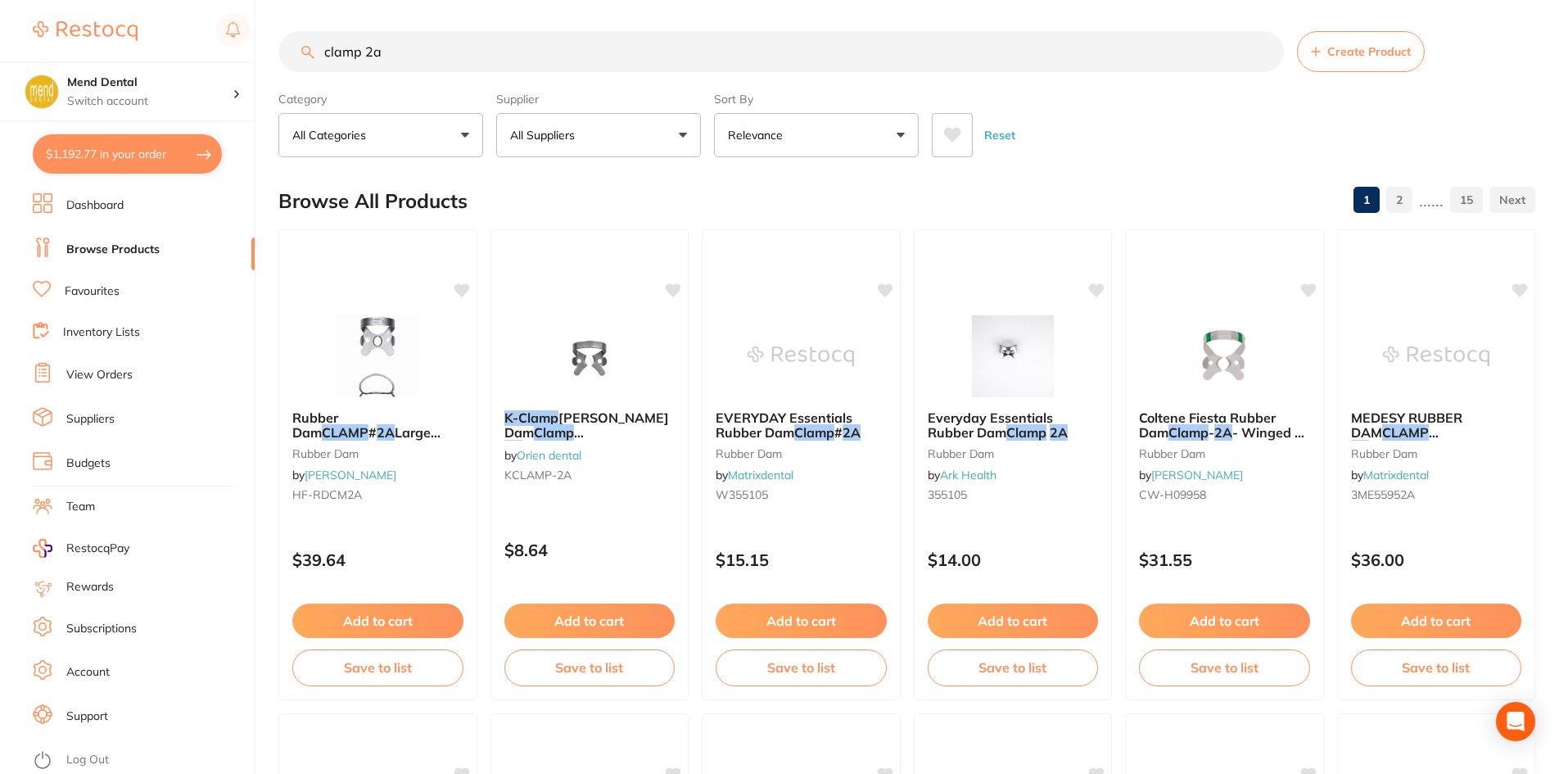
click at [113, 144] on button "$1,192.77 in your order" at bounding box center [127, 154] width 189 height 39
checkbox input "true"
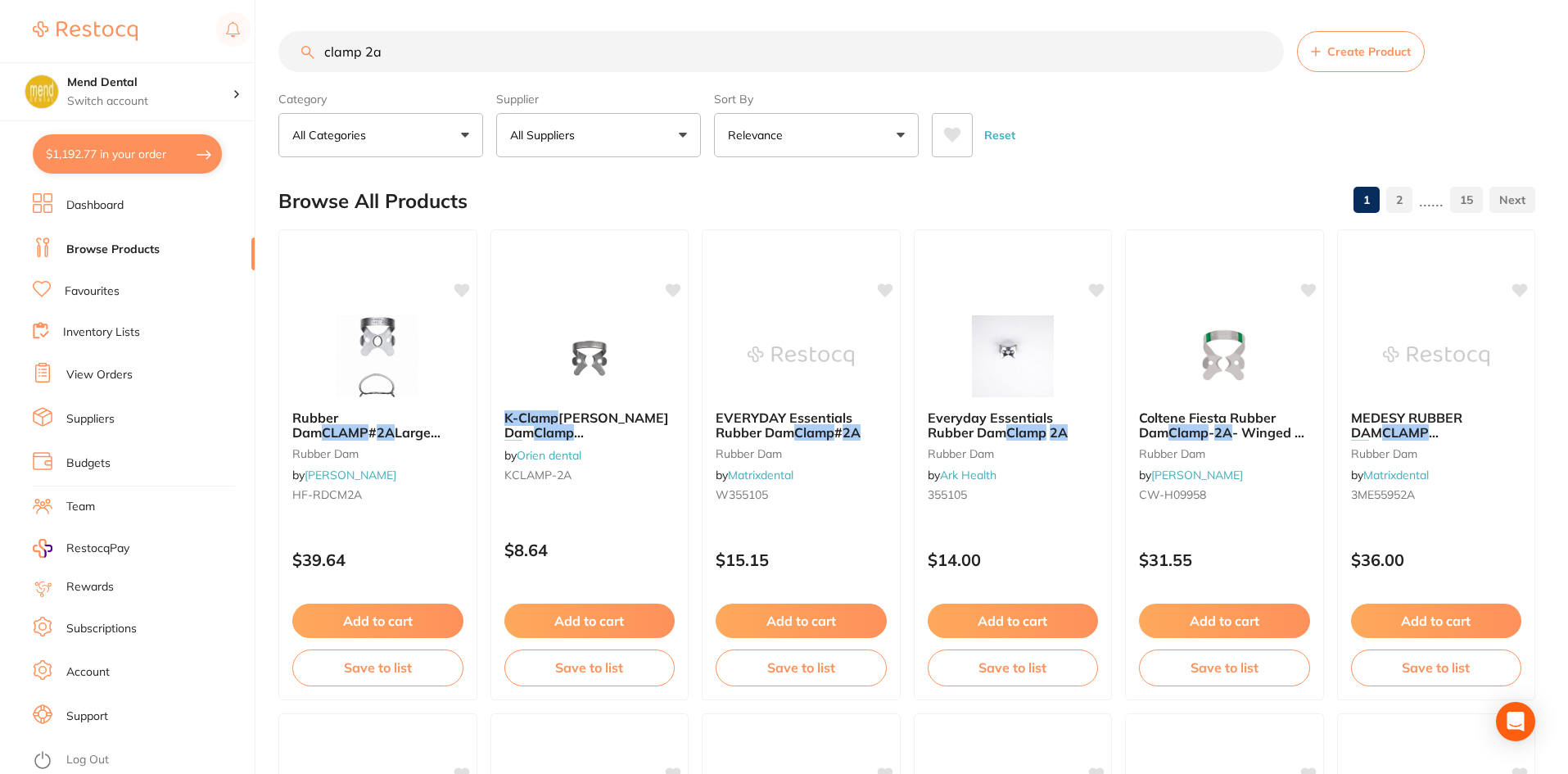
checkbox input "true"
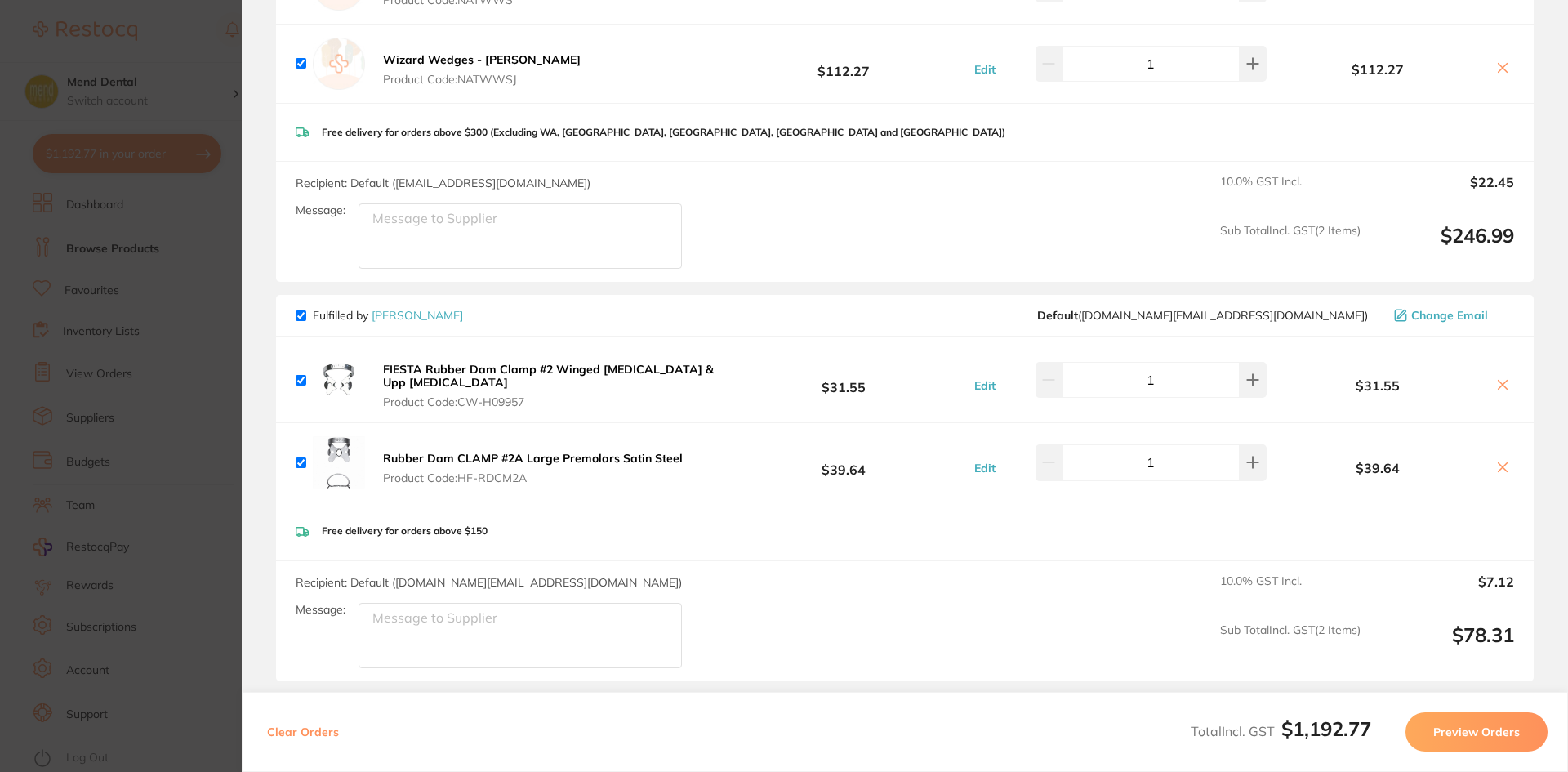
scroll to position [817, 0]
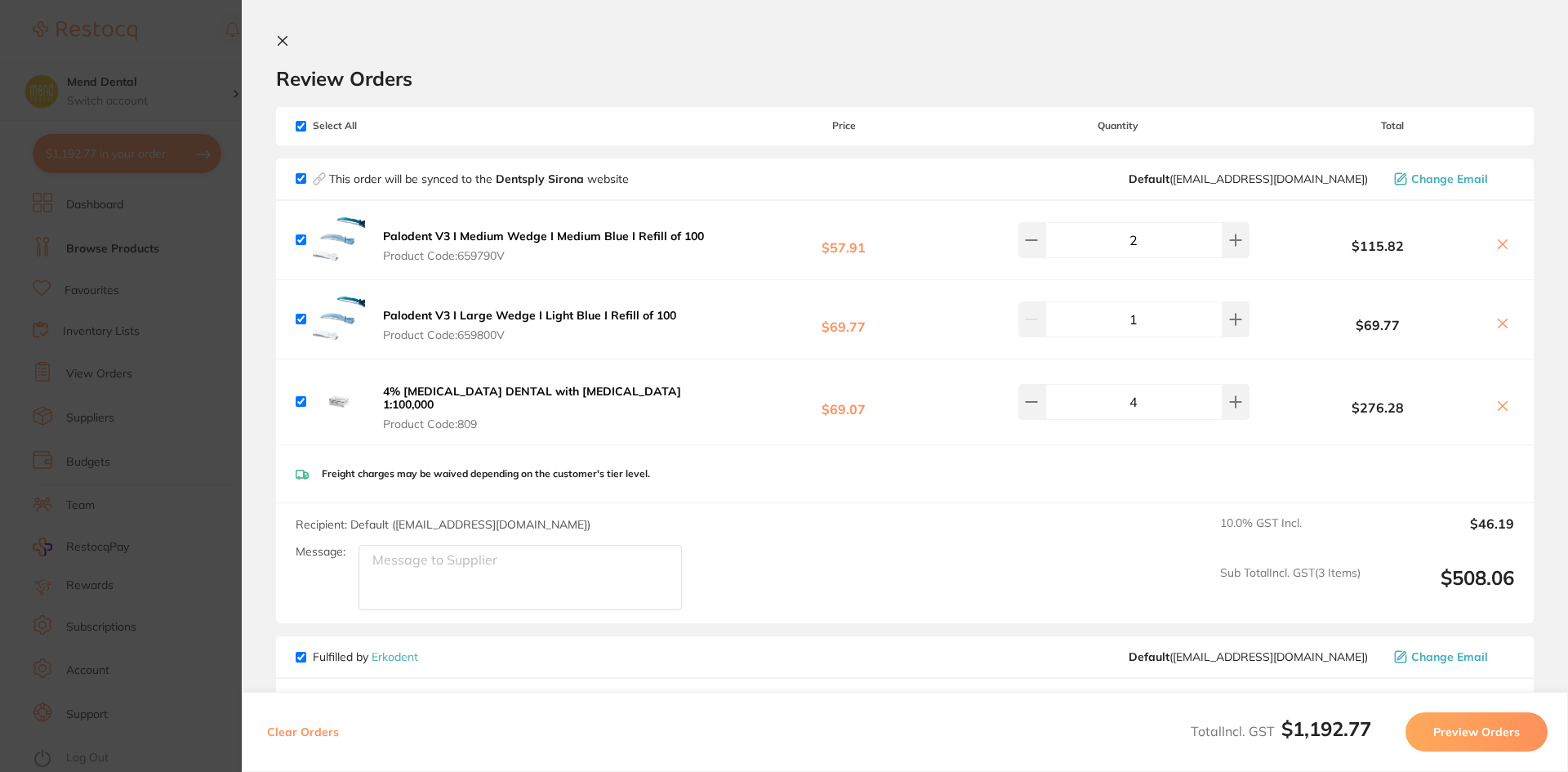
scroll to position [817, 0]
